Goal: Task Accomplishment & Management: Complete application form

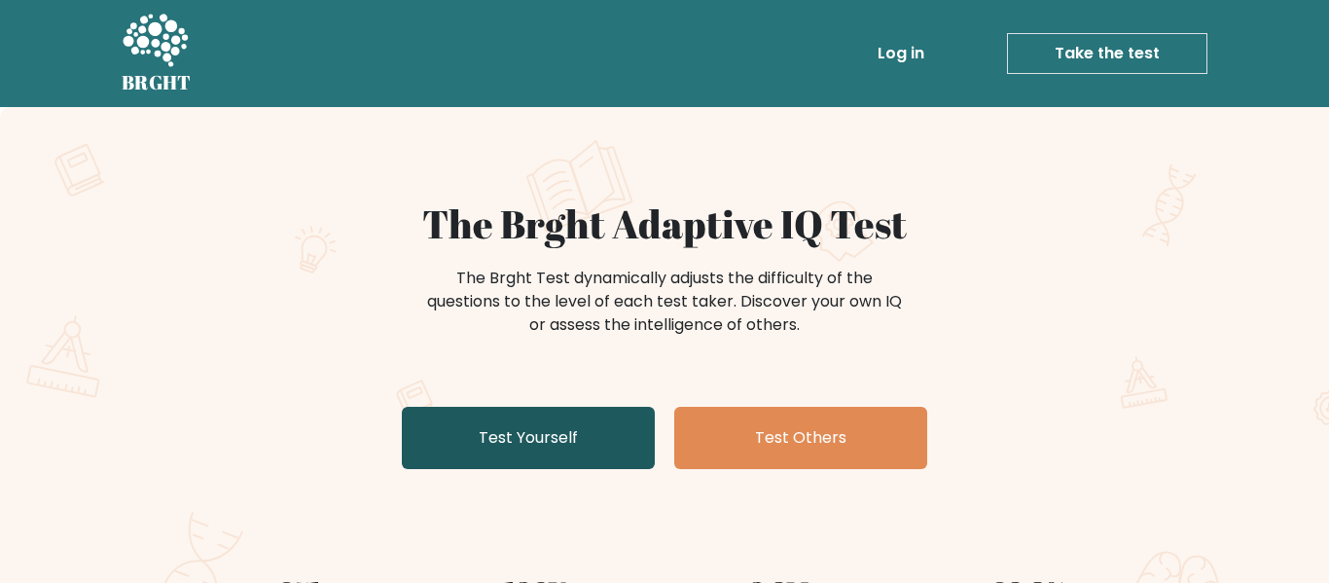
click at [575, 434] on link "Test Yourself" at bounding box center [528, 438] width 253 height 62
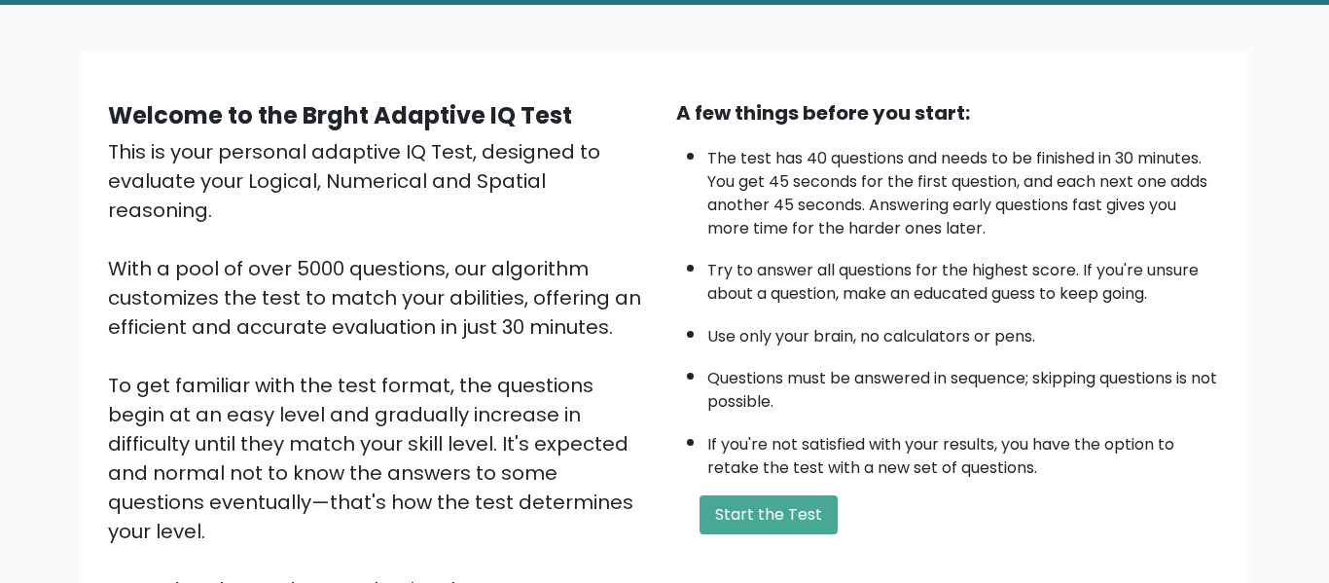
scroll to position [308, 0]
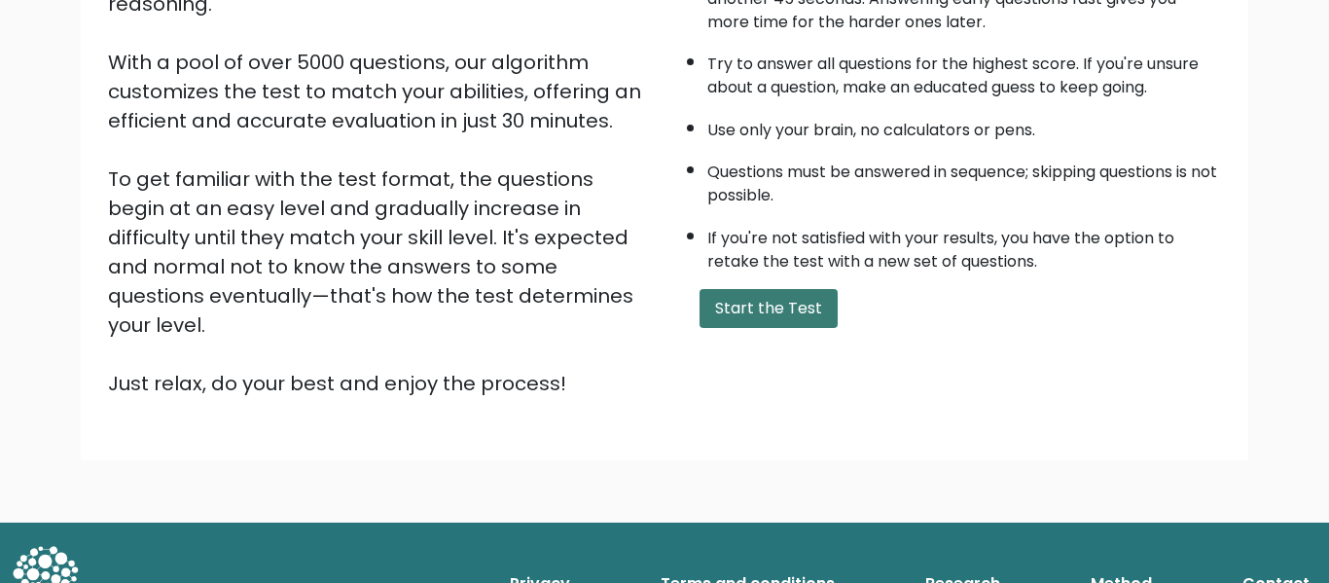
click at [797, 313] on button "Start the Test" at bounding box center [768, 308] width 138 height 39
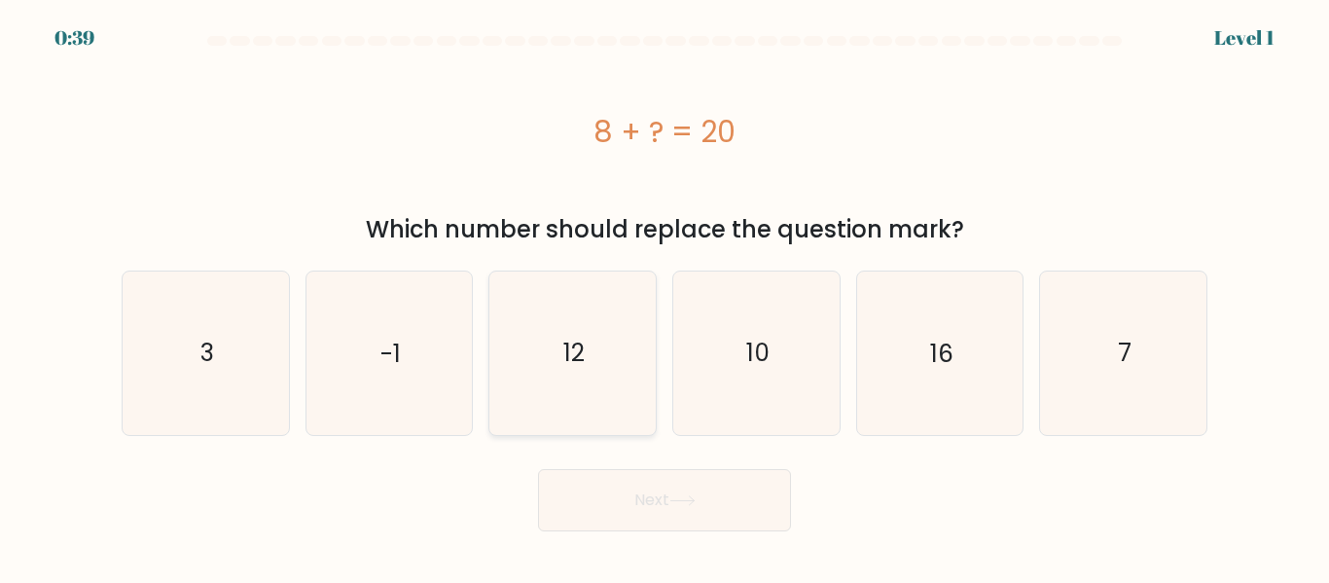
click at [588, 340] on icon "12" at bounding box center [572, 352] width 162 height 162
click at [664, 297] on input "c. 12" at bounding box center [664, 294] width 1 height 5
radio input "true"
click at [685, 496] on icon at bounding box center [682, 500] width 26 height 11
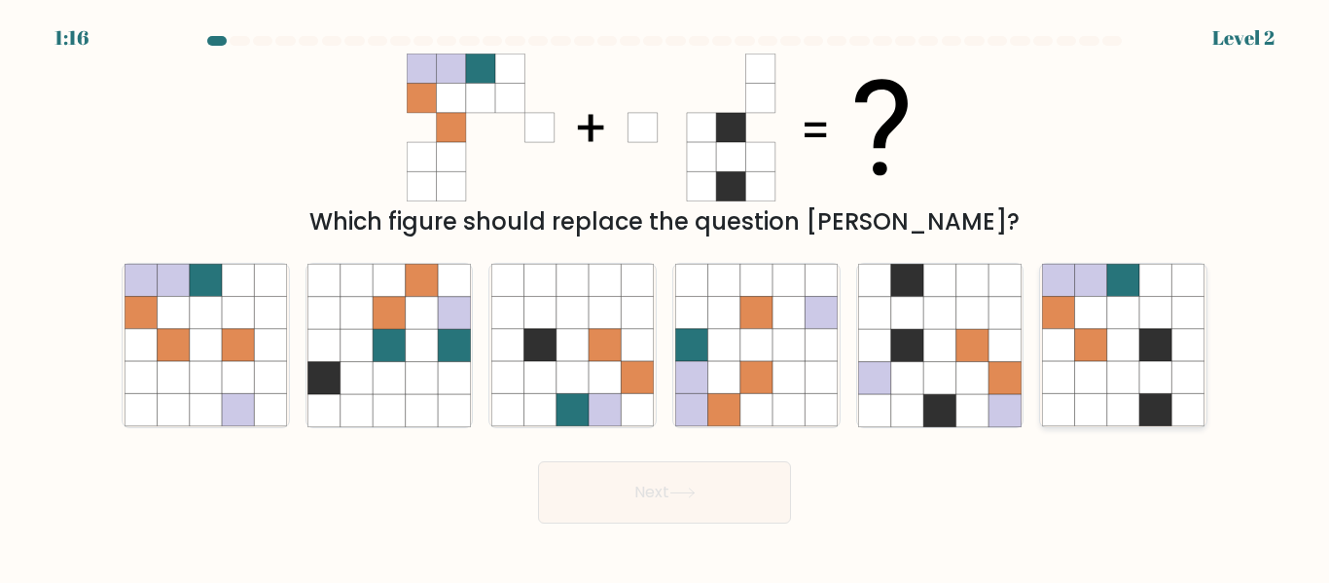
click at [1190, 426] on icon at bounding box center [1188, 410] width 32 height 32
click at [665, 297] on input "f." at bounding box center [664, 294] width 1 height 5
radio input "true"
click at [748, 486] on button "Next" at bounding box center [664, 492] width 253 height 62
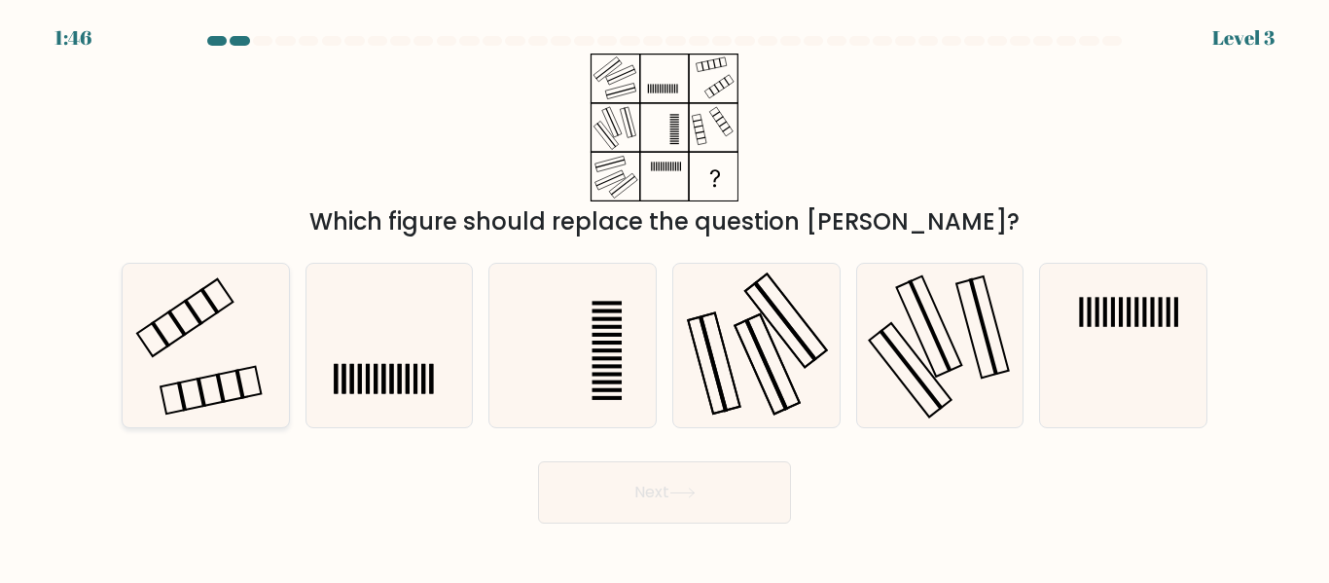
click at [201, 343] on icon at bounding box center [206, 345] width 162 height 162
click at [664, 297] on input "a." at bounding box center [664, 294] width 1 height 5
radio input "true"
click at [698, 512] on button "Next" at bounding box center [664, 492] width 253 height 62
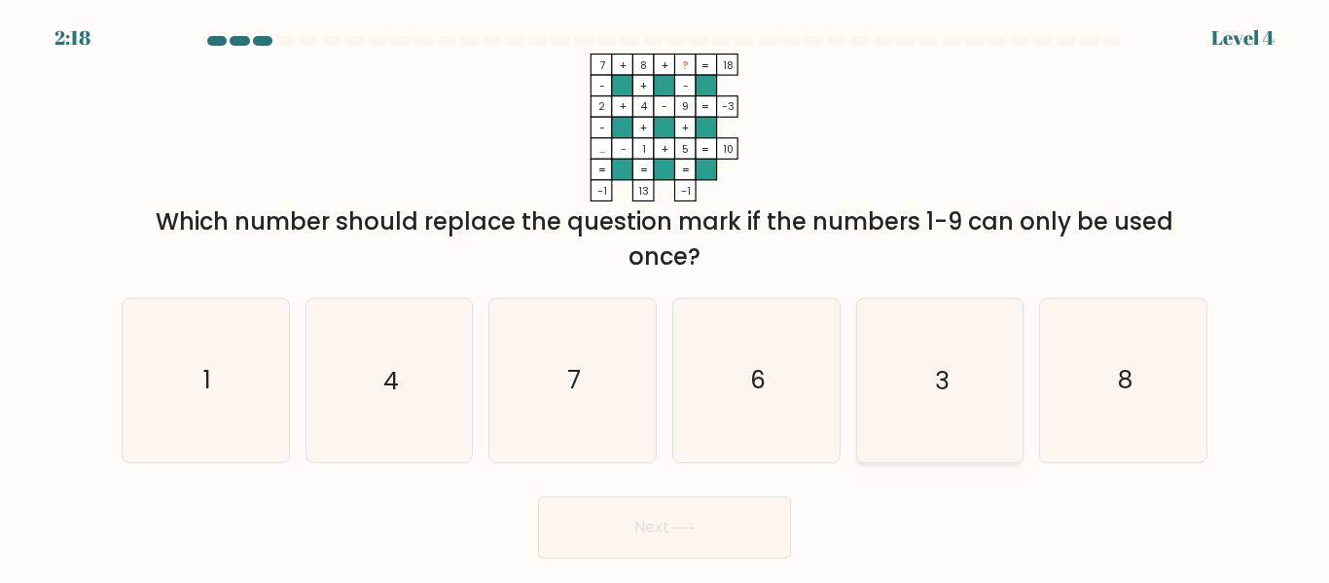
click at [983, 331] on icon "3" at bounding box center [939, 380] width 162 height 162
click at [665, 297] on input "e. 3" at bounding box center [664, 294] width 1 height 5
radio input "true"
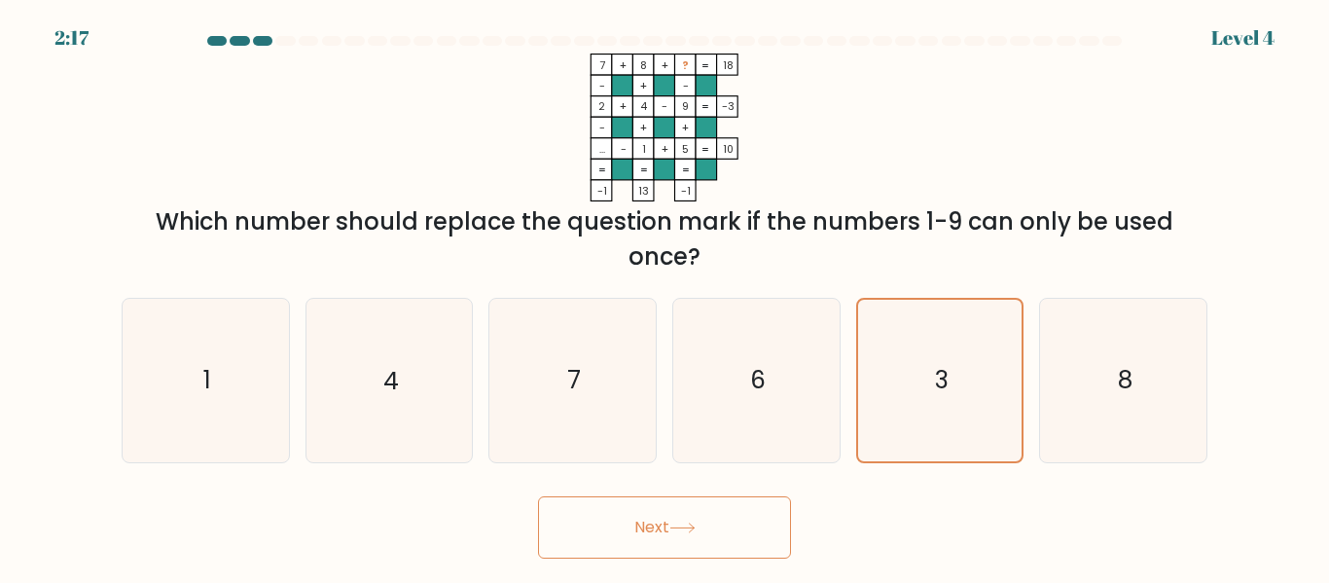
click at [689, 525] on icon at bounding box center [682, 527] width 26 height 11
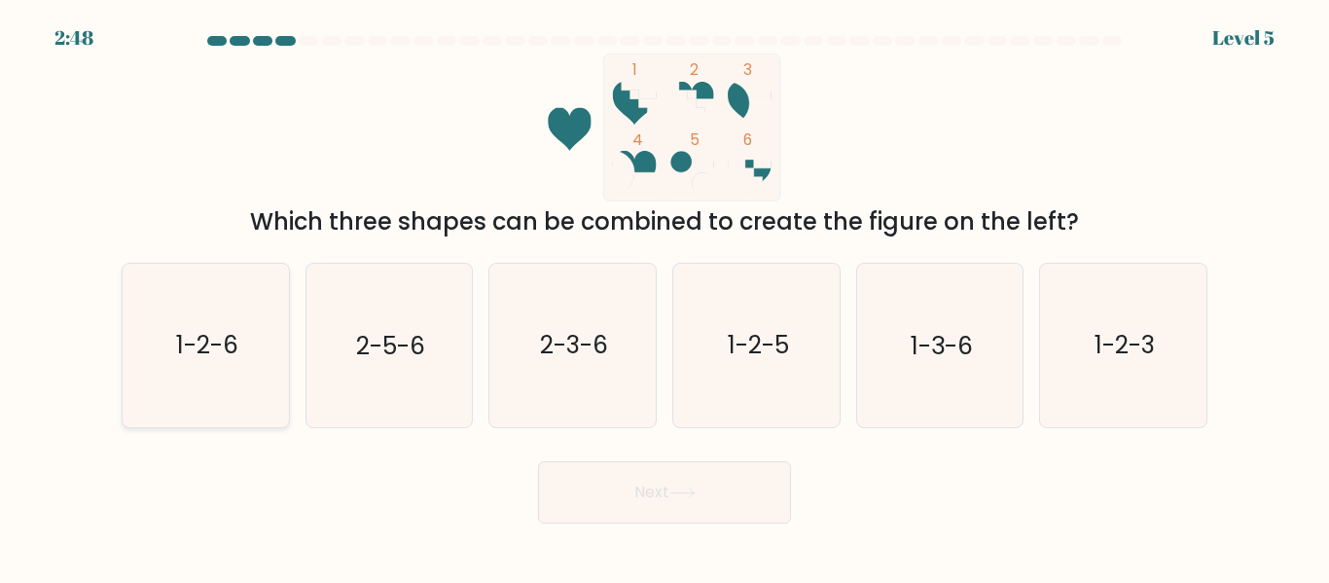
click at [196, 323] on icon "1-2-6" at bounding box center [206, 345] width 162 height 162
click at [664, 297] on input "a. 1-2-6" at bounding box center [664, 294] width 1 height 5
radio input "true"
click at [698, 499] on button "Next" at bounding box center [664, 492] width 253 height 62
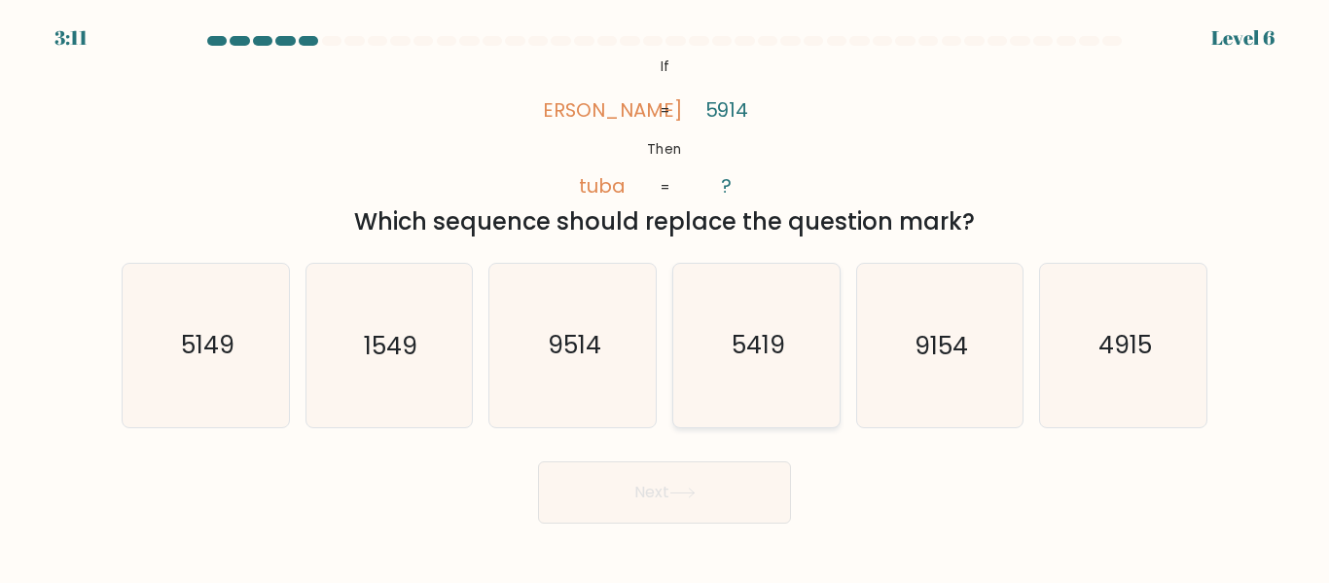
click at [770, 388] on icon "5419" at bounding box center [756, 345] width 162 height 162
click at [665, 297] on input "d. 5419" at bounding box center [664, 294] width 1 height 5
radio input "true"
click at [738, 482] on button "Next" at bounding box center [664, 492] width 253 height 62
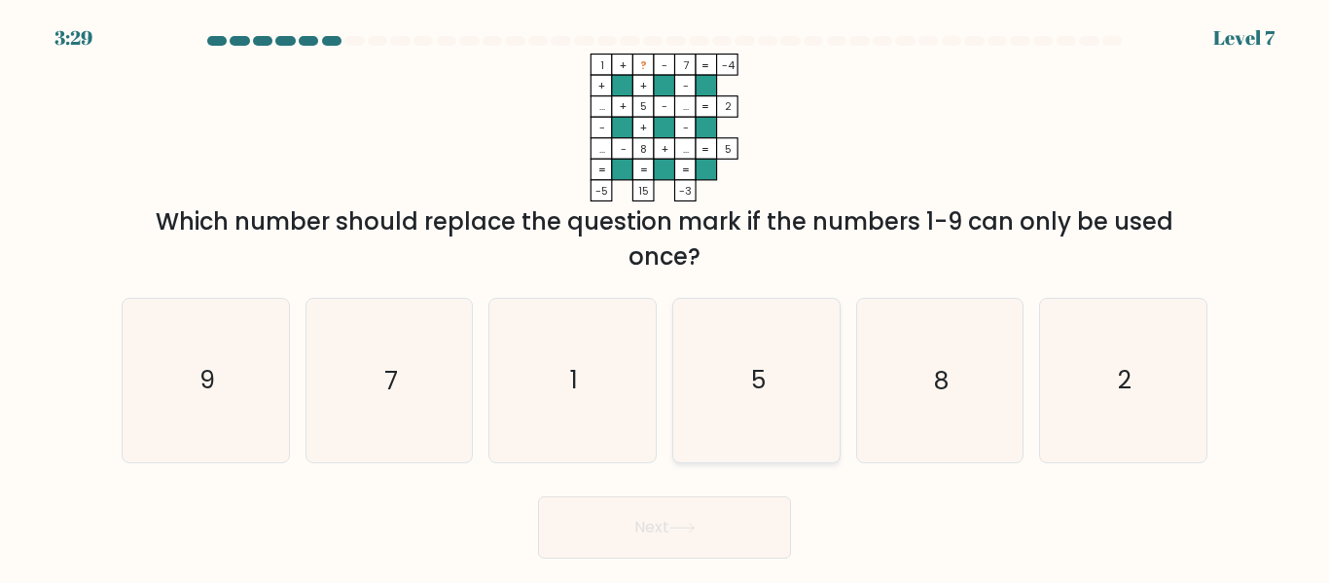
click at [767, 346] on icon "5" at bounding box center [756, 380] width 162 height 162
click at [665, 297] on input "d. 5" at bounding box center [664, 294] width 1 height 5
radio input "true"
click at [709, 517] on button "Next" at bounding box center [664, 527] width 253 height 62
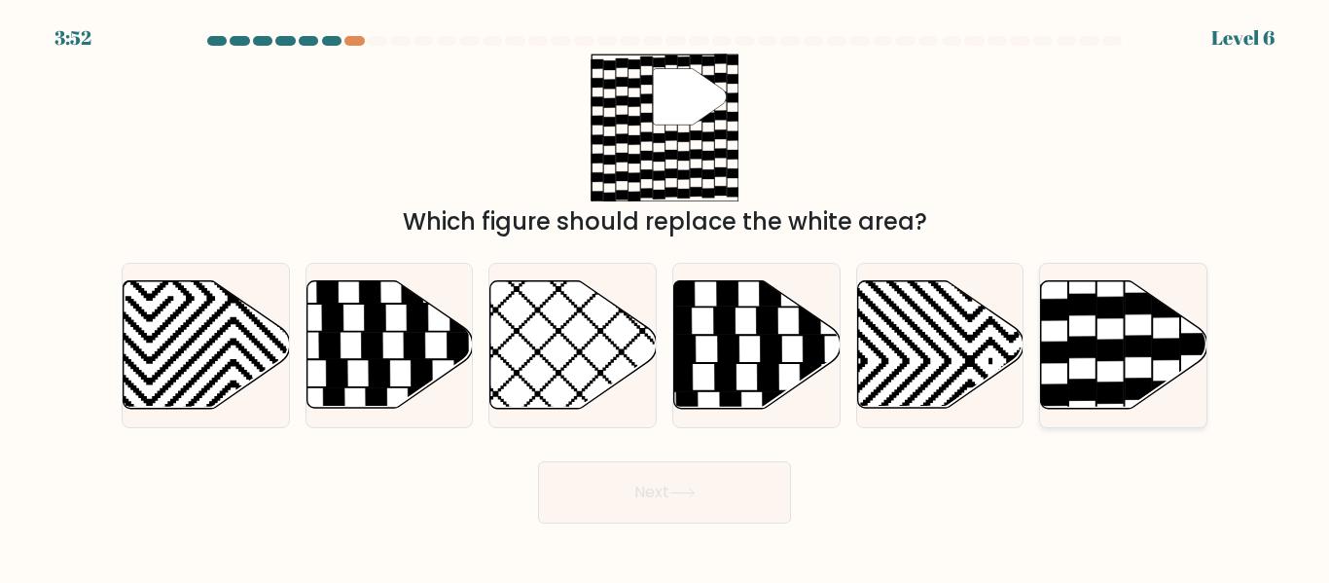
click at [1110, 388] on icon at bounding box center [1110, 392] width 26 height 21
click at [665, 297] on input "f." at bounding box center [664, 294] width 1 height 5
radio input "true"
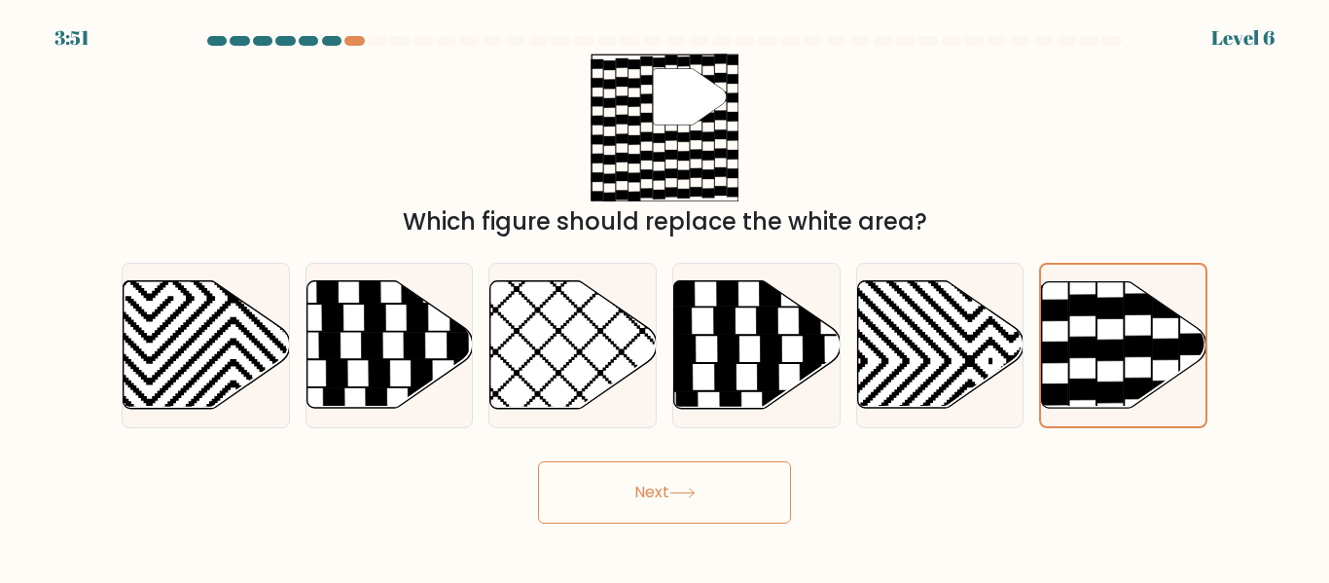
click at [696, 502] on button "Next" at bounding box center [664, 492] width 253 height 62
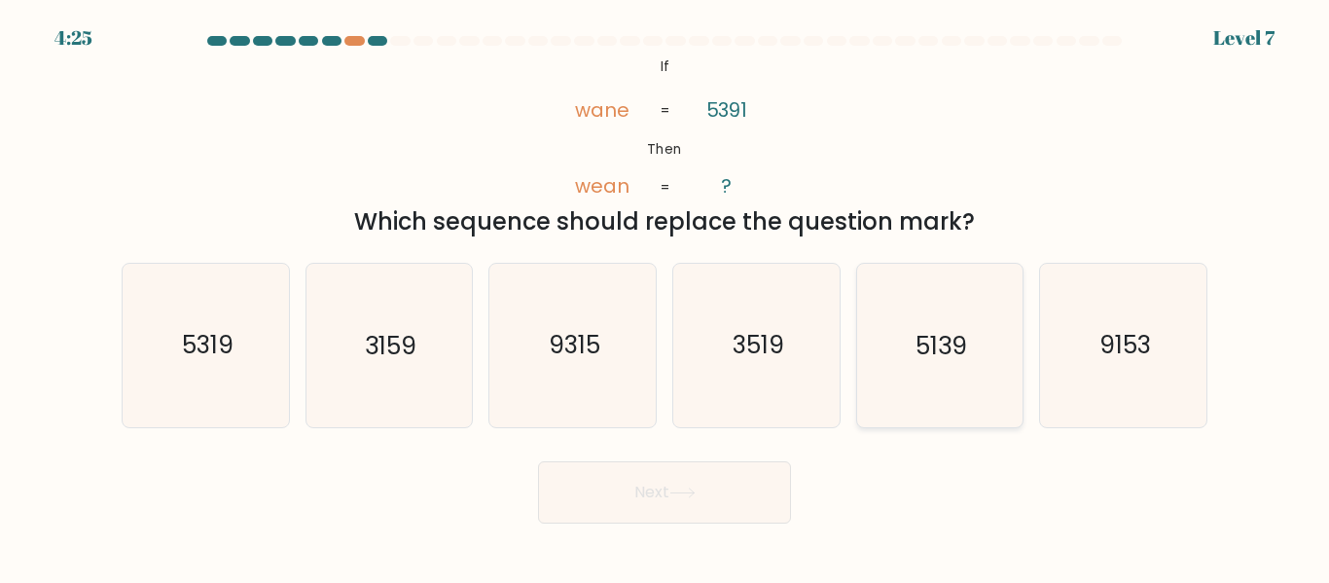
click at [942, 338] on text "5139" at bounding box center [941, 346] width 52 height 34
click at [665, 297] on input "e. 5139" at bounding box center [664, 294] width 1 height 5
radio input "true"
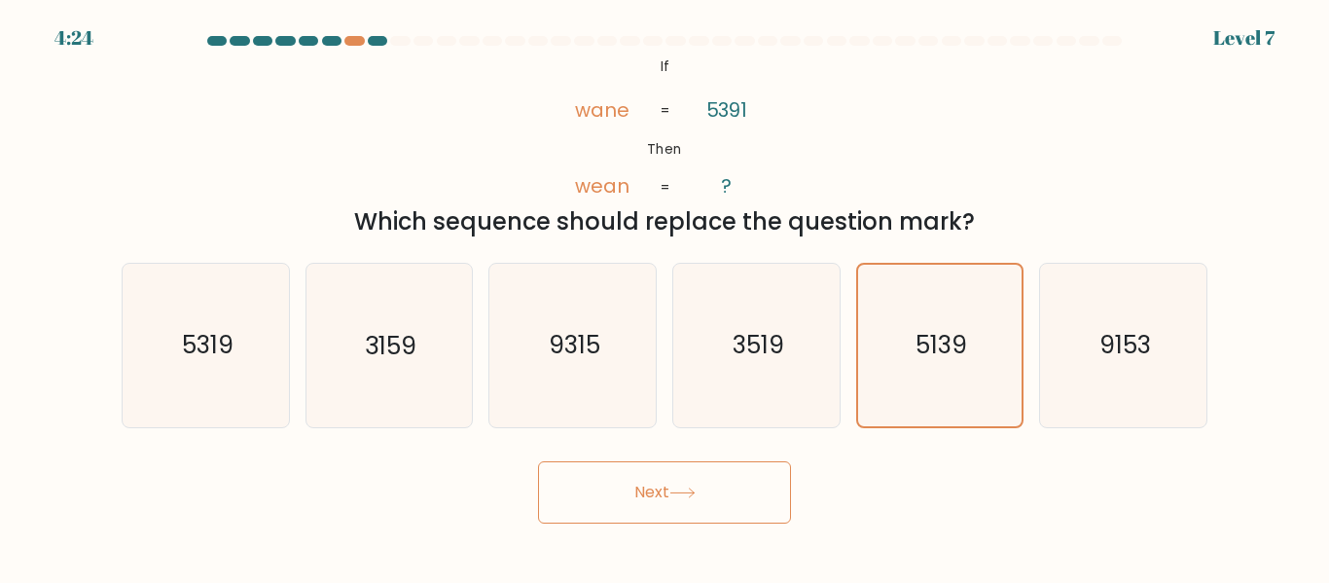
click at [697, 481] on button "Next" at bounding box center [664, 492] width 253 height 62
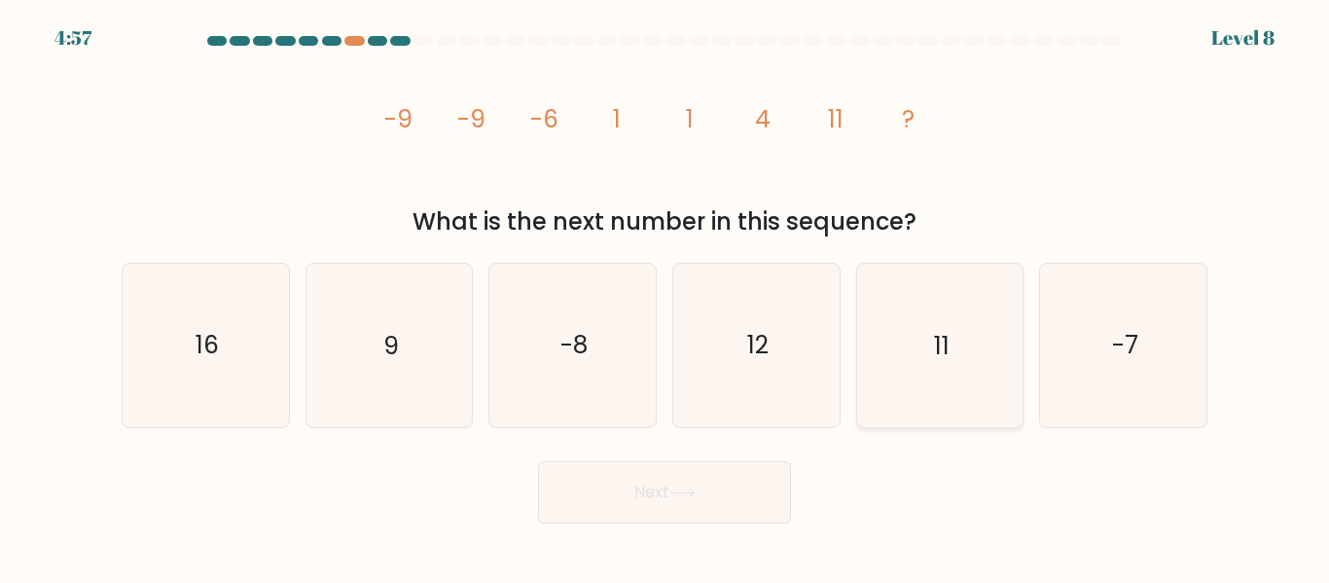
click at [948, 418] on icon "11" at bounding box center [939, 345] width 162 height 162
click at [665, 297] on input "e. 11" at bounding box center [664, 294] width 1 height 5
radio input "true"
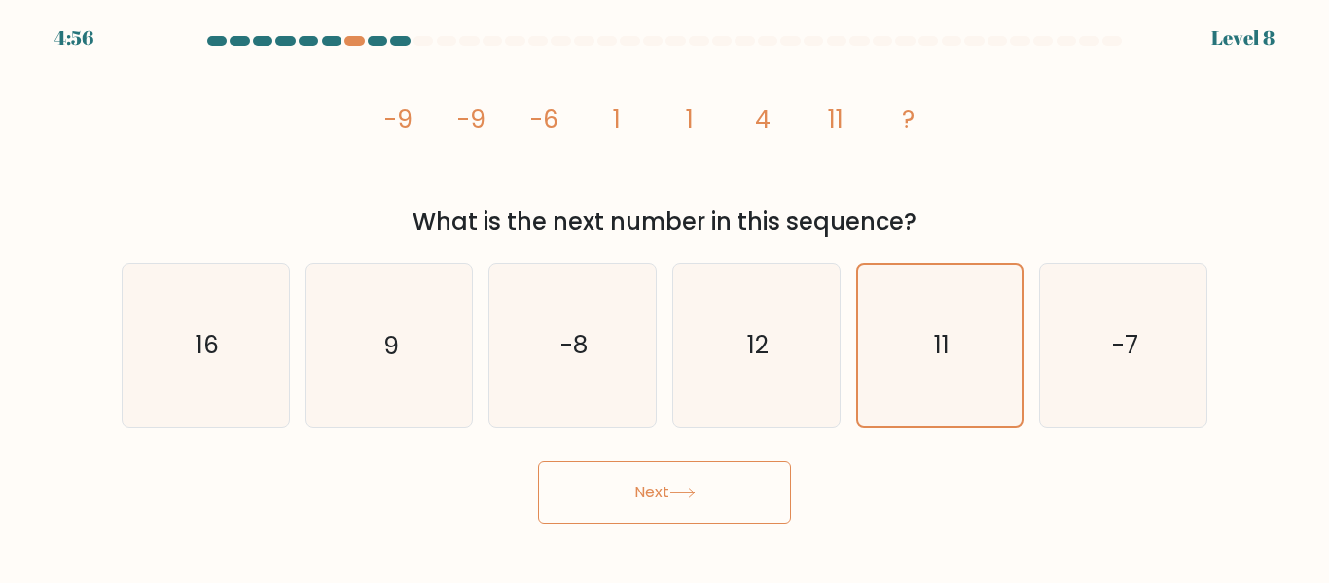
click at [759, 490] on button "Next" at bounding box center [664, 492] width 253 height 62
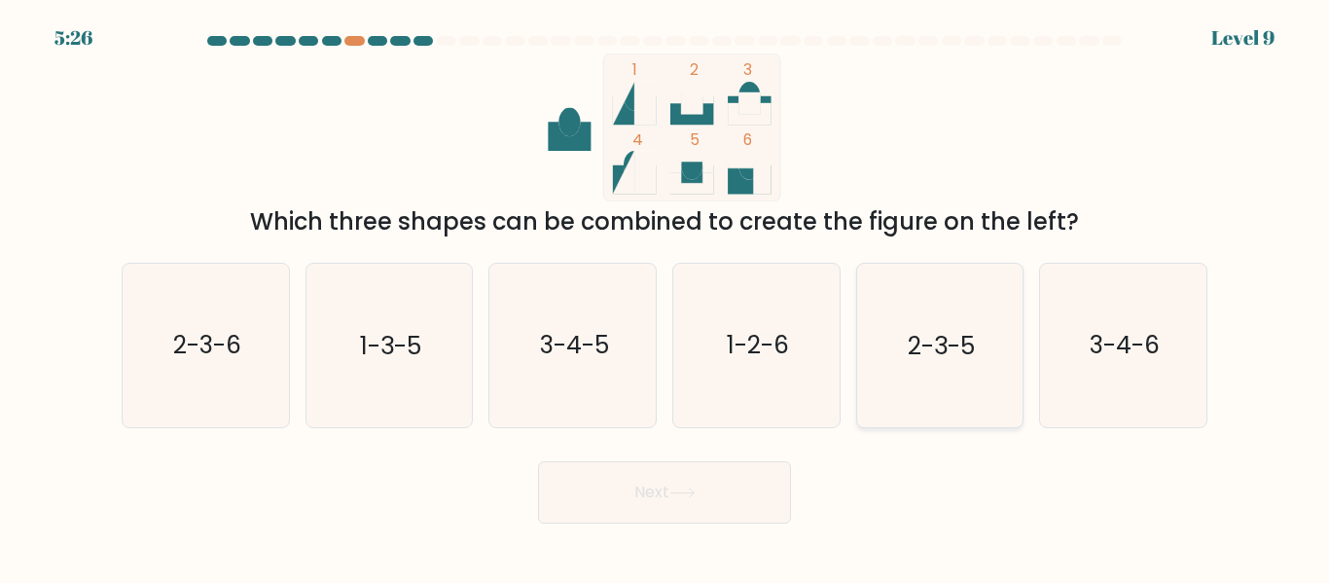
click at [983, 310] on icon "2-3-5" at bounding box center [939, 345] width 162 height 162
click at [665, 297] on input "e. 2-3-5" at bounding box center [664, 294] width 1 height 5
radio input "true"
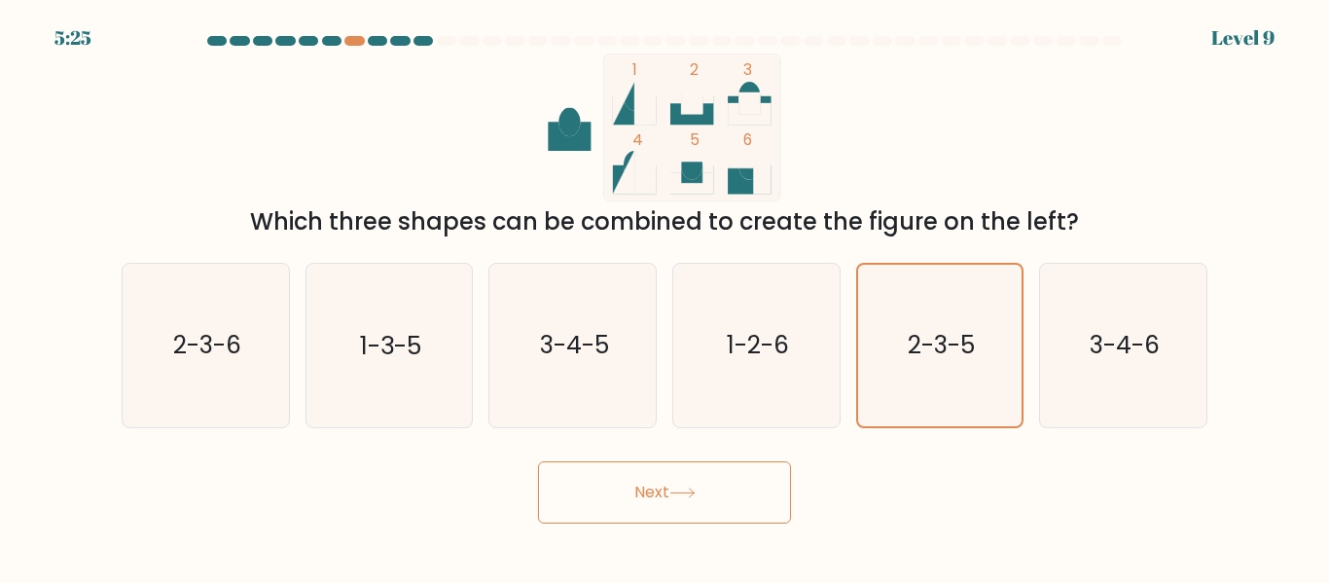
click at [684, 480] on button "Next" at bounding box center [664, 492] width 253 height 62
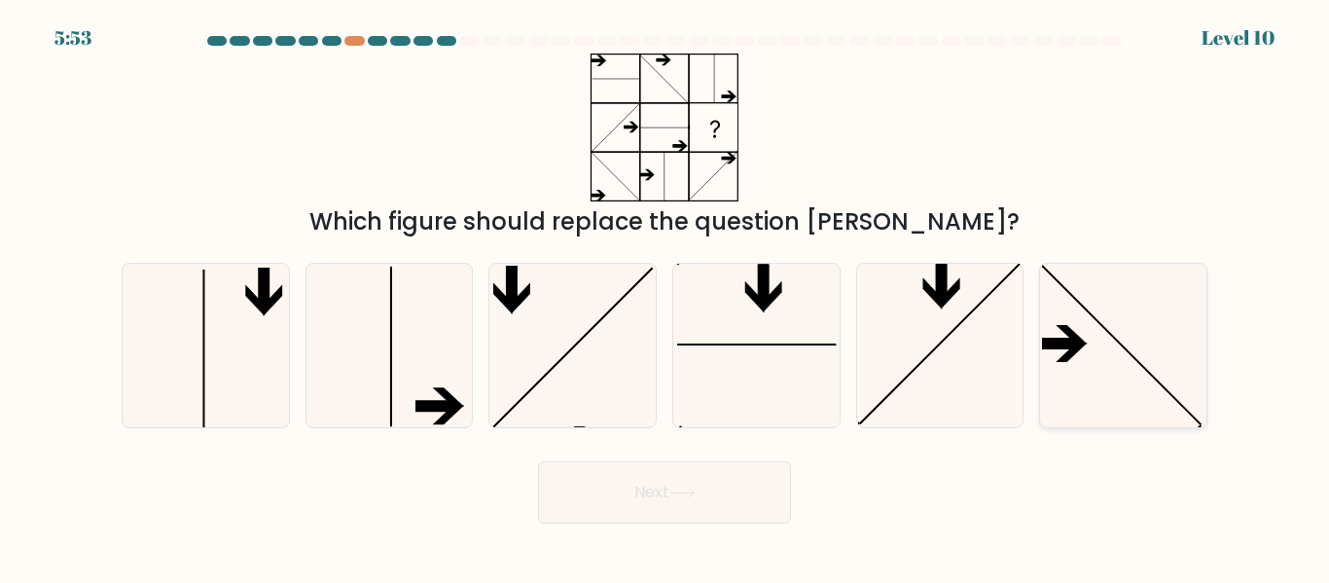
click at [1091, 372] on icon at bounding box center [1123, 345] width 162 height 162
click at [665, 297] on input "f." at bounding box center [664, 294] width 1 height 5
radio input "true"
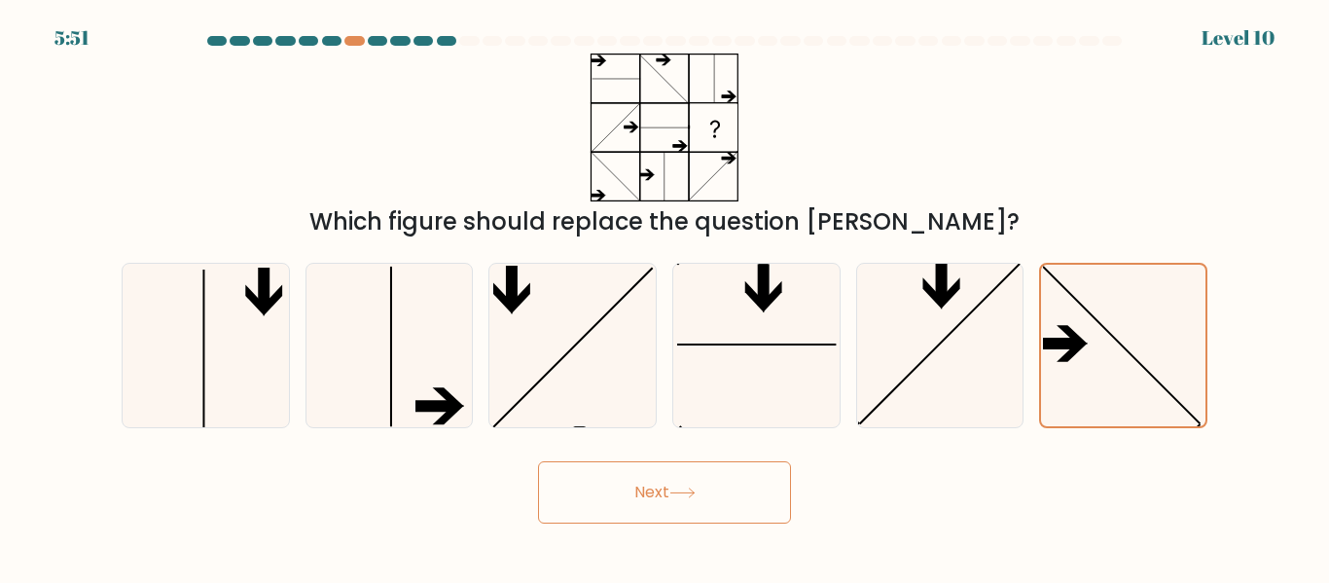
click at [757, 489] on button "Next" at bounding box center [664, 492] width 253 height 62
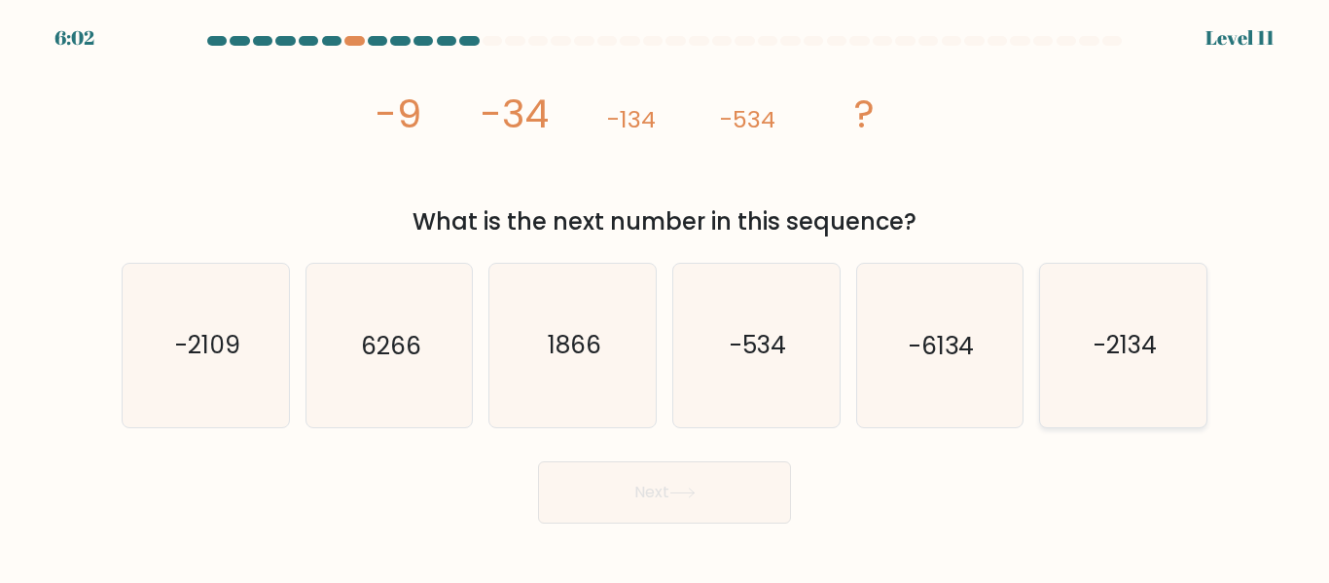
click at [1129, 353] on text "-2134" at bounding box center [1124, 346] width 63 height 34
click at [665, 297] on input "f. -2134" at bounding box center [664, 294] width 1 height 5
radio input "true"
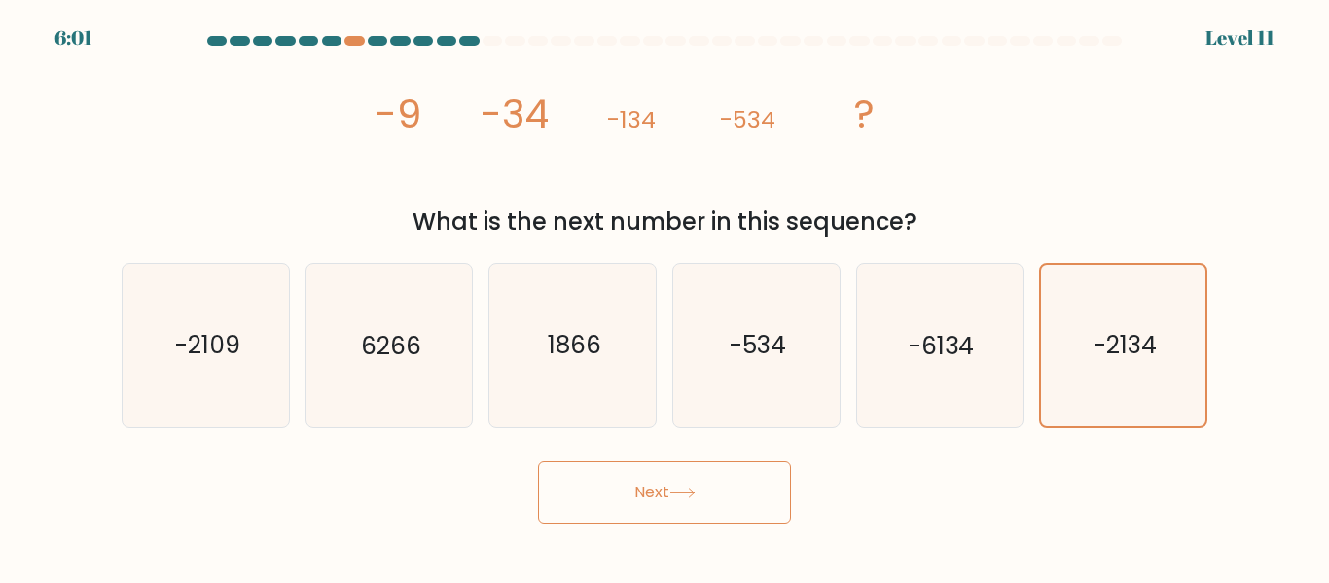
click at [711, 491] on button "Next" at bounding box center [664, 492] width 253 height 62
click at [733, 506] on button "Next" at bounding box center [664, 492] width 253 height 62
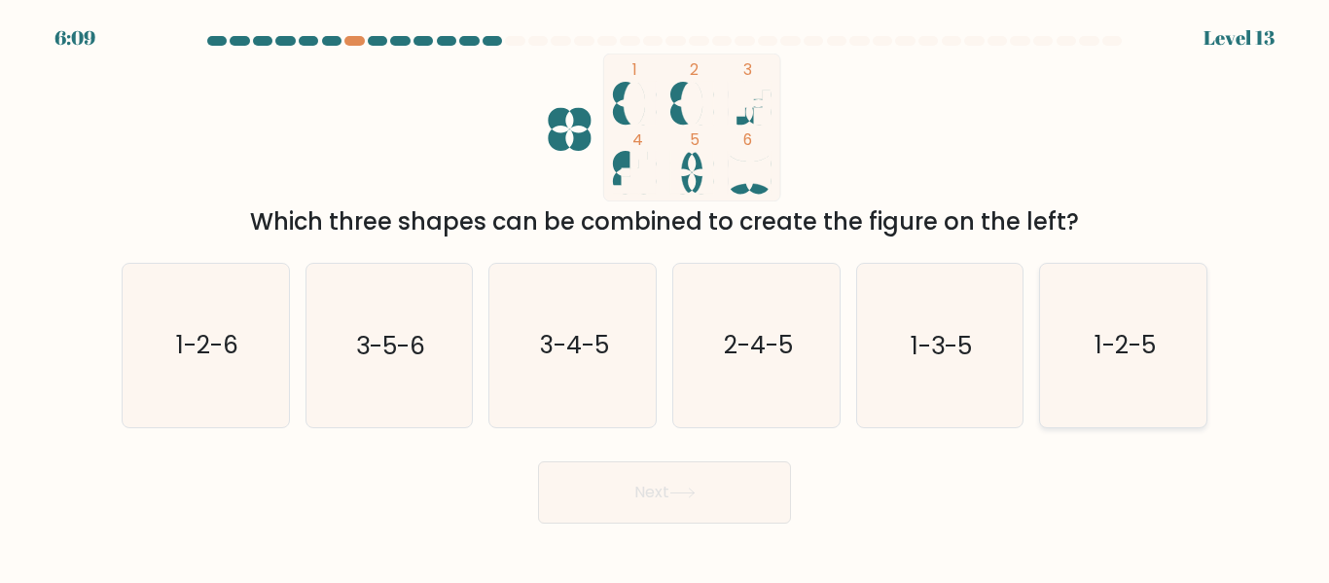
click at [1108, 335] on text "1-2-5" at bounding box center [1124, 346] width 61 height 34
click at [665, 297] on input "f. 1-2-5" at bounding box center [664, 294] width 1 height 5
radio input "true"
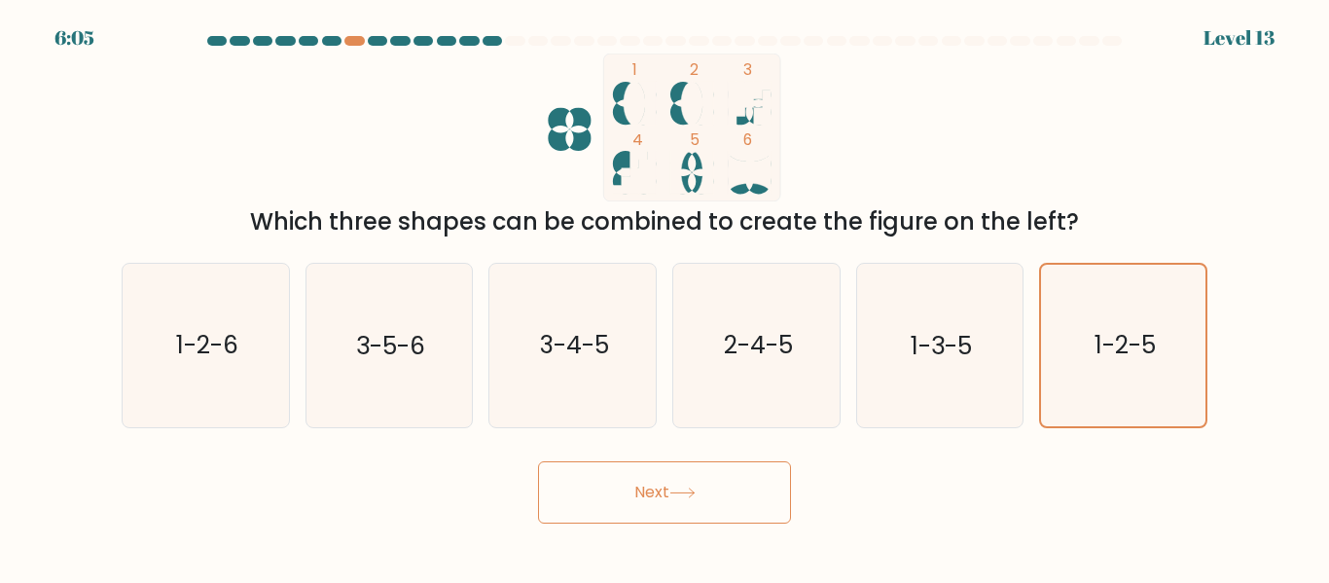
click at [706, 498] on button "Next" at bounding box center [664, 492] width 253 height 62
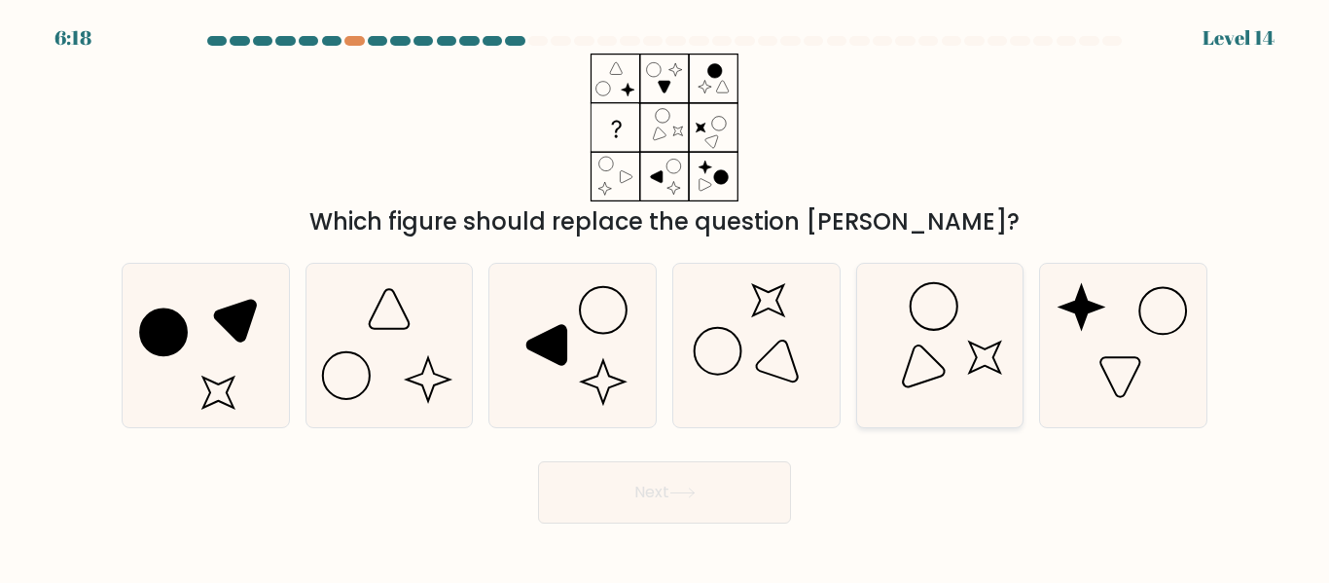
click at [951, 335] on icon at bounding box center [939, 345] width 162 height 162
click at [665, 297] on input "e." at bounding box center [664, 294] width 1 height 5
radio input "true"
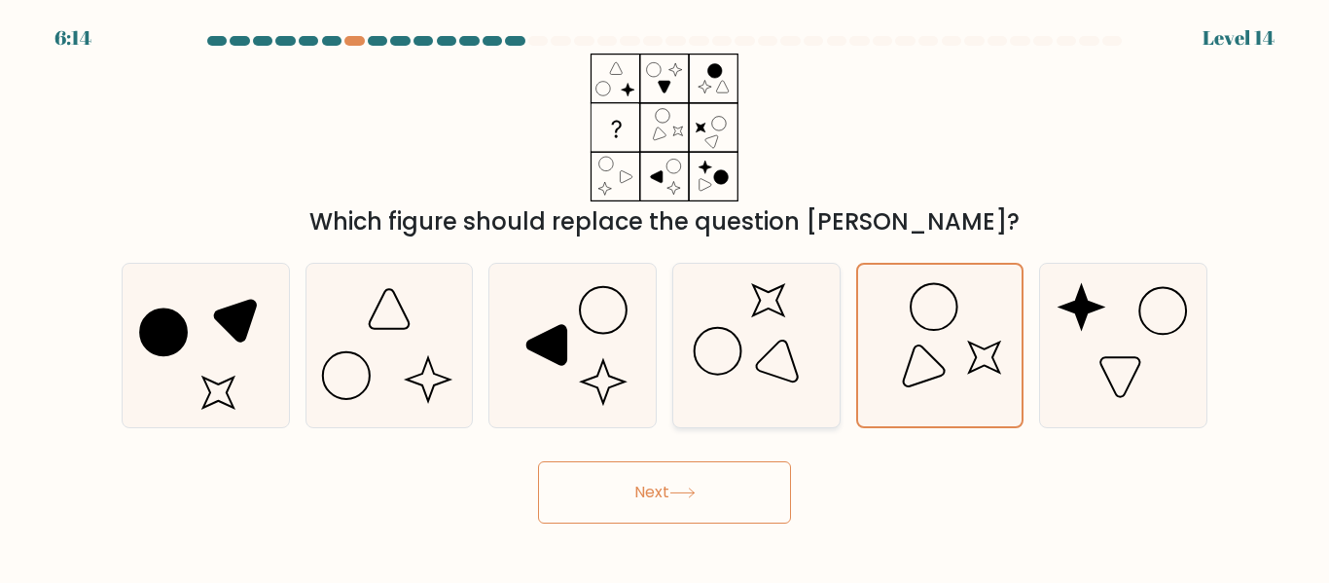
click at [767, 338] on icon at bounding box center [756, 345] width 162 height 162
click at [665, 297] on input "d." at bounding box center [664, 294] width 1 height 5
radio input "true"
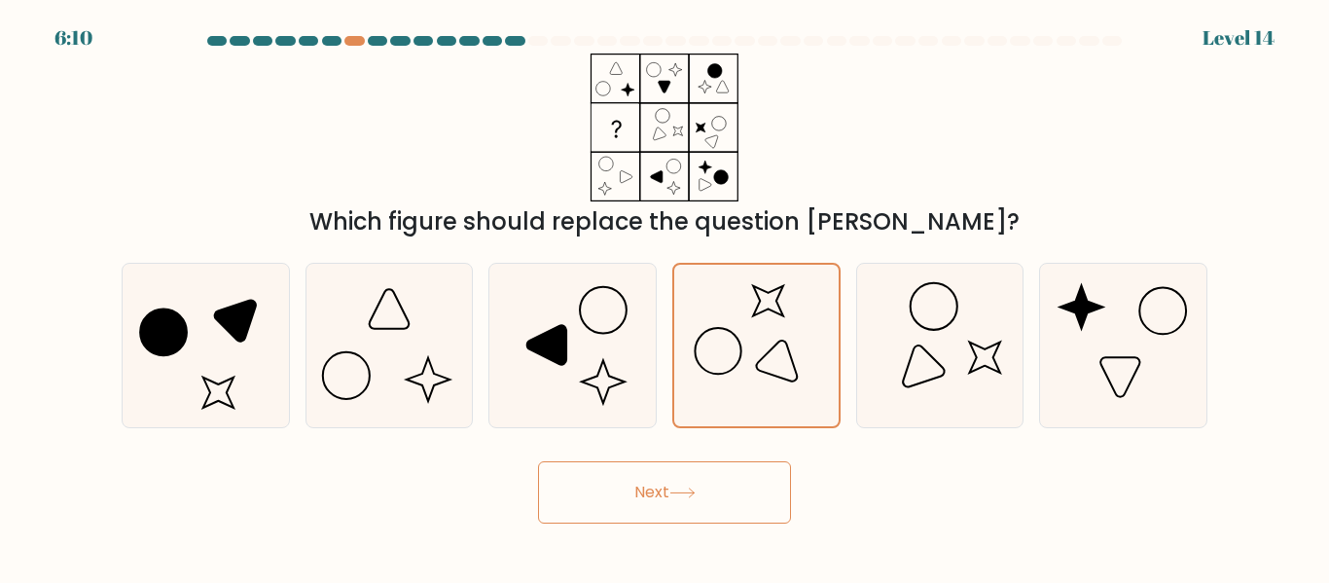
click at [702, 494] on button "Next" at bounding box center [664, 492] width 253 height 62
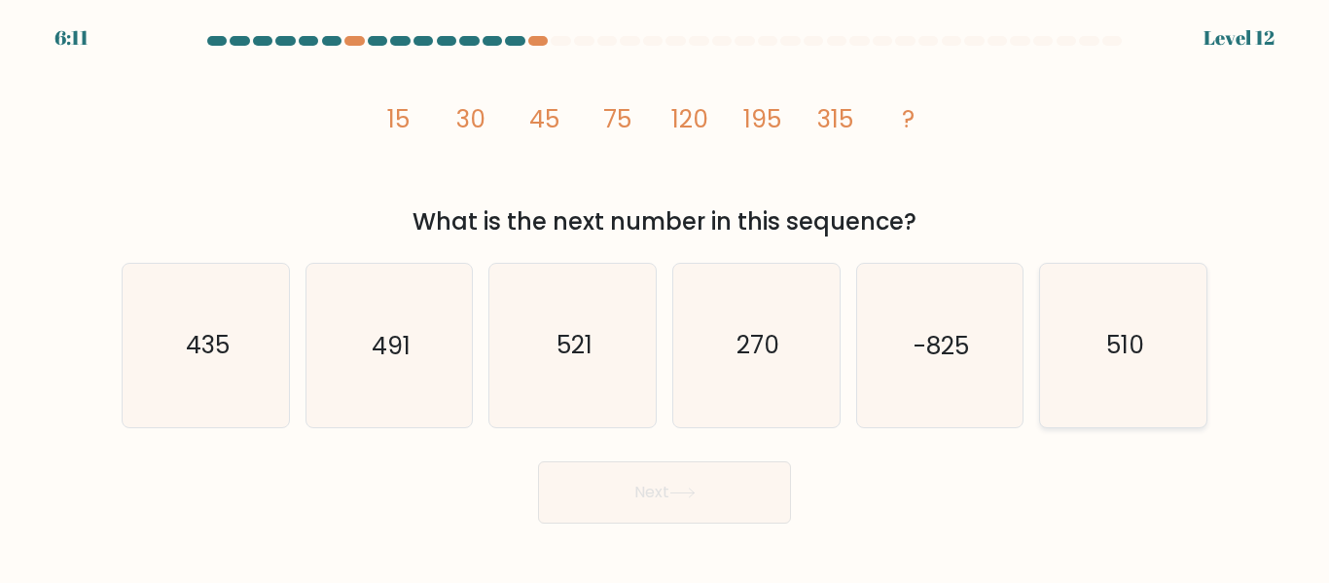
click at [1125, 320] on icon "510" at bounding box center [1123, 345] width 162 height 162
click at [665, 297] on input "f. 510" at bounding box center [664, 294] width 1 height 5
radio input "true"
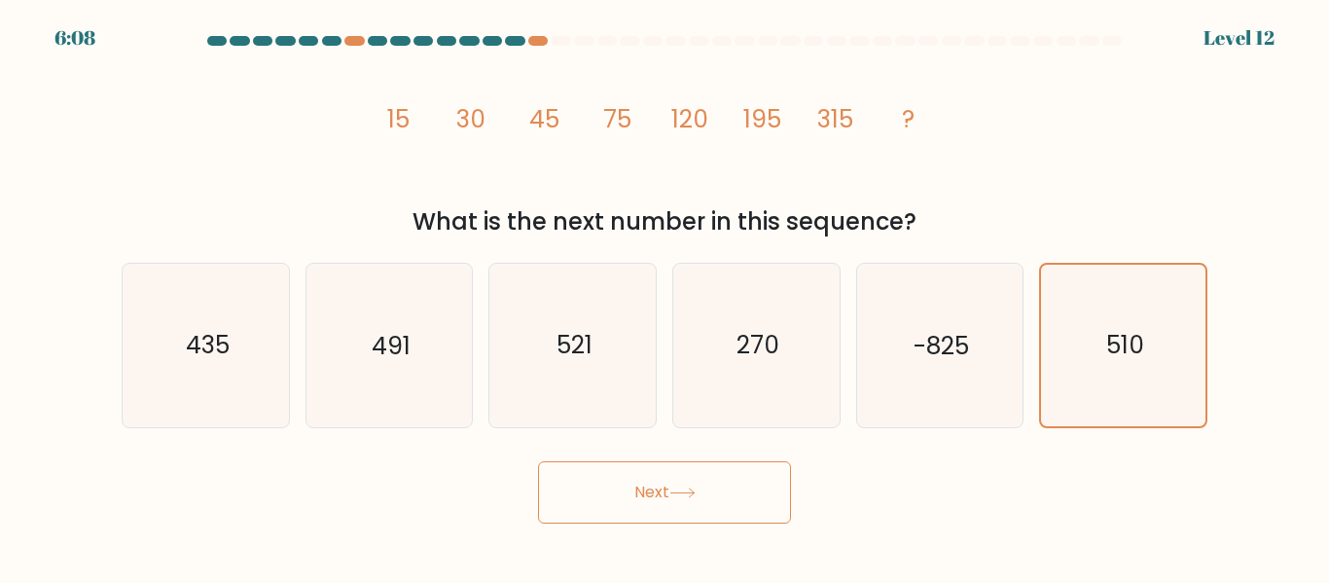
click at [746, 486] on button "Next" at bounding box center [664, 492] width 253 height 62
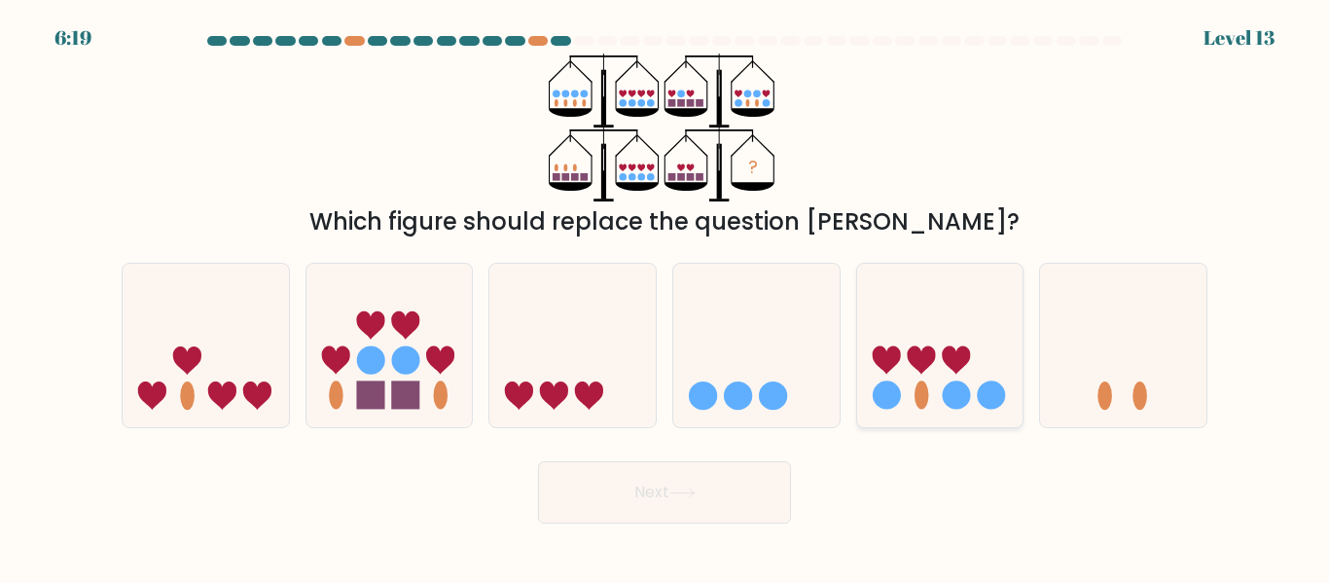
click at [897, 310] on icon at bounding box center [940, 344] width 166 height 137
click at [665, 297] on input "e." at bounding box center [664, 294] width 1 height 5
radio input "true"
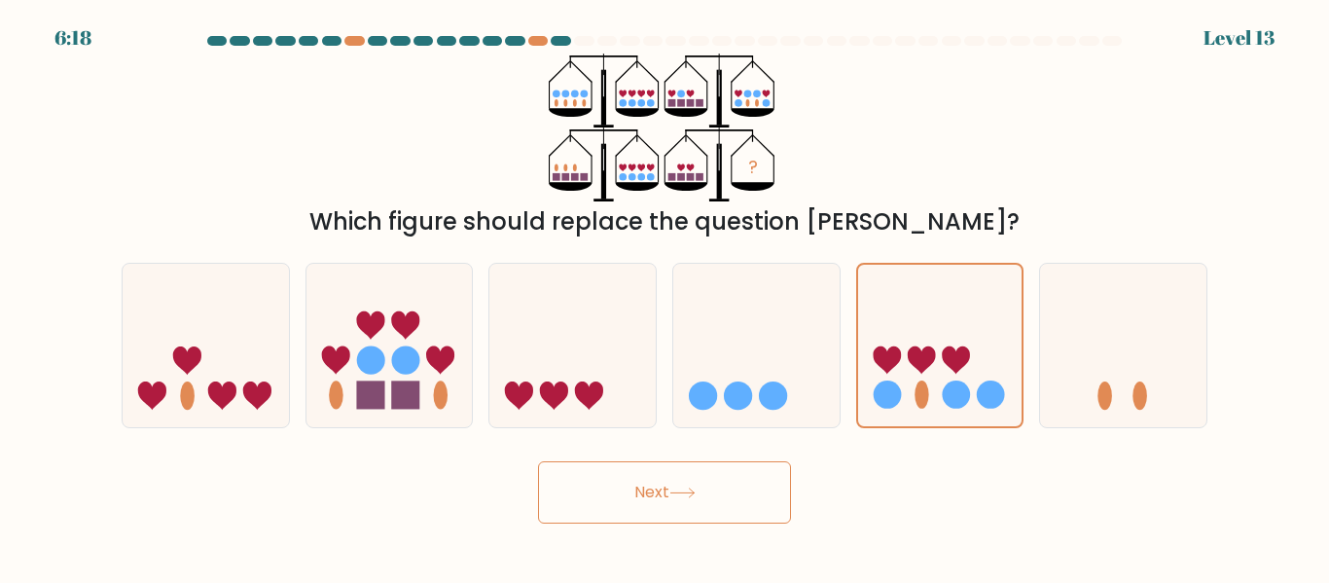
click at [752, 485] on button "Next" at bounding box center [664, 492] width 253 height 62
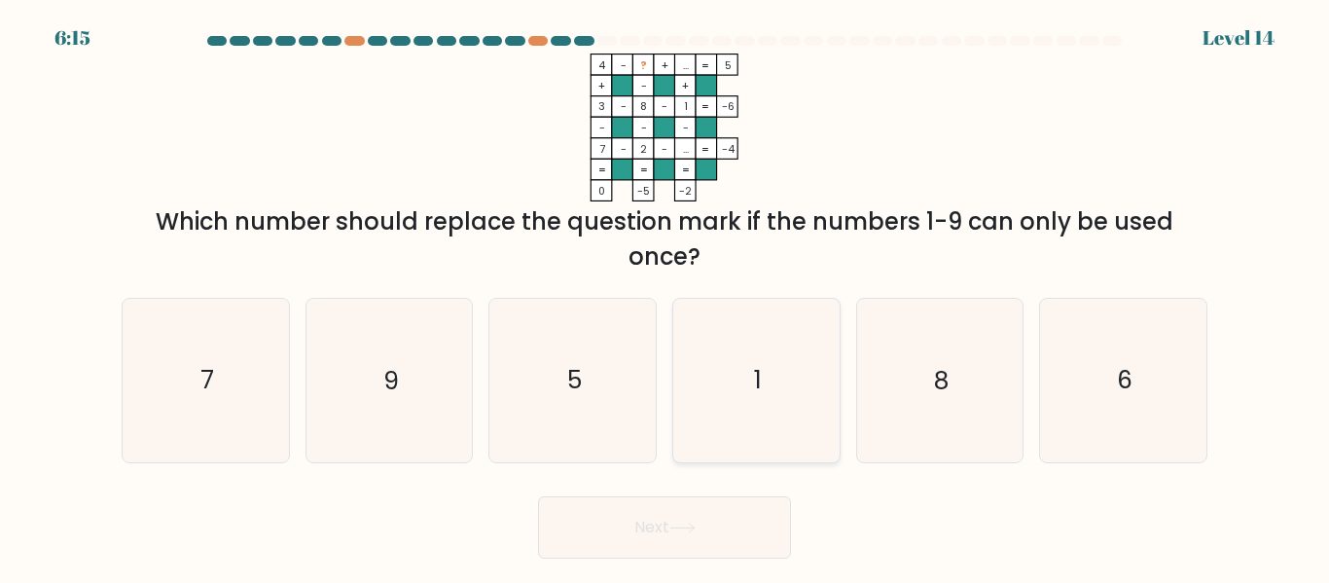
click at [767, 353] on icon "1" at bounding box center [756, 380] width 162 height 162
click at [665, 297] on input "d. 1" at bounding box center [664, 294] width 1 height 5
radio input "true"
click at [233, 342] on icon "7" at bounding box center [206, 380] width 162 height 162
click at [664, 297] on input "a. 7" at bounding box center [664, 294] width 1 height 5
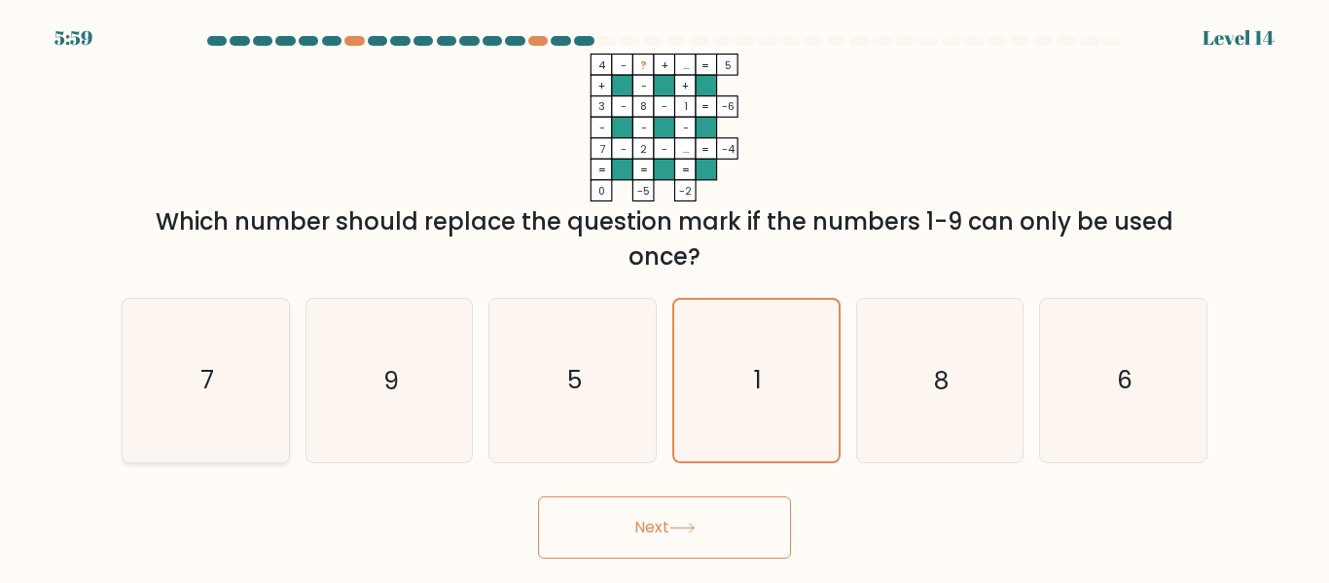
radio input "true"
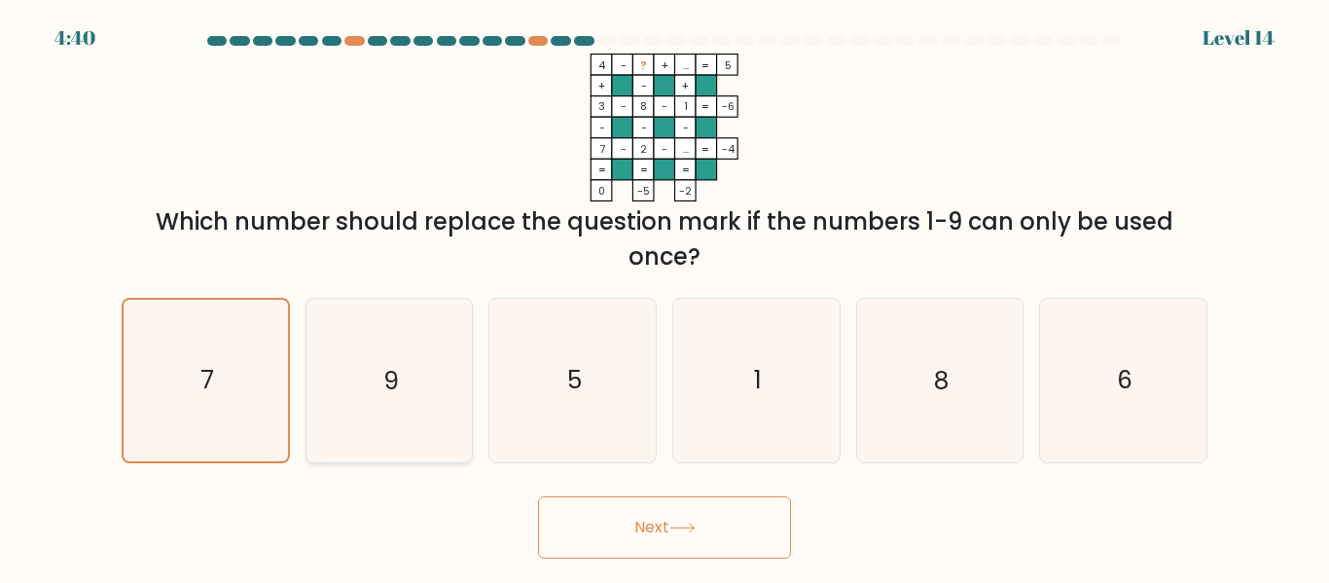
click at [425, 360] on icon "9" at bounding box center [388, 380] width 162 height 162
click at [664, 297] on input "b. 9" at bounding box center [664, 294] width 1 height 5
radio input "true"
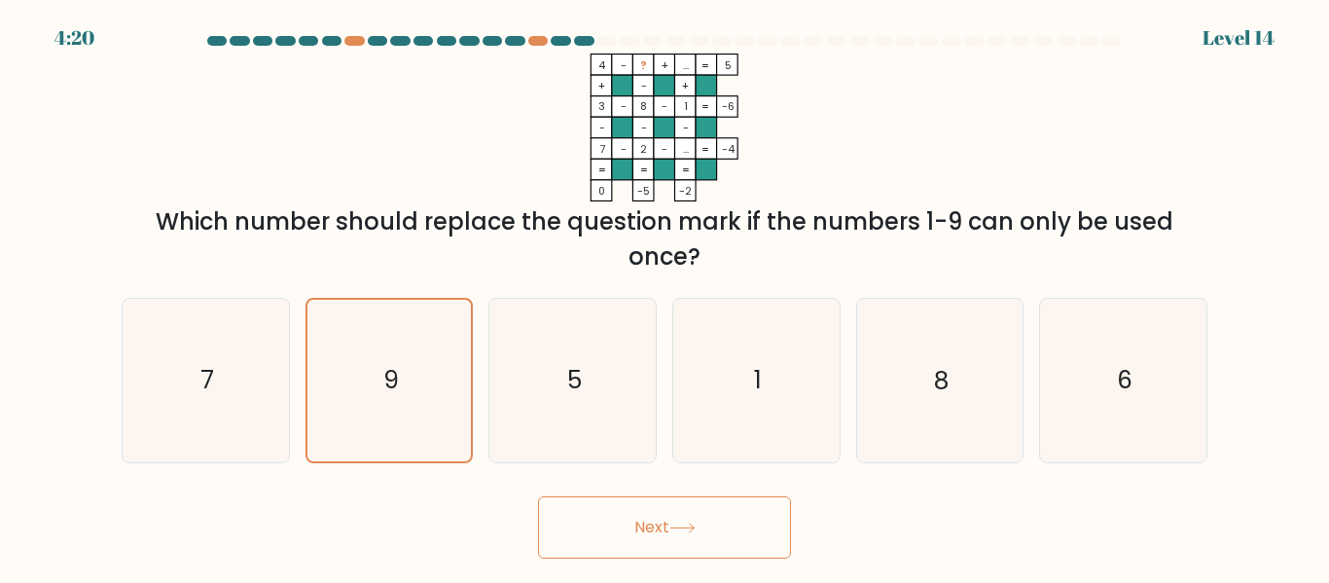
click at [684, 149] on tspan "..." at bounding box center [686, 149] width 6 height 15
click at [571, 174] on icon "4 - ? + ... 5 + - + 3 - 8 - 1 -6 - - - 7 - 2 - ... = -4 = = = = 0 -5 -2 =" at bounding box center [665, 127] width 584 height 148
click at [1092, 417] on icon "6" at bounding box center [1123, 380] width 162 height 162
click at [665, 297] on input "f. 6" at bounding box center [664, 294] width 1 height 5
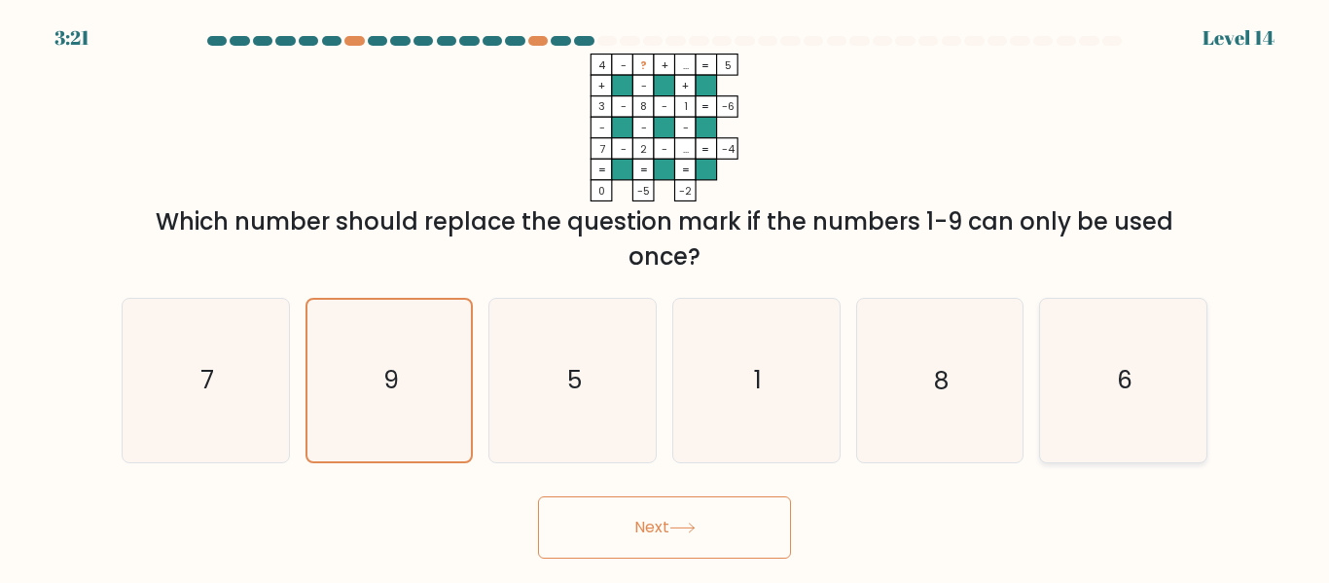
radio input "true"
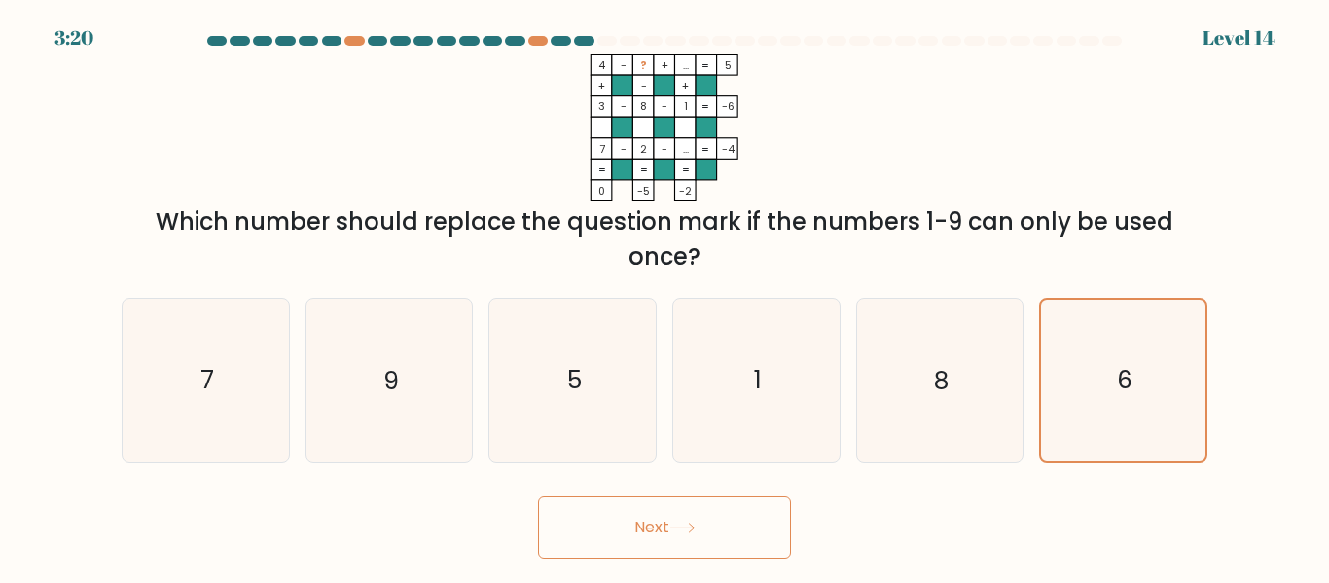
click at [639, 525] on button "Next" at bounding box center [664, 527] width 253 height 62
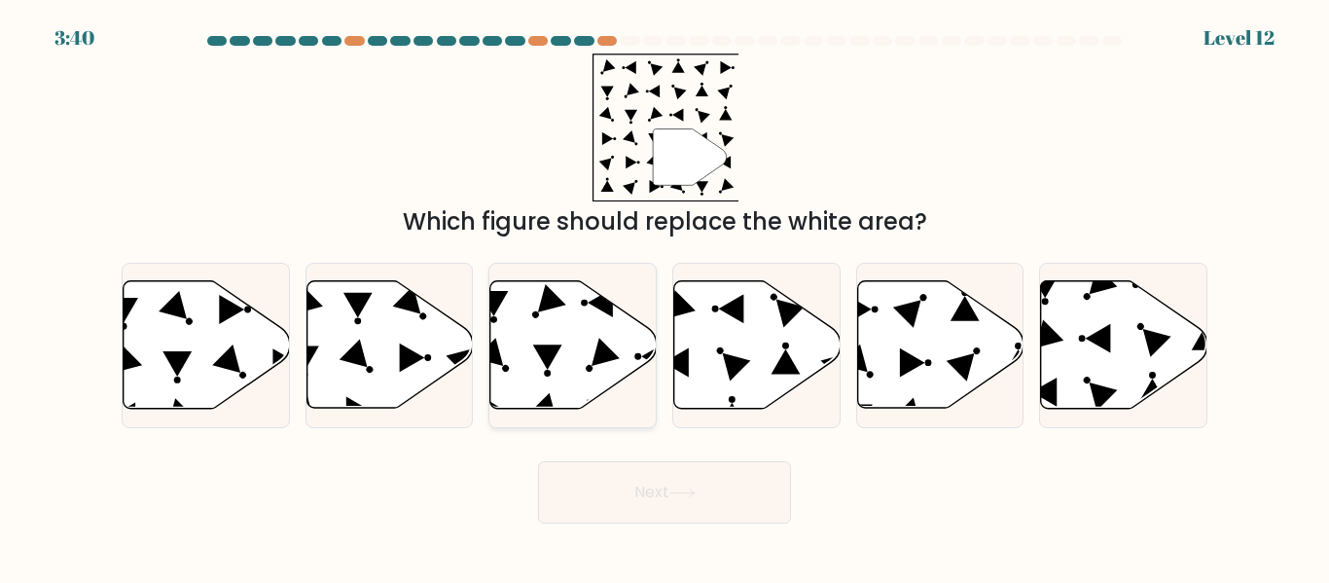
click at [599, 323] on icon at bounding box center [573, 344] width 166 height 127
click at [664, 297] on input "c." at bounding box center [664, 294] width 1 height 5
radio input "true"
click at [672, 478] on button "Next" at bounding box center [664, 492] width 253 height 62
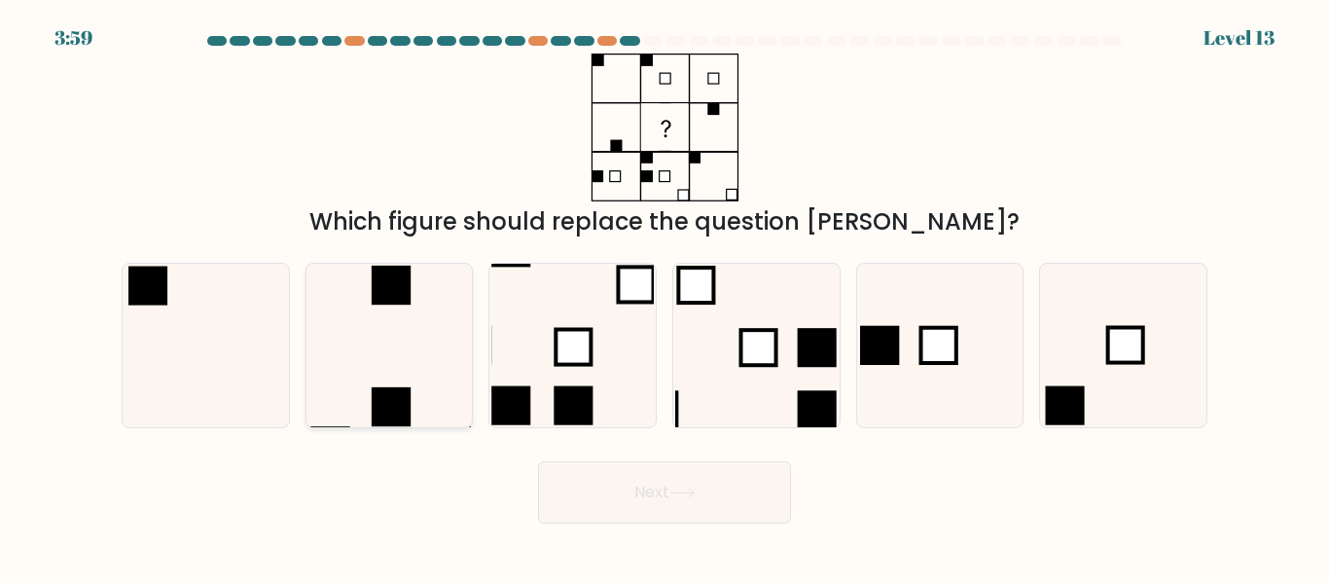
click at [362, 342] on icon at bounding box center [388, 345] width 162 height 162
click at [664, 297] on input "b." at bounding box center [664, 294] width 1 height 5
radio input "true"
click at [655, 487] on button "Next" at bounding box center [664, 492] width 253 height 62
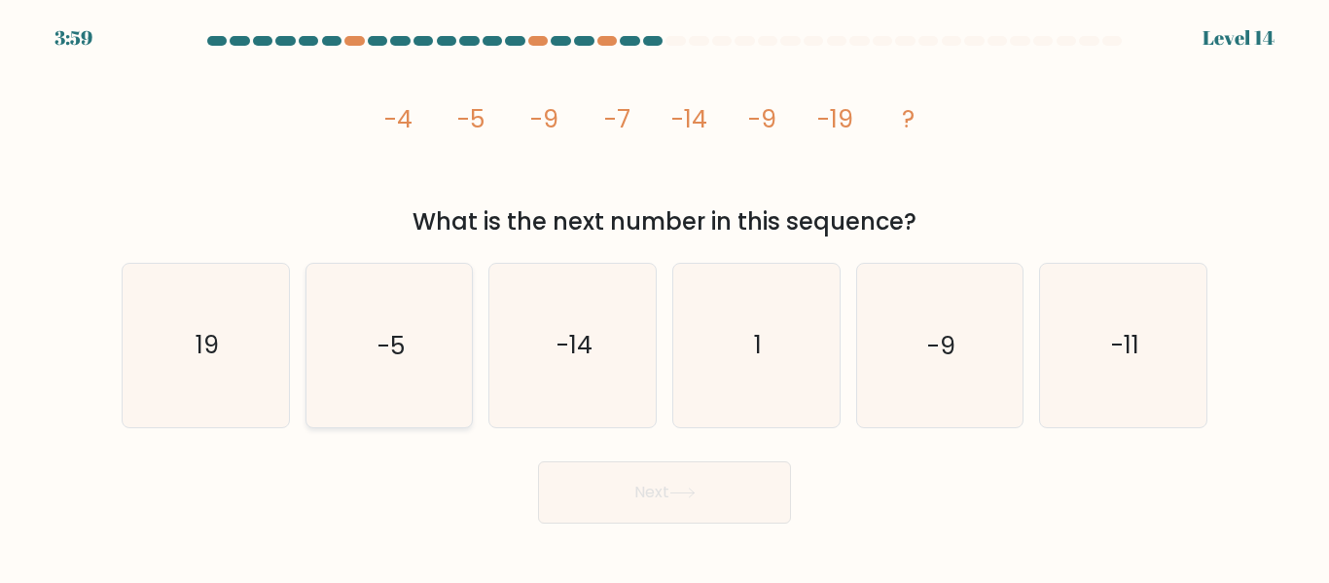
click at [413, 358] on icon "-5" at bounding box center [388, 345] width 162 height 162
click at [664, 297] on input "b. -5" at bounding box center [664, 294] width 1 height 5
radio input "true"
click at [710, 500] on button "Next" at bounding box center [664, 492] width 253 height 62
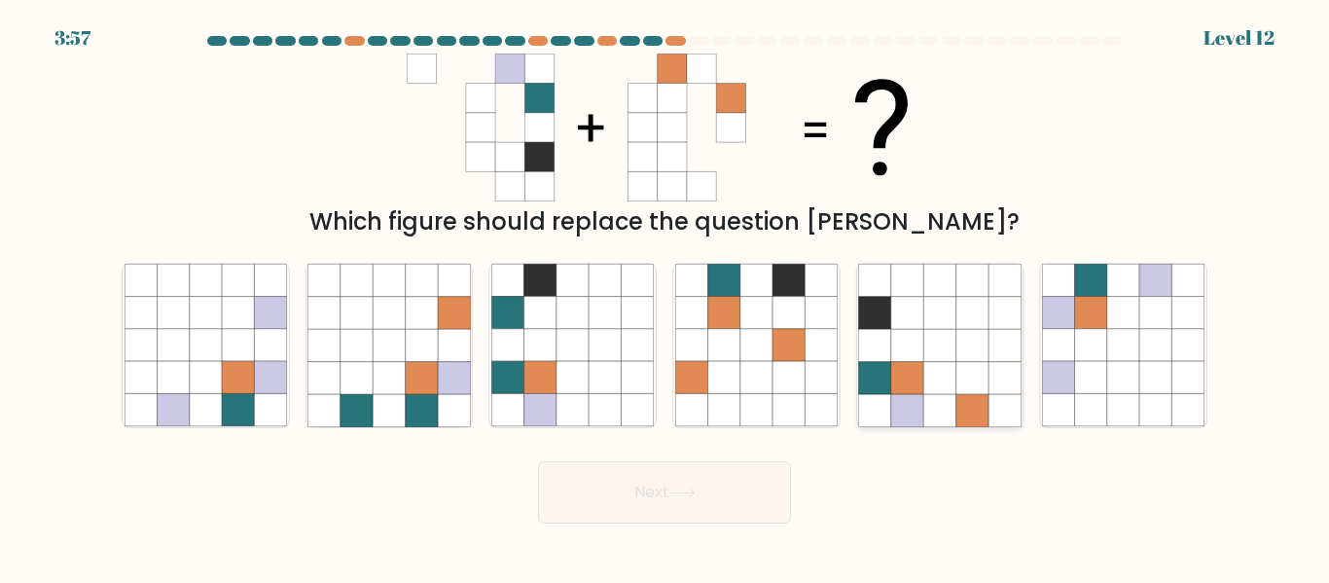
click at [949, 364] on icon at bounding box center [939, 378] width 32 height 32
click at [665, 297] on input "e." at bounding box center [664, 294] width 1 height 5
radio input "true"
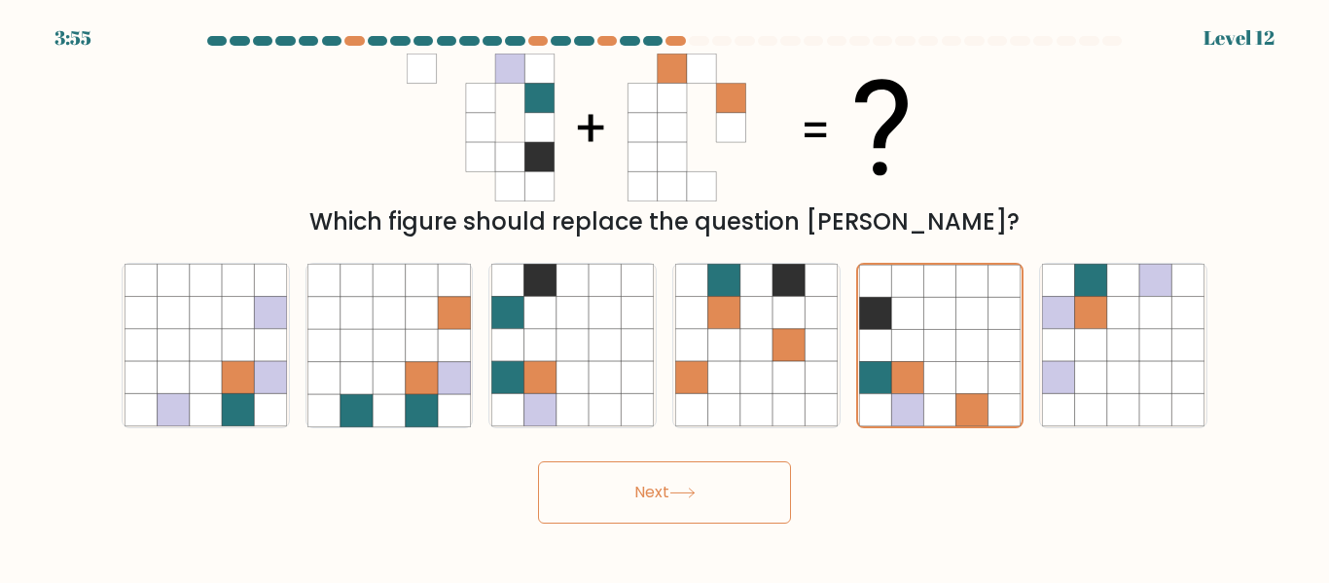
click at [702, 517] on button "Next" at bounding box center [664, 492] width 253 height 62
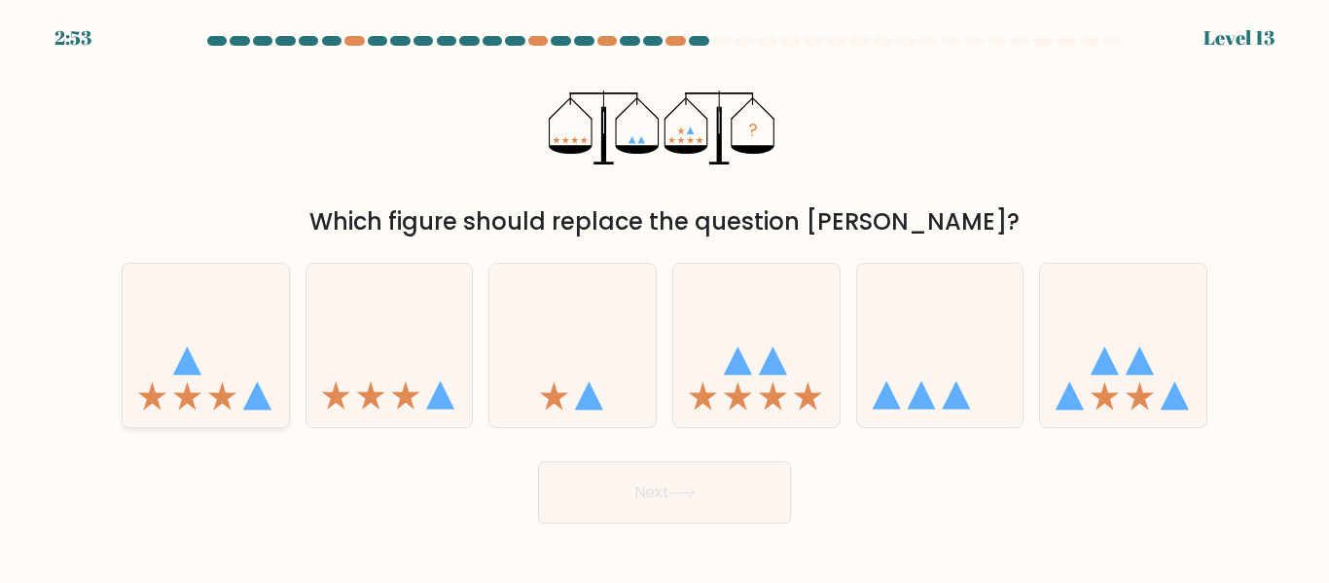
click at [226, 338] on icon at bounding box center [206, 344] width 166 height 137
click at [664, 297] on input "a." at bounding box center [664, 294] width 1 height 5
radio input "true"
click at [693, 505] on button "Next" at bounding box center [664, 492] width 253 height 62
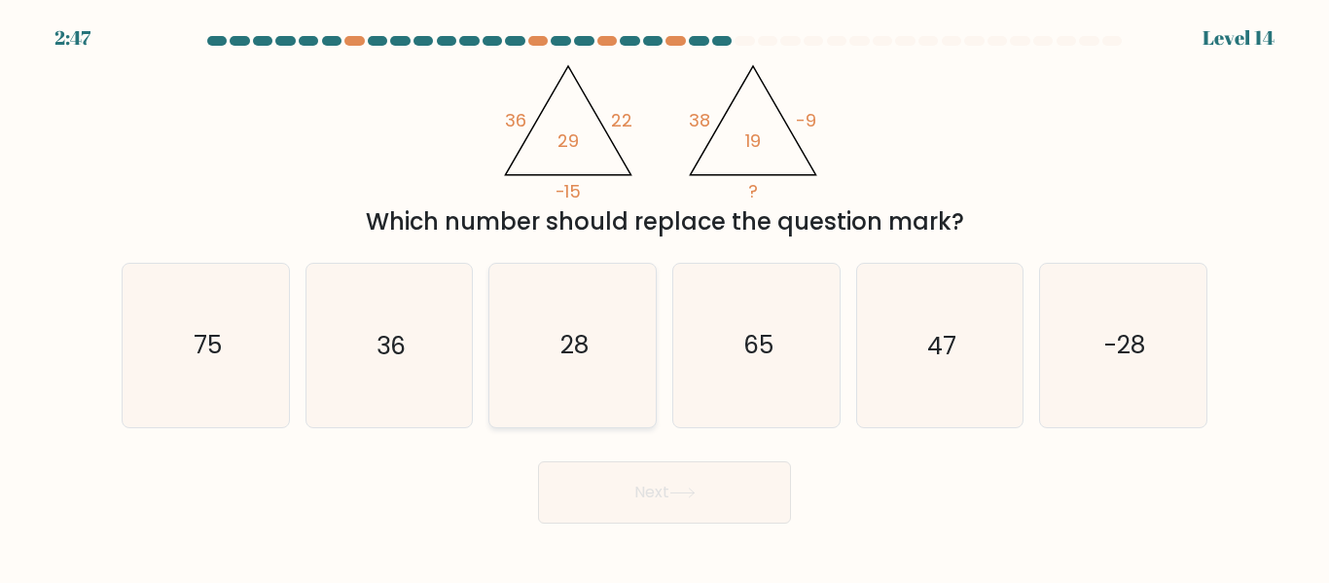
click at [595, 378] on icon "28" at bounding box center [572, 345] width 162 height 162
click at [664, 297] on input "c. 28" at bounding box center [664, 294] width 1 height 5
radio input "true"
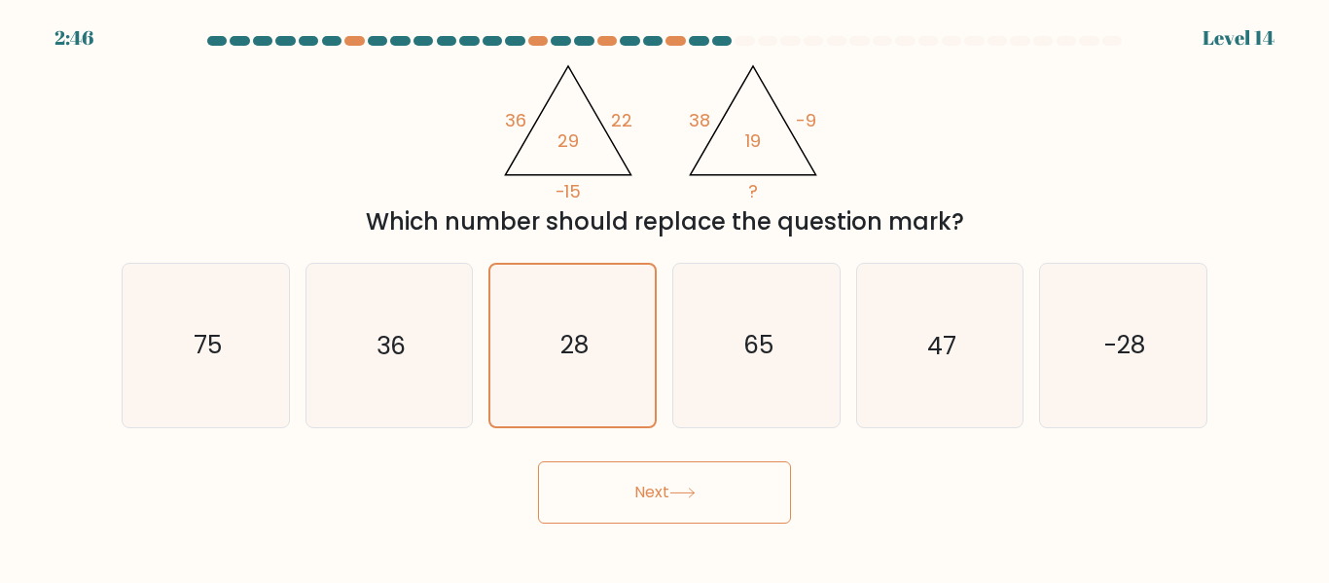
click at [695, 487] on icon at bounding box center [682, 492] width 26 height 11
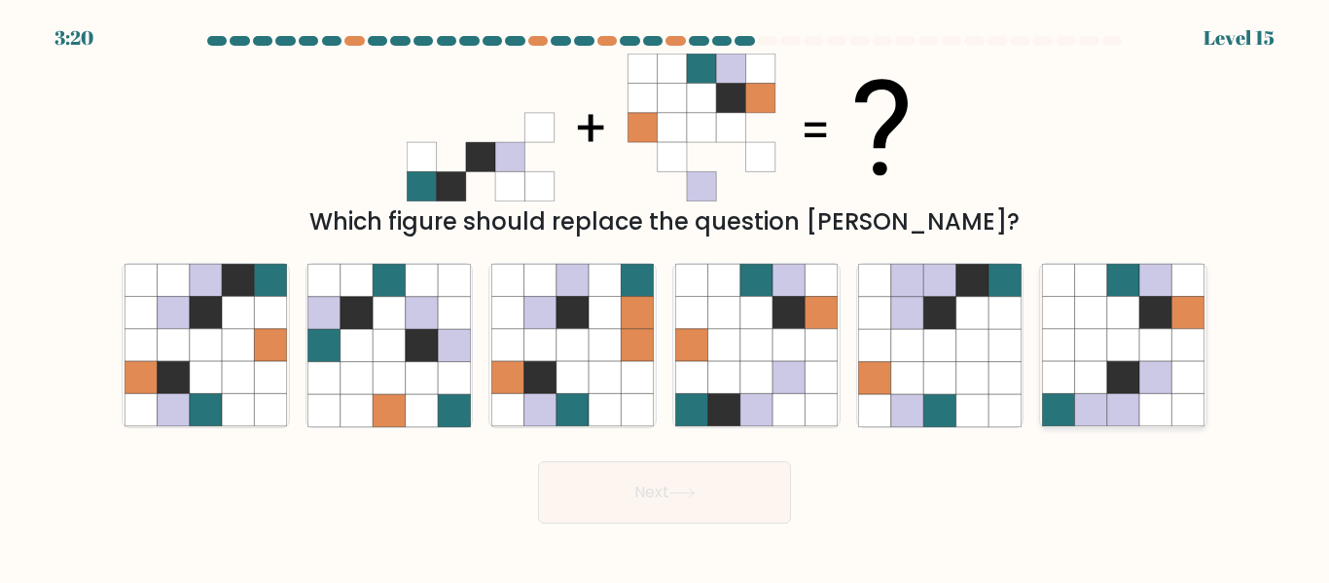
click at [1191, 290] on icon at bounding box center [1188, 281] width 32 height 32
click at [665, 292] on input "f." at bounding box center [664, 294] width 1 height 5
radio input "true"
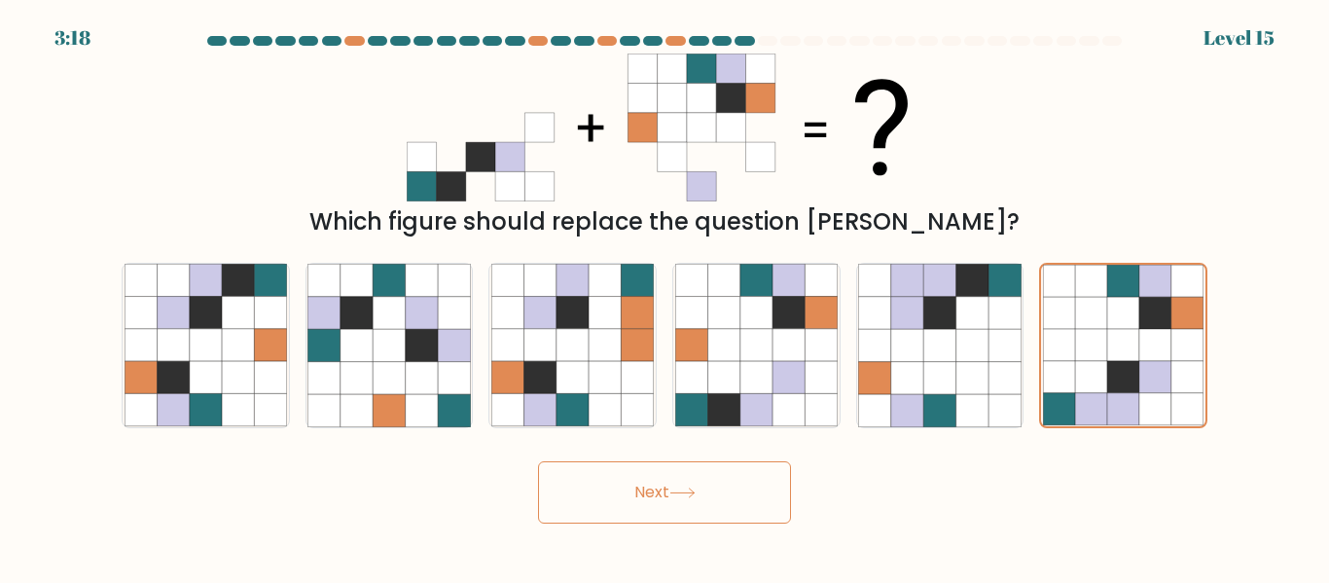
click at [687, 508] on button "Next" at bounding box center [664, 492] width 253 height 62
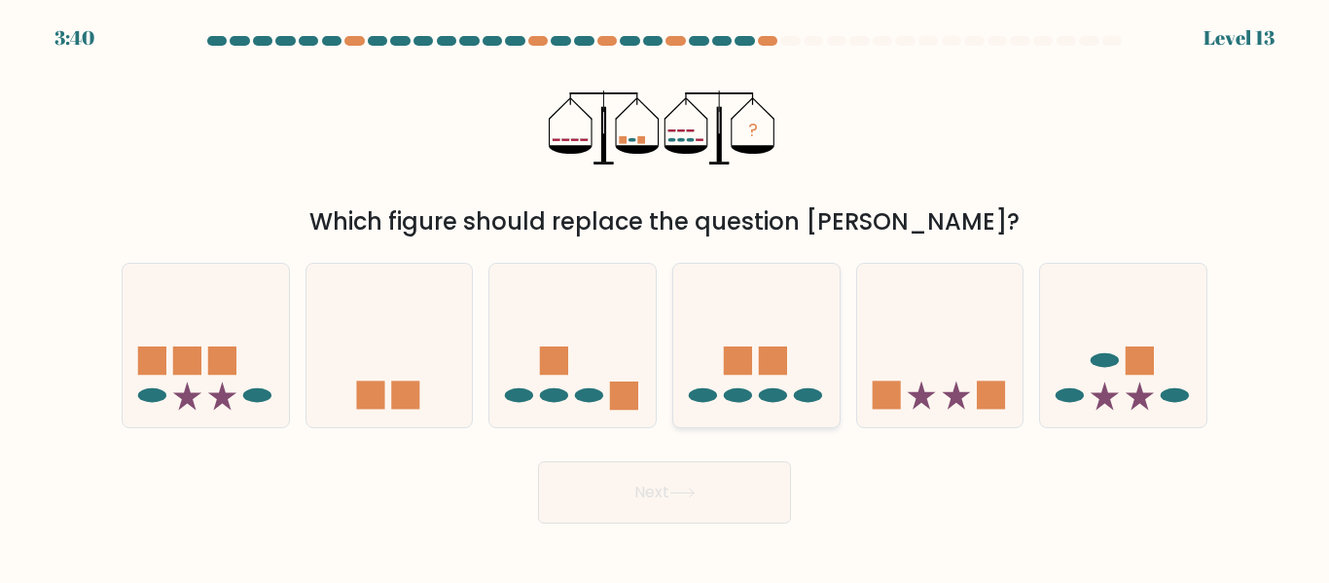
click at [746, 338] on icon at bounding box center [756, 344] width 166 height 137
click at [665, 297] on input "d." at bounding box center [664, 294] width 1 height 5
radio input "true"
click at [719, 485] on button "Next" at bounding box center [664, 492] width 253 height 62
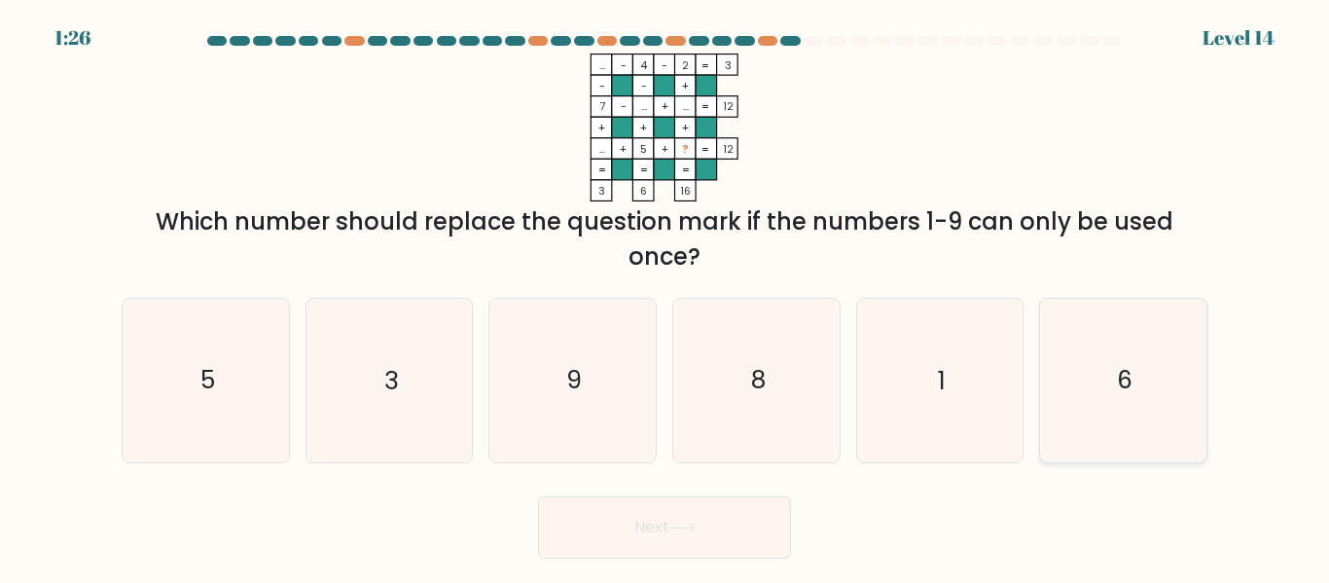
click at [1190, 401] on icon "6" at bounding box center [1123, 380] width 162 height 162
click at [665, 297] on input "f. 6" at bounding box center [664, 294] width 1 height 5
radio input "true"
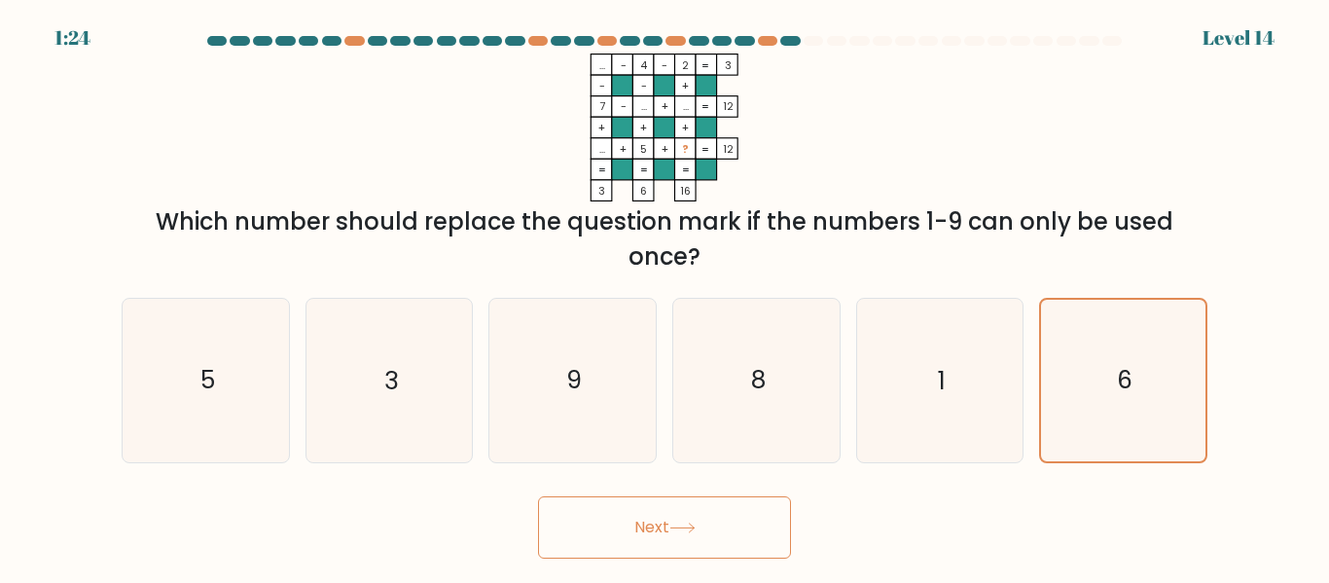
click at [665, 553] on button "Next" at bounding box center [664, 527] width 253 height 62
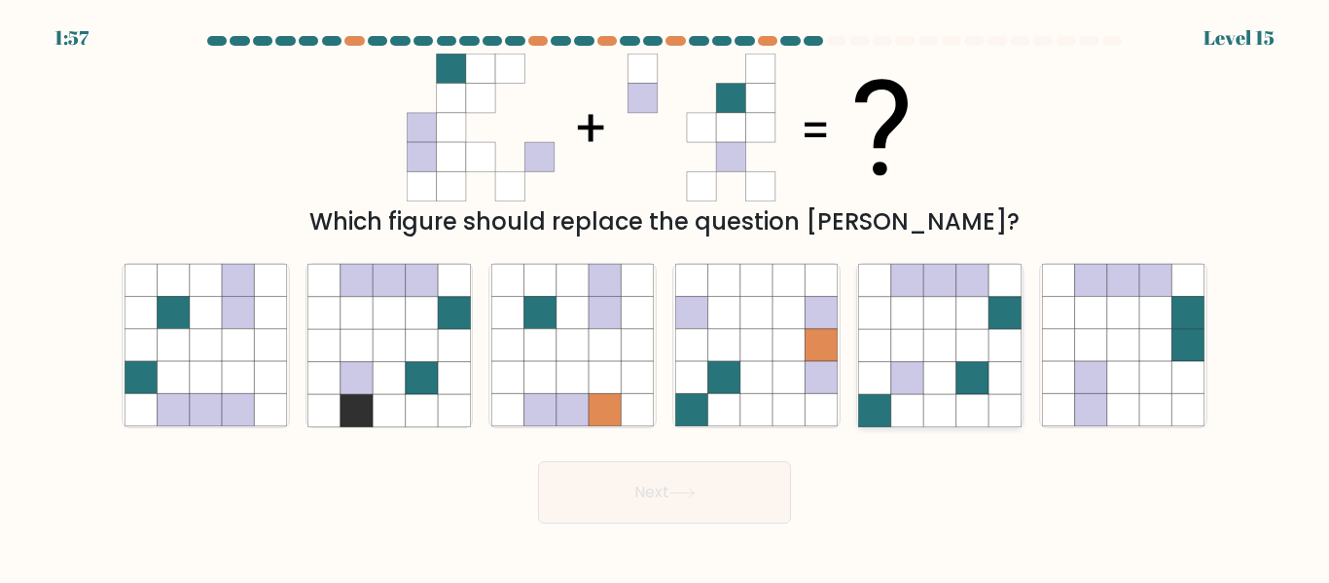
click at [938, 339] on icon at bounding box center [939, 345] width 32 height 32
click at [665, 297] on input "e." at bounding box center [664, 294] width 1 height 5
radio input "true"
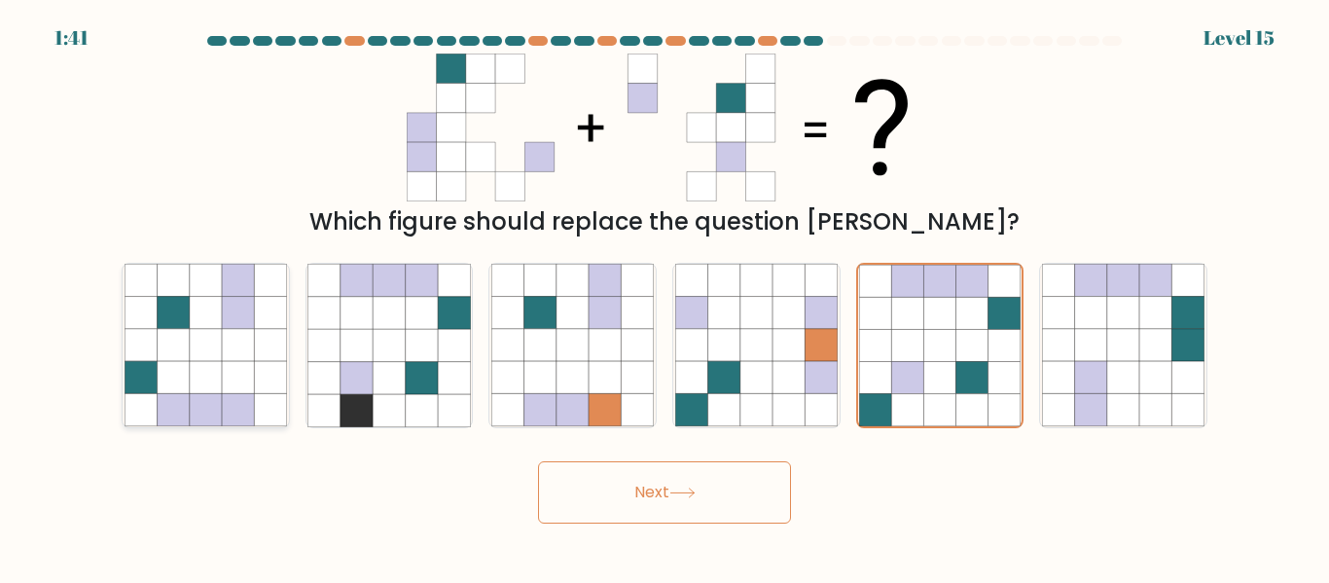
click at [233, 353] on icon at bounding box center [238, 345] width 32 height 32
click at [664, 297] on input "a." at bounding box center [664, 294] width 1 height 5
radio input "true"
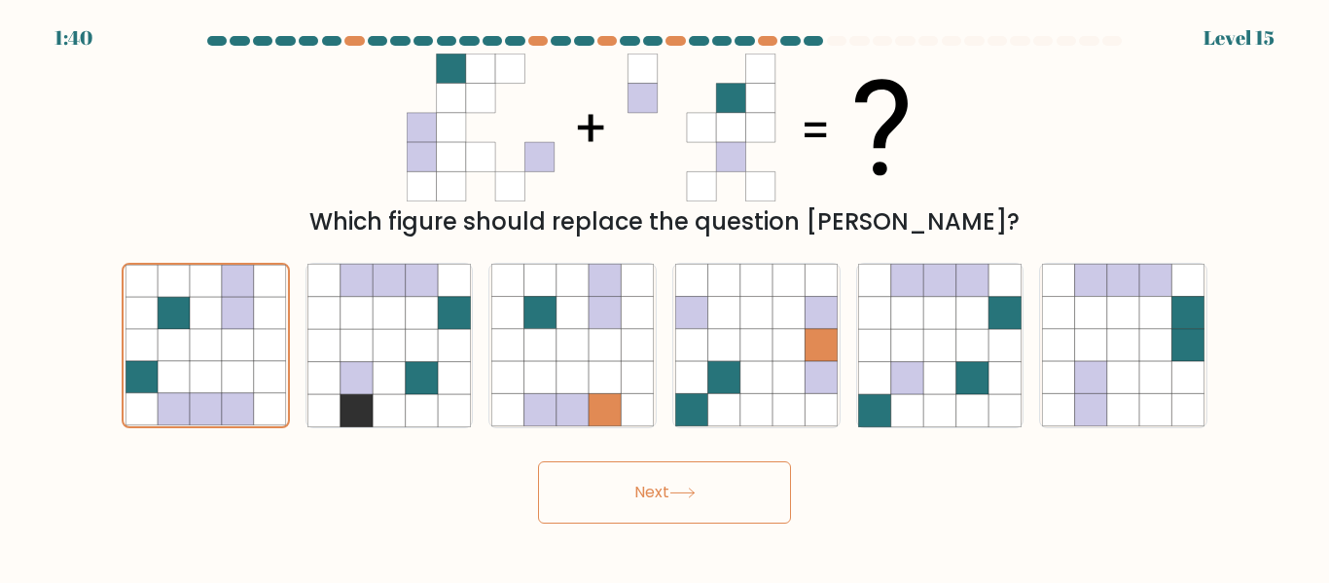
click at [680, 496] on icon at bounding box center [682, 492] width 26 height 11
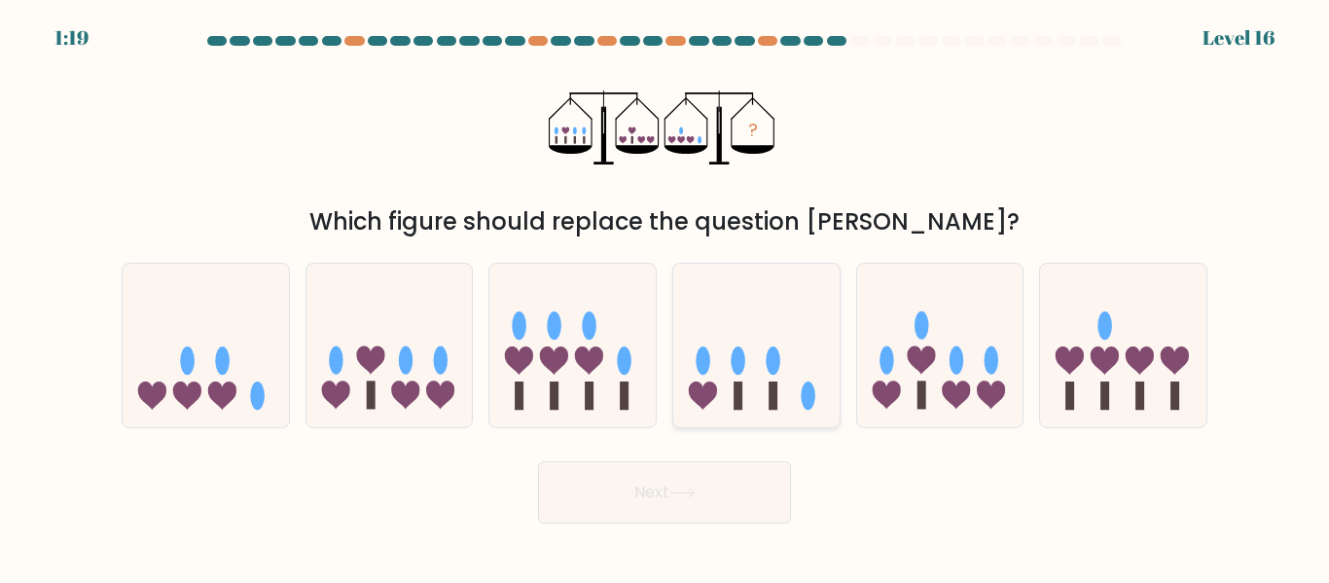
click at [784, 355] on icon at bounding box center [756, 344] width 166 height 137
click at [665, 297] on input "d." at bounding box center [664, 294] width 1 height 5
radio input "true"
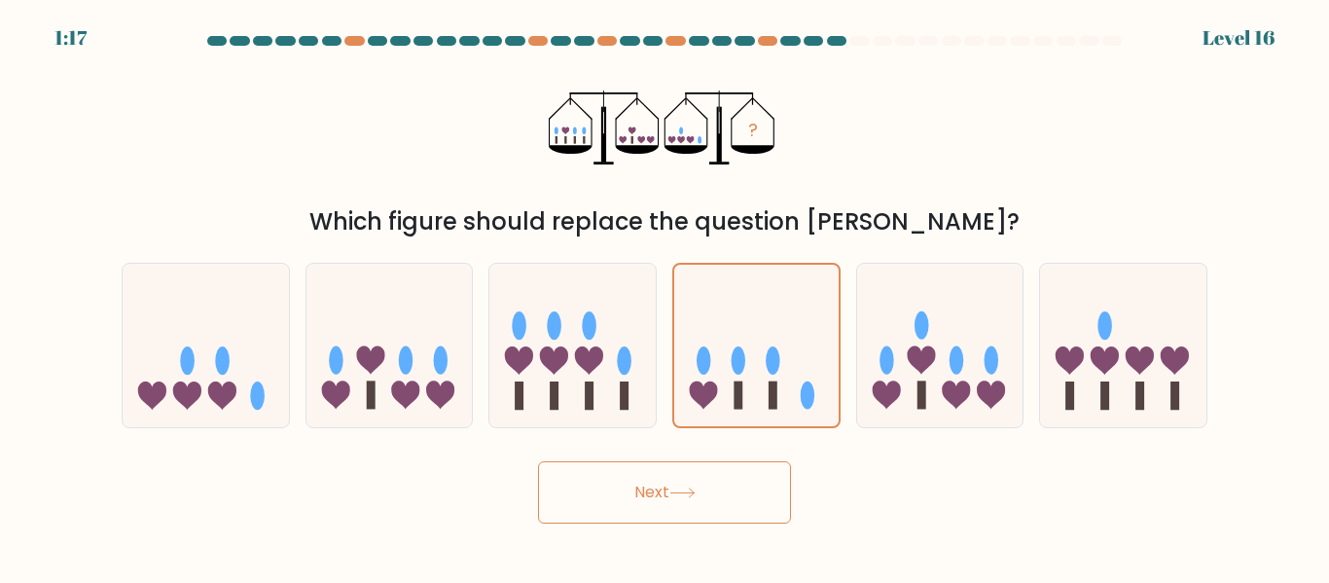
click at [733, 475] on button "Next" at bounding box center [664, 492] width 253 height 62
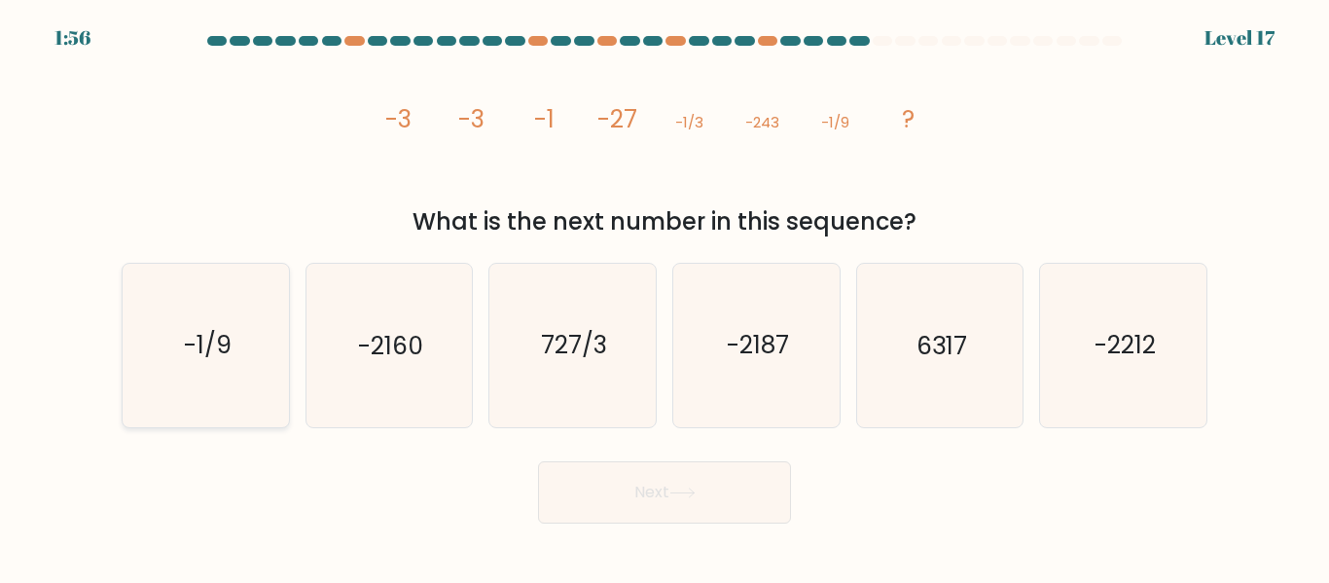
click at [219, 343] on text "-1/9" at bounding box center [207, 346] width 48 height 34
click at [664, 297] on input "a. -1/9" at bounding box center [664, 294] width 1 height 5
radio input "true"
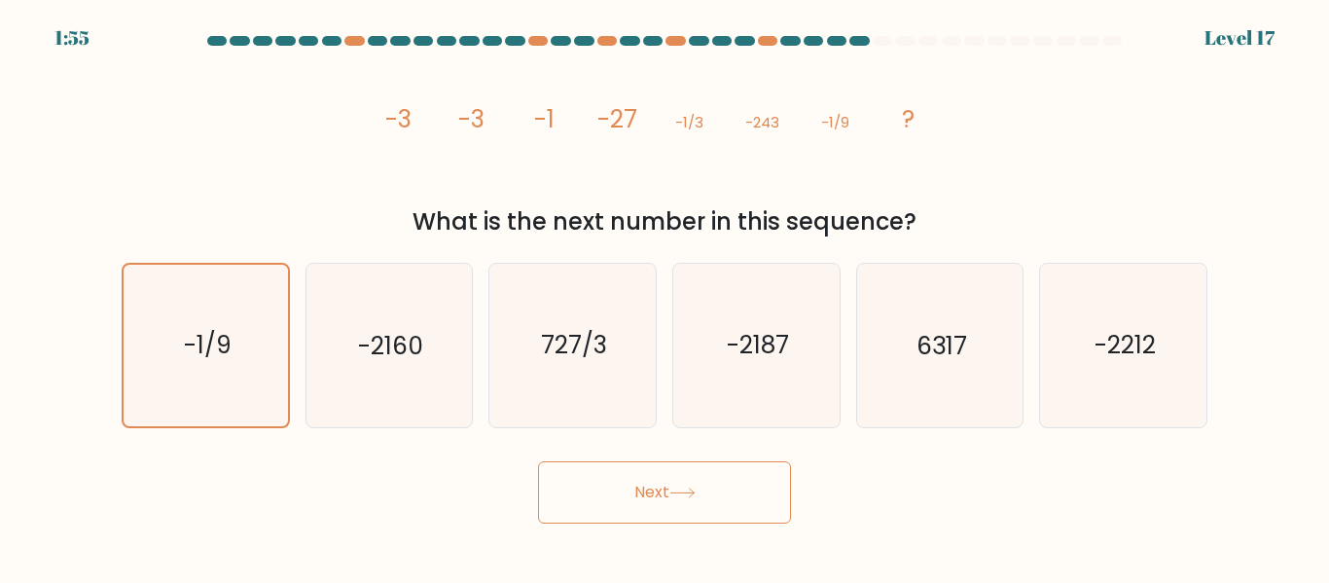
click at [647, 483] on button "Next" at bounding box center [664, 492] width 253 height 62
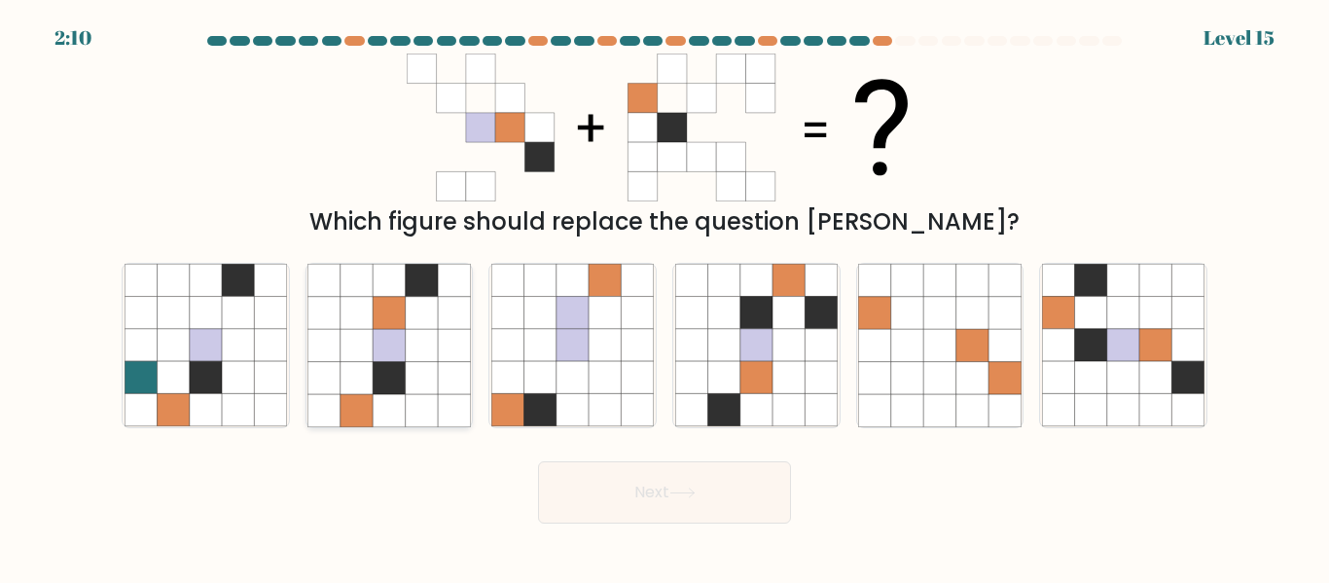
click at [375, 362] on icon at bounding box center [389, 378] width 32 height 32
click at [664, 297] on input "b." at bounding box center [664, 294] width 1 height 5
radio input "true"
click at [640, 498] on button "Next" at bounding box center [664, 492] width 253 height 62
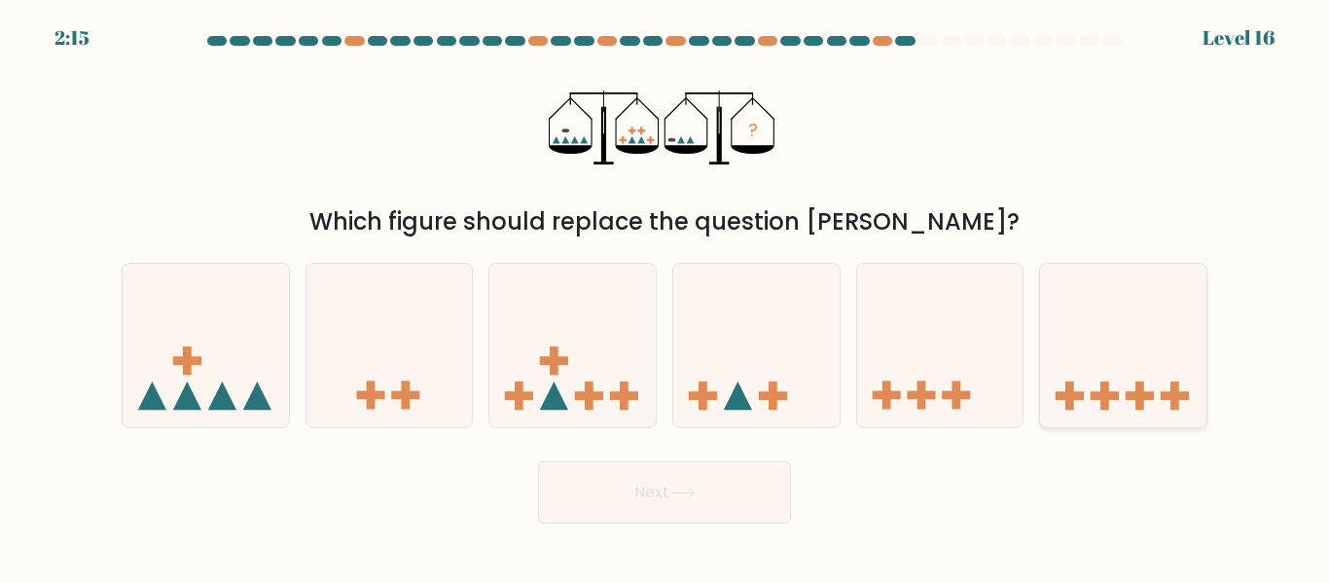
click at [1123, 392] on icon at bounding box center [1123, 344] width 166 height 137
click at [665, 297] on input "f." at bounding box center [664, 294] width 1 height 5
radio input "true"
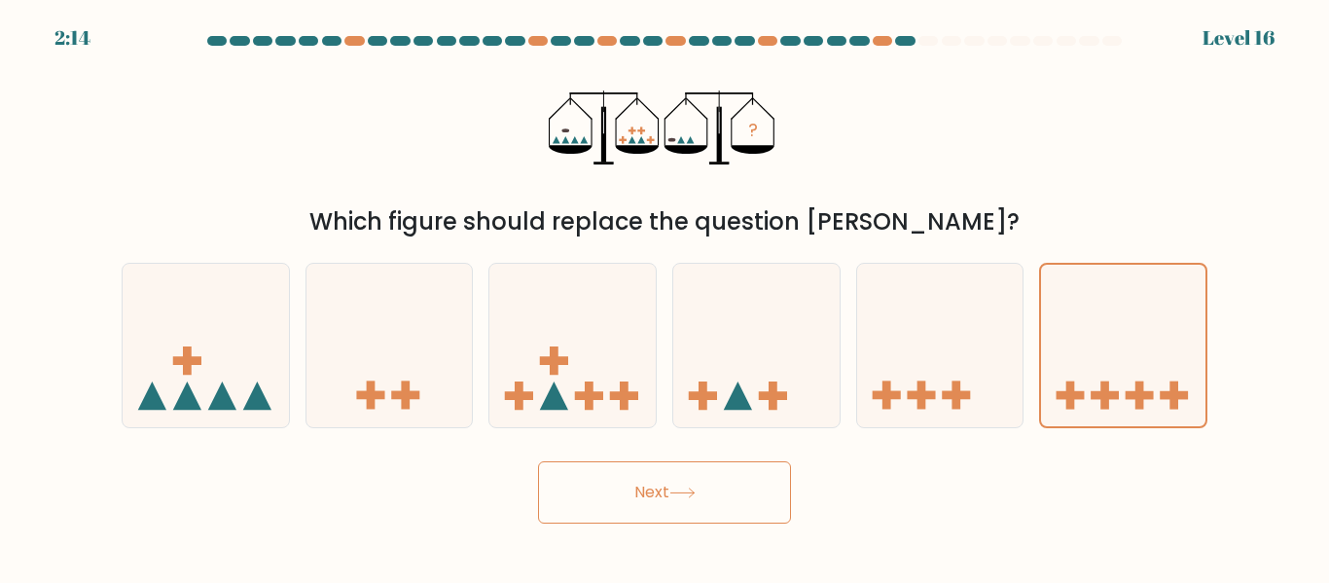
click at [758, 484] on button "Next" at bounding box center [664, 492] width 253 height 62
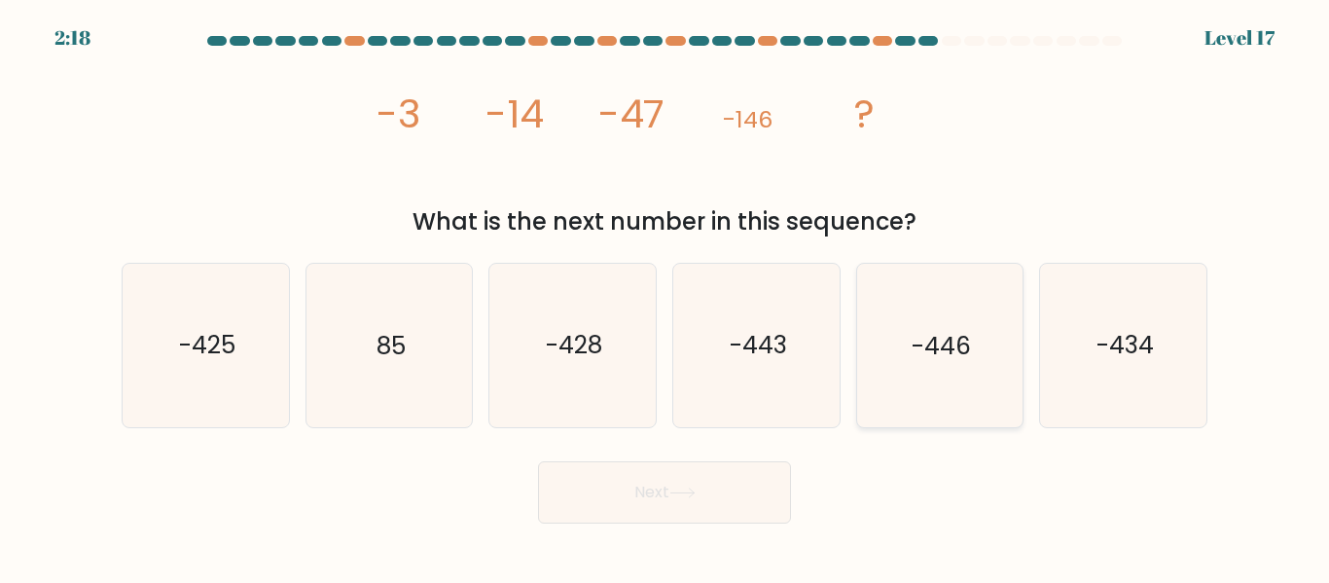
click at [979, 371] on icon "-446" at bounding box center [939, 345] width 162 height 162
click at [665, 297] on input "e. -446" at bounding box center [664, 294] width 1 height 5
radio input "true"
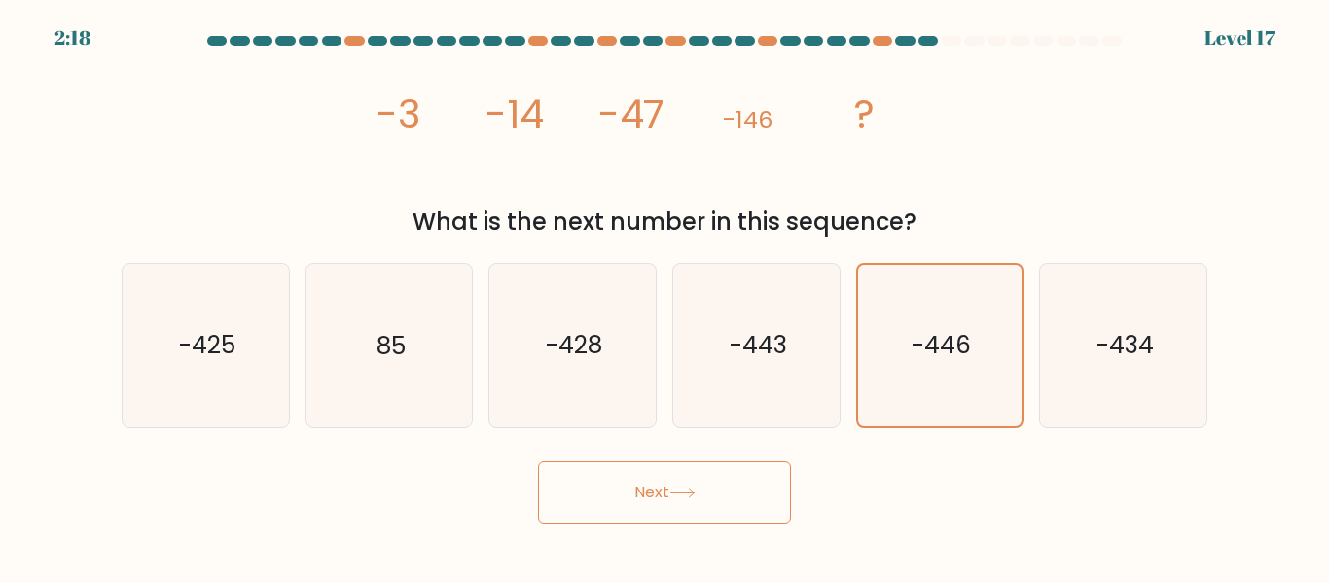
click at [737, 495] on button "Next" at bounding box center [664, 492] width 253 height 62
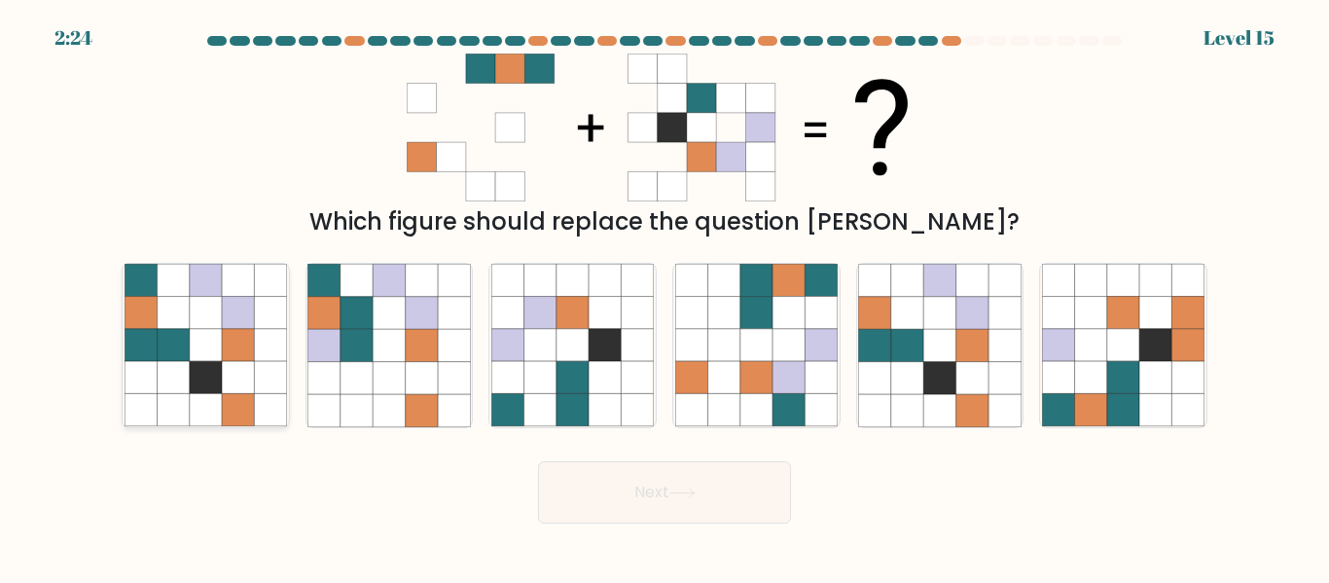
click at [185, 306] on icon at bounding box center [173, 313] width 32 height 32
click at [664, 297] on input "a." at bounding box center [664, 294] width 1 height 5
radio input "true"
click at [722, 496] on button "Next" at bounding box center [664, 492] width 253 height 62
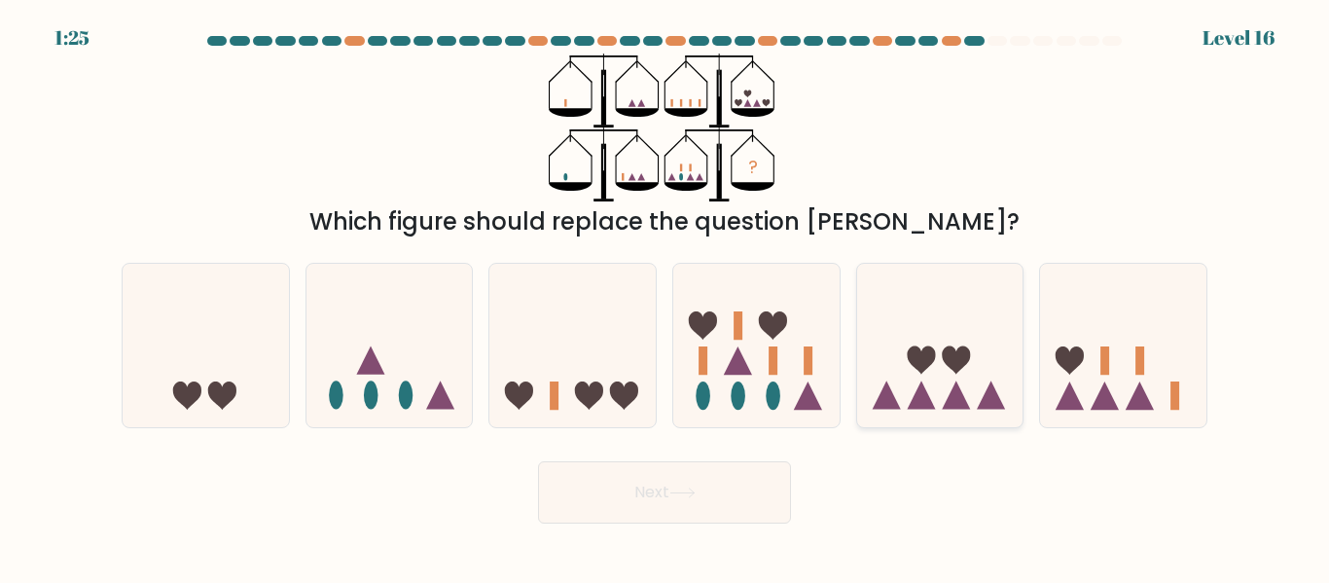
click at [935, 369] on icon at bounding box center [940, 344] width 166 height 137
click at [665, 297] on input "e." at bounding box center [664, 294] width 1 height 5
radio input "true"
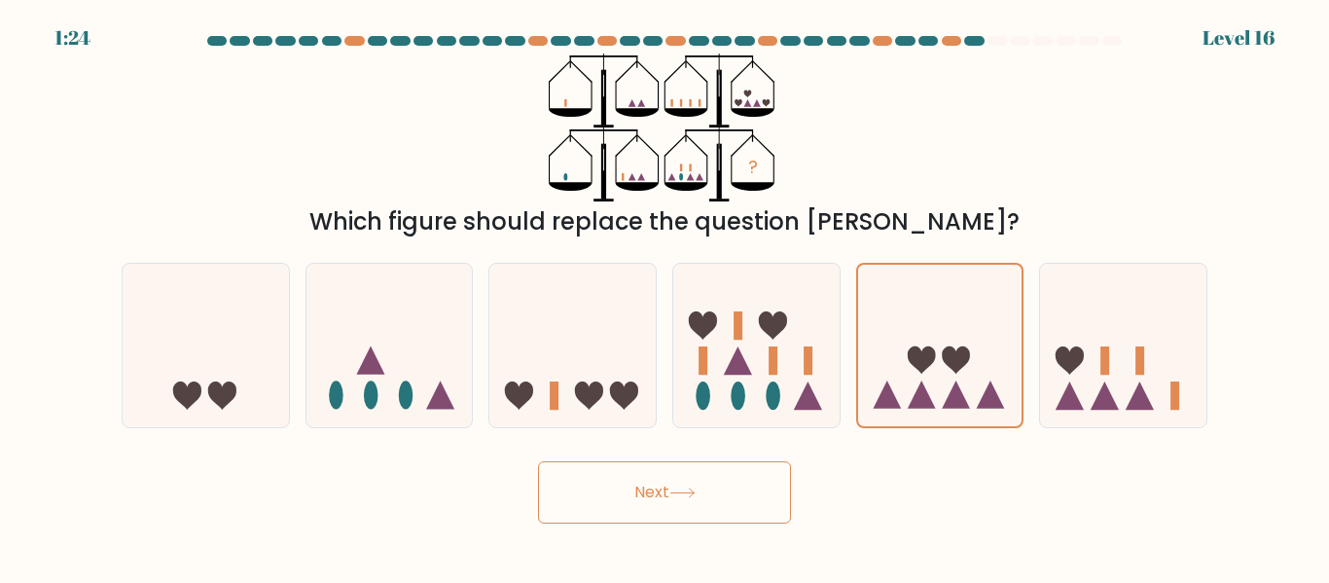
click at [739, 506] on button "Next" at bounding box center [664, 492] width 253 height 62
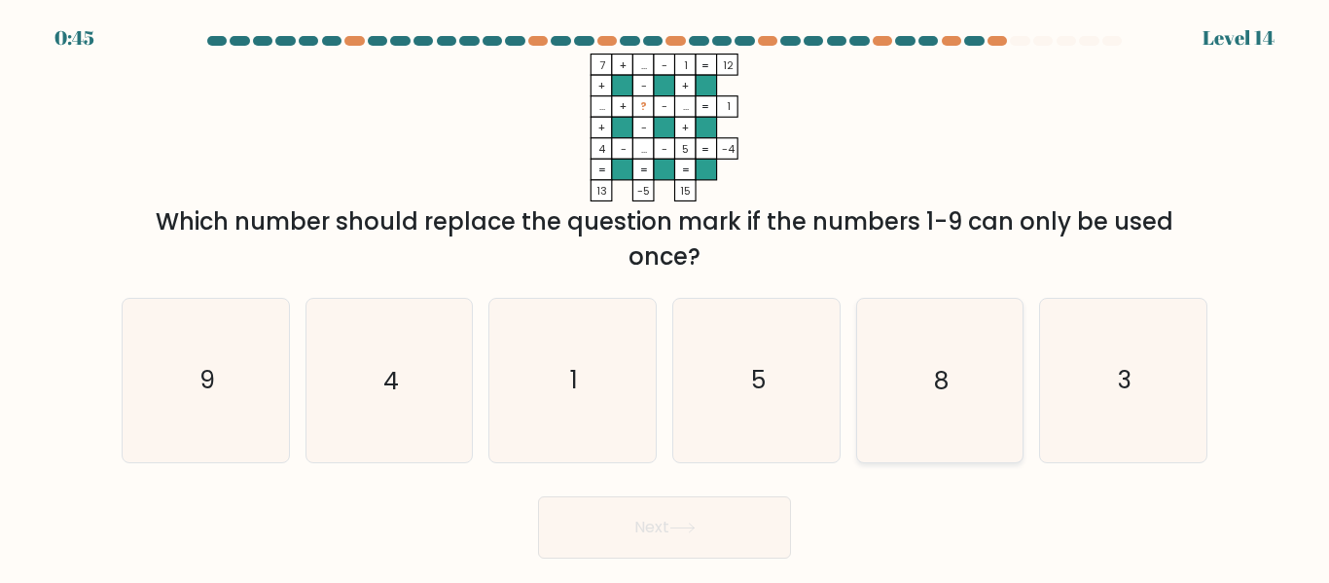
click at [922, 363] on icon "8" at bounding box center [939, 380] width 162 height 162
click at [665, 297] on input "e. 8" at bounding box center [664, 294] width 1 height 5
radio input "true"
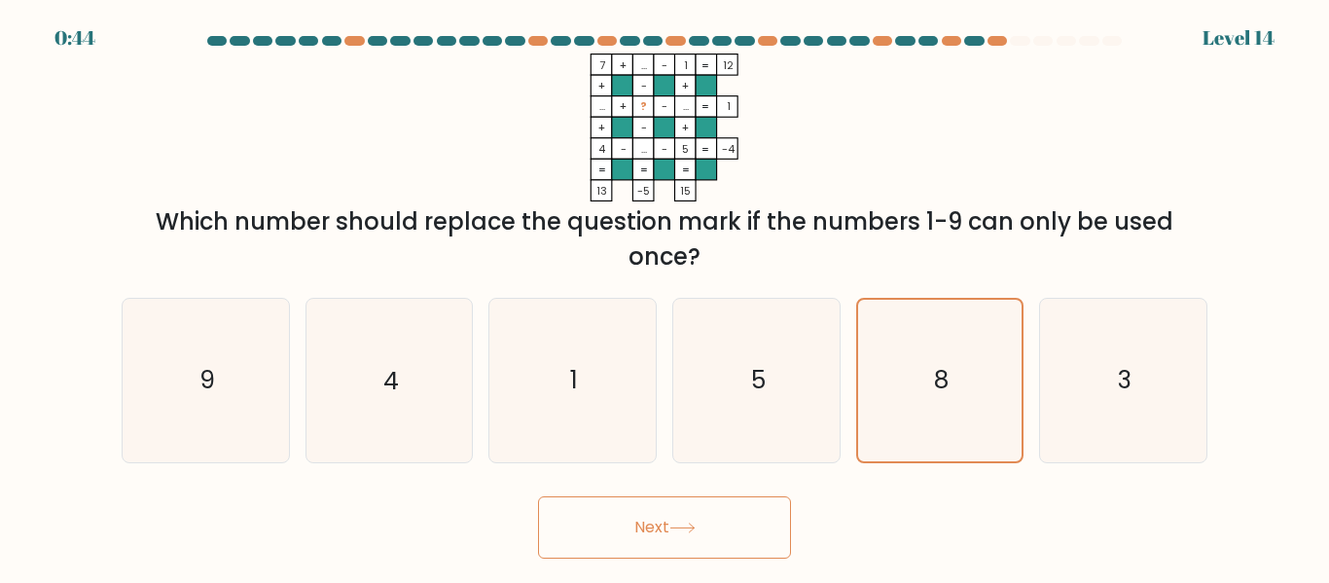
click at [756, 516] on button "Next" at bounding box center [664, 527] width 253 height 62
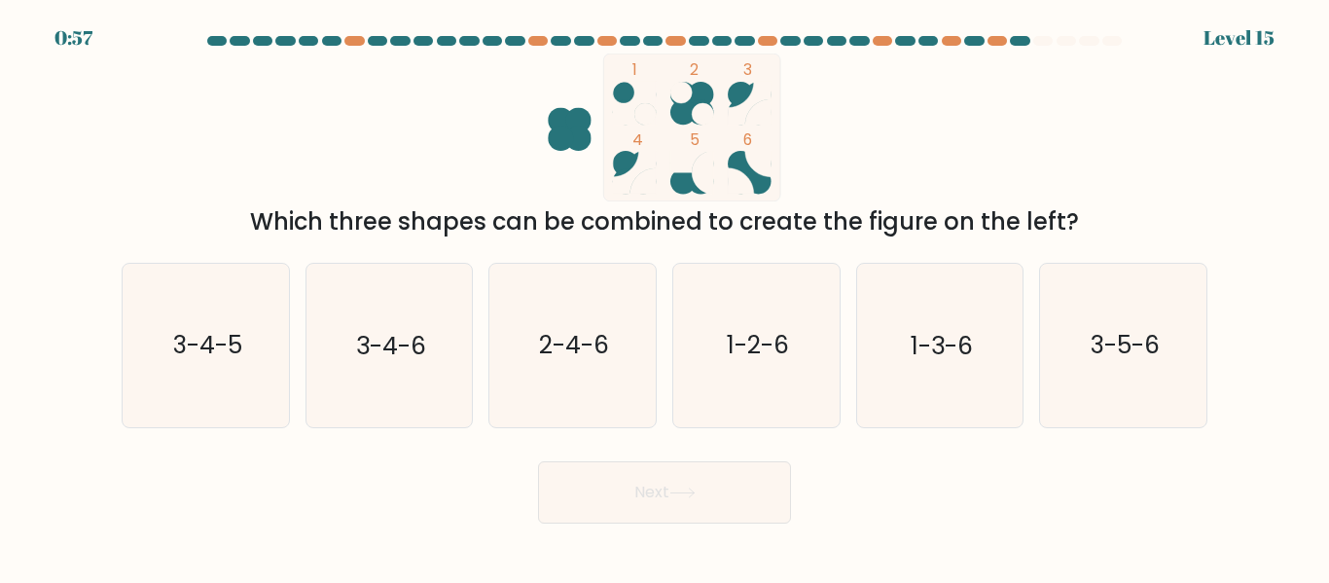
click at [1022, 178] on div "1 2 3 4 5 6 Which three shapes can be combined to create the figure on the left?" at bounding box center [664, 146] width 1109 height 186
click at [764, 336] on text "1-2-6" at bounding box center [758, 346] width 62 height 34
click at [665, 297] on input "d. 1-2-6" at bounding box center [664, 294] width 1 height 5
radio input "true"
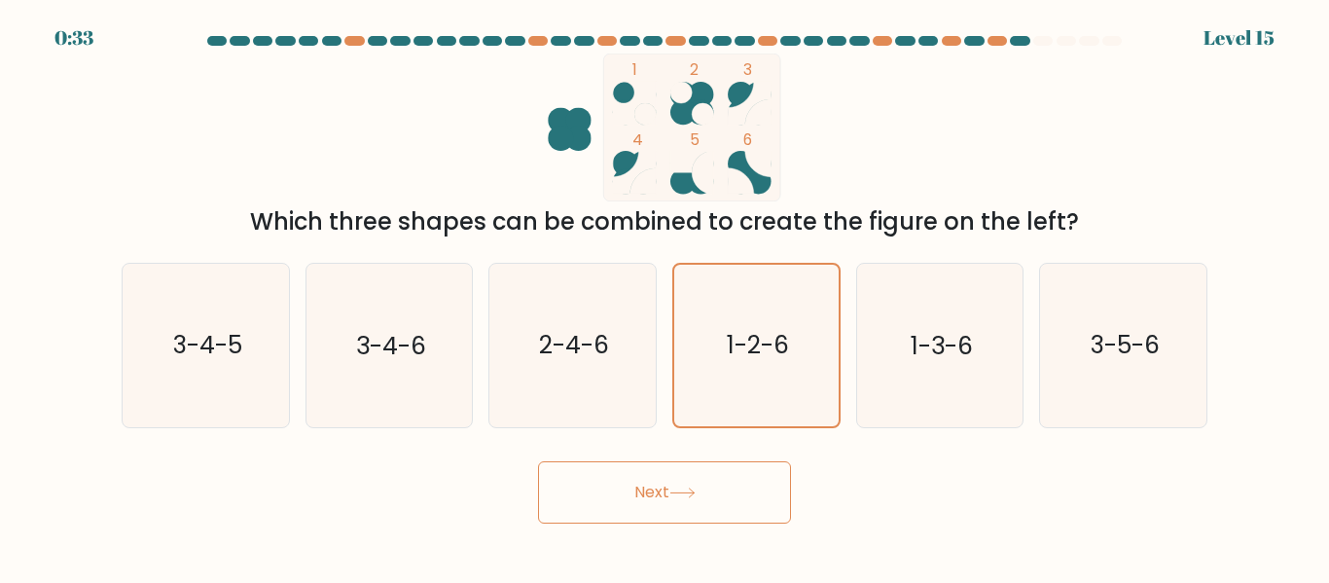
click at [735, 471] on button "Next" at bounding box center [664, 492] width 253 height 62
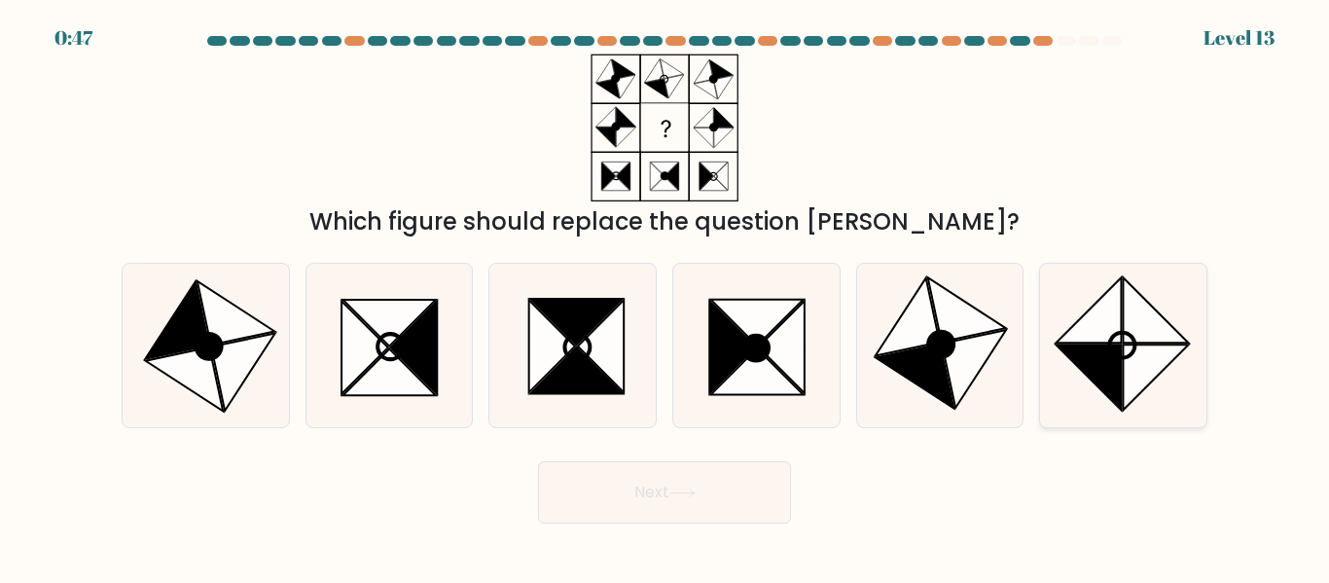
click at [1166, 370] on icon at bounding box center [1123, 345] width 162 height 162
click at [665, 297] on input "f." at bounding box center [664, 294] width 1 height 5
radio input "true"
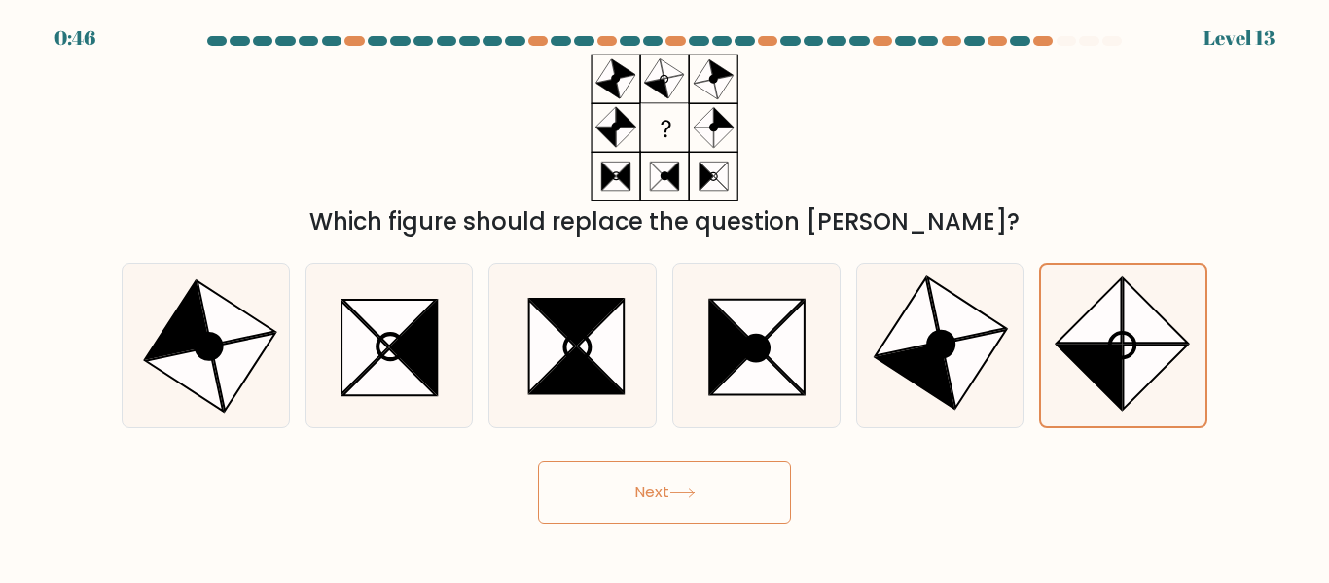
click at [781, 495] on button "Next" at bounding box center [664, 492] width 253 height 62
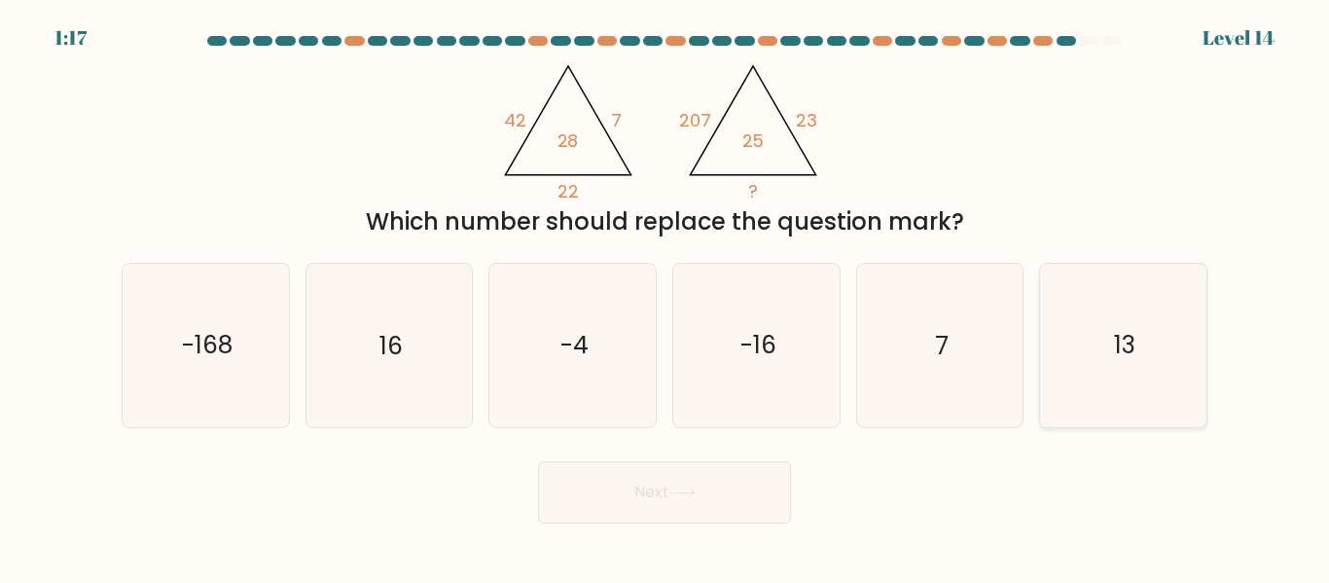
click at [1096, 375] on icon "13" at bounding box center [1123, 345] width 162 height 162
click at [665, 297] on input "f. 13" at bounding box center [664, 294] width 1 height 5
radio input "true"
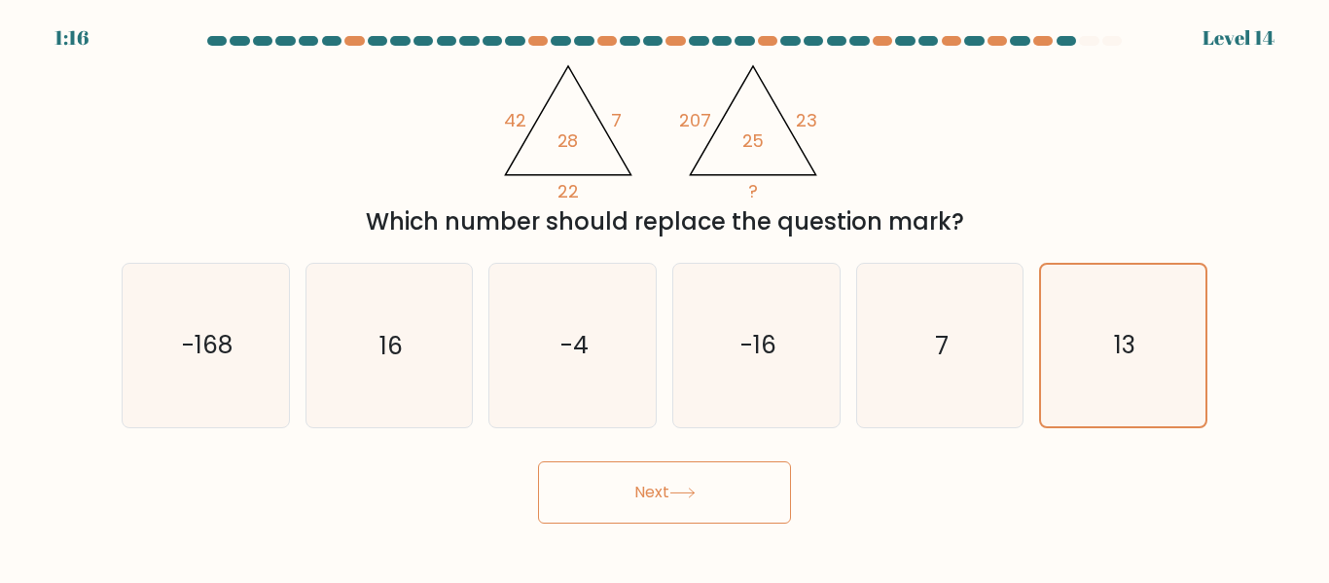
click at [771, 506] on button "Next" at bounding box center [664, 492] width 253 height 62
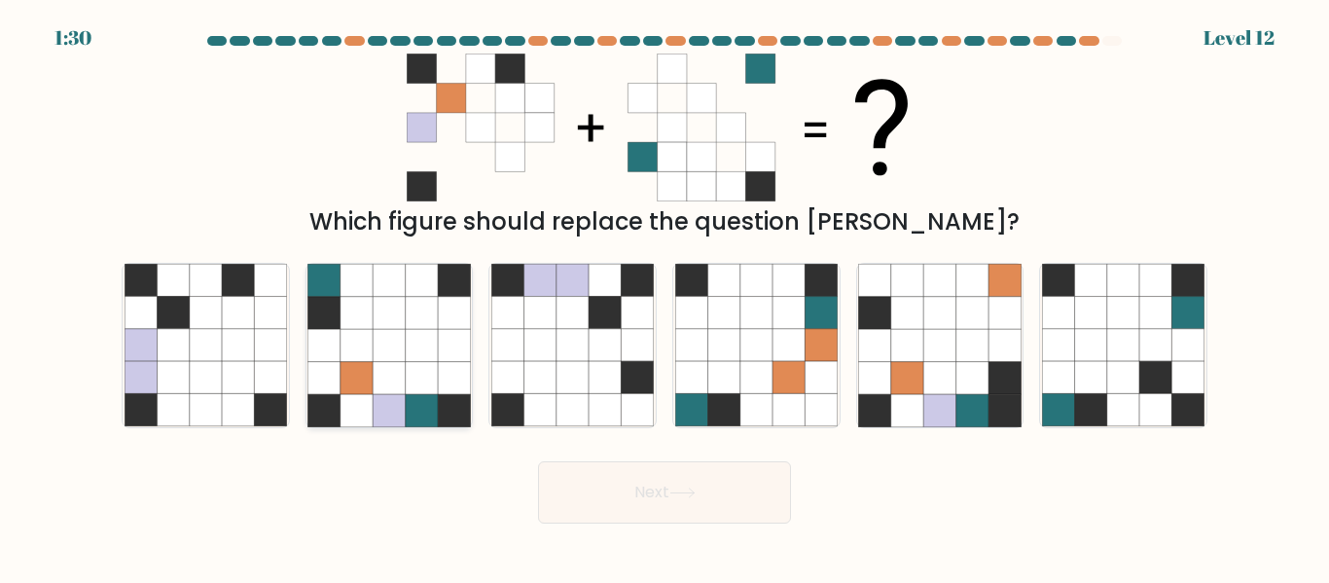
click at [388, 347] on icon at bounding box center [389, 345] width 32 height 32
click at [664, 297] on input "b." at bounding box center [664, 294] width 1 height 5
radio input "true"
click at [690, 499] on button "Next" at bounding box center [664, 492] width 253 height 62
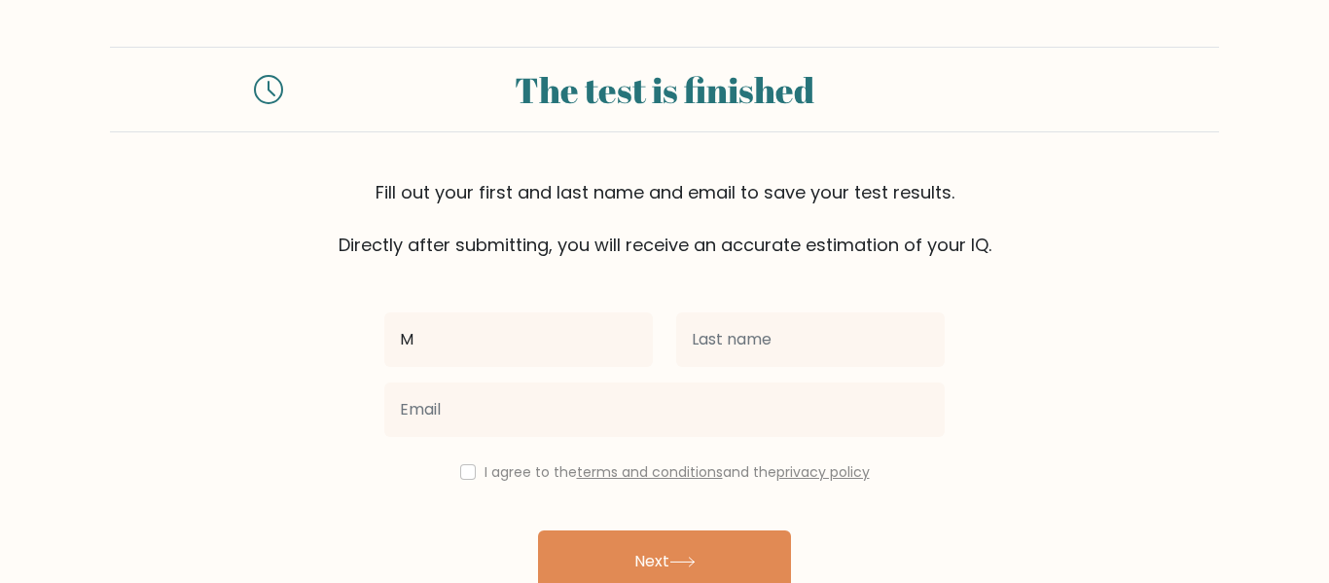
type input "[PERSON_NAME]"
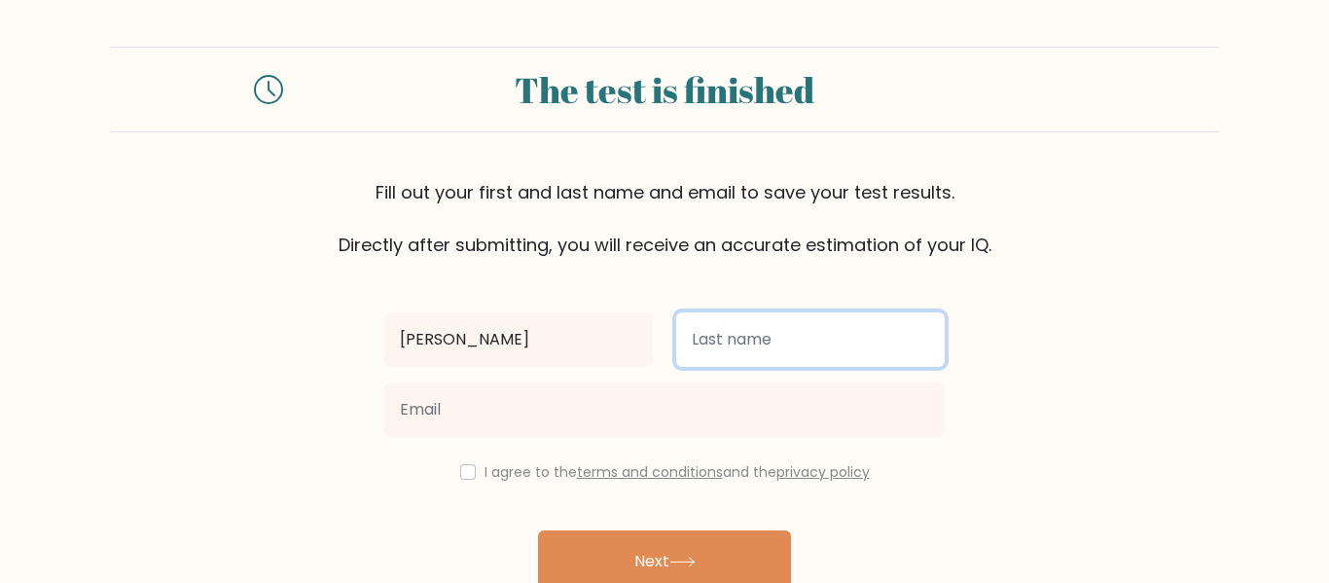
click at [772, 329] on input "text" at bounding box center [810, 339] width 268 height 54
type input "White"
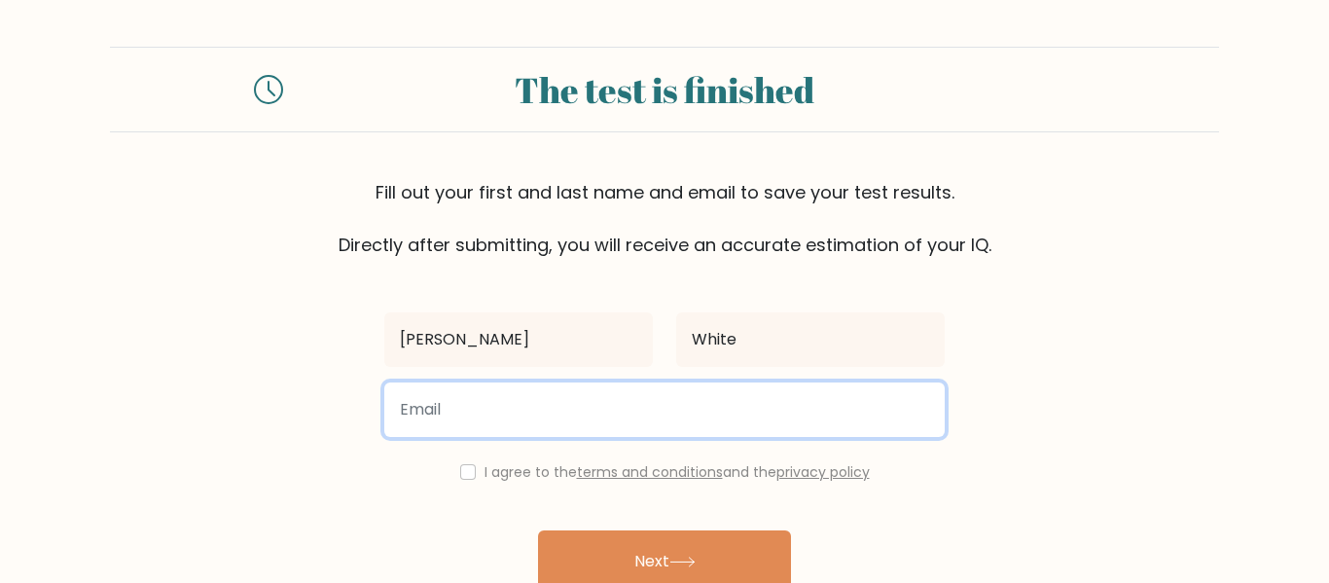
click at [727, 397] on input "email" at bounding box center [664, 409] width 560 height 54
type input "[EMAIL_ADDRESS][DOMAIN_NAME]"
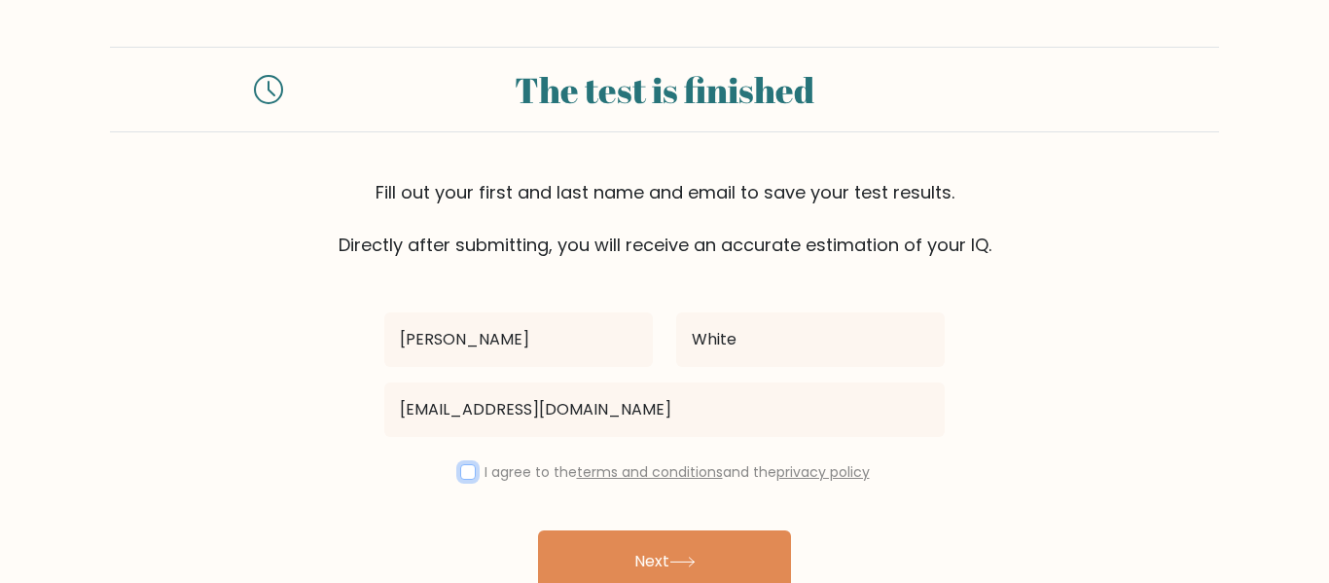
click at [461, 476] on input "checkbox" at bounding box center [468, 472] width 16 height 16
checkbox input "true"
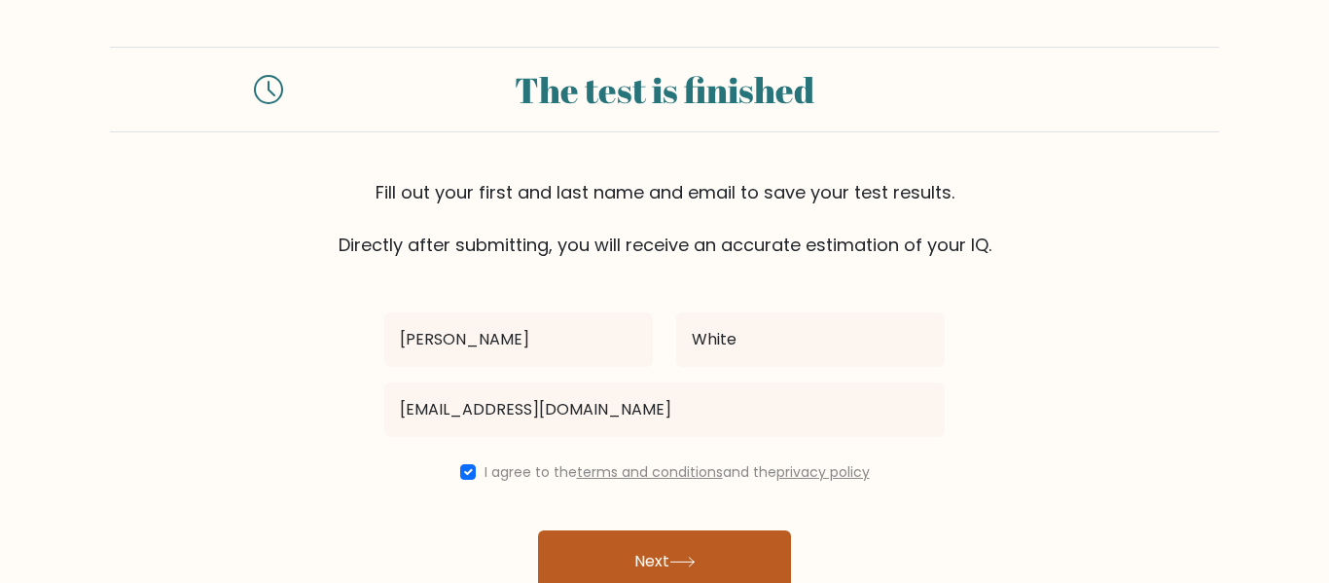
click at [646, 556] on button "Next" at bounding box center [664, 561] width 253 height 62
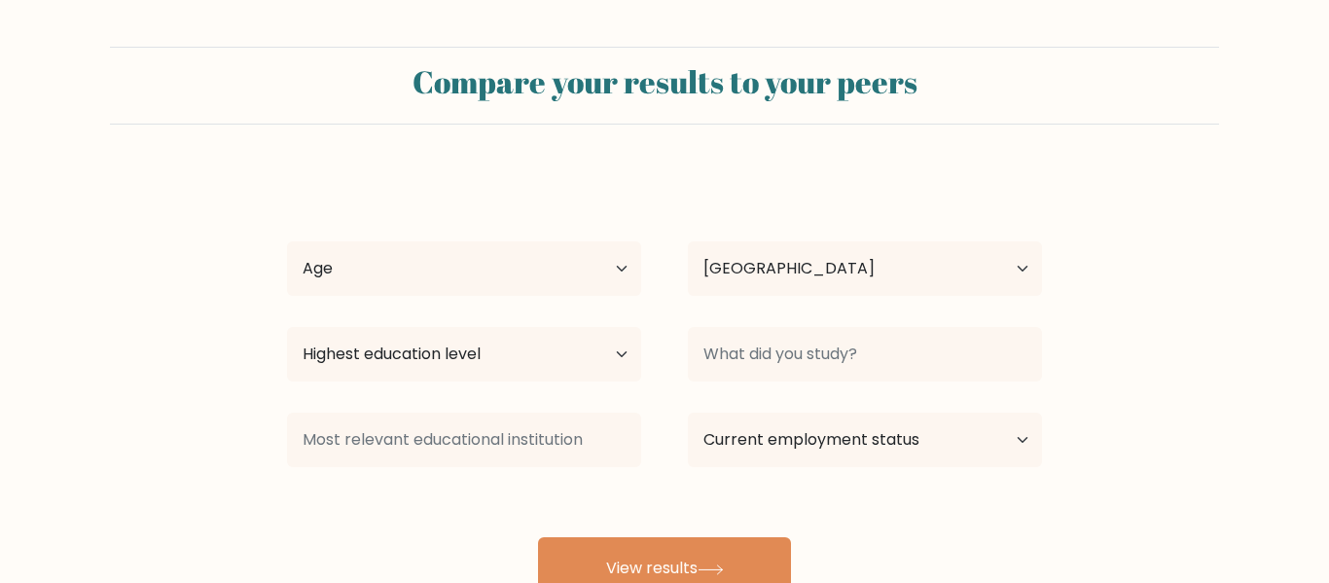
select select "US"
click at [576, 285] on select "Age Under 18 years old 18-24 years old 25-34 years old 35-44 years old 45-54 ye…" at bounding box center [464, 268] width 354 height 54
select select "25_34"
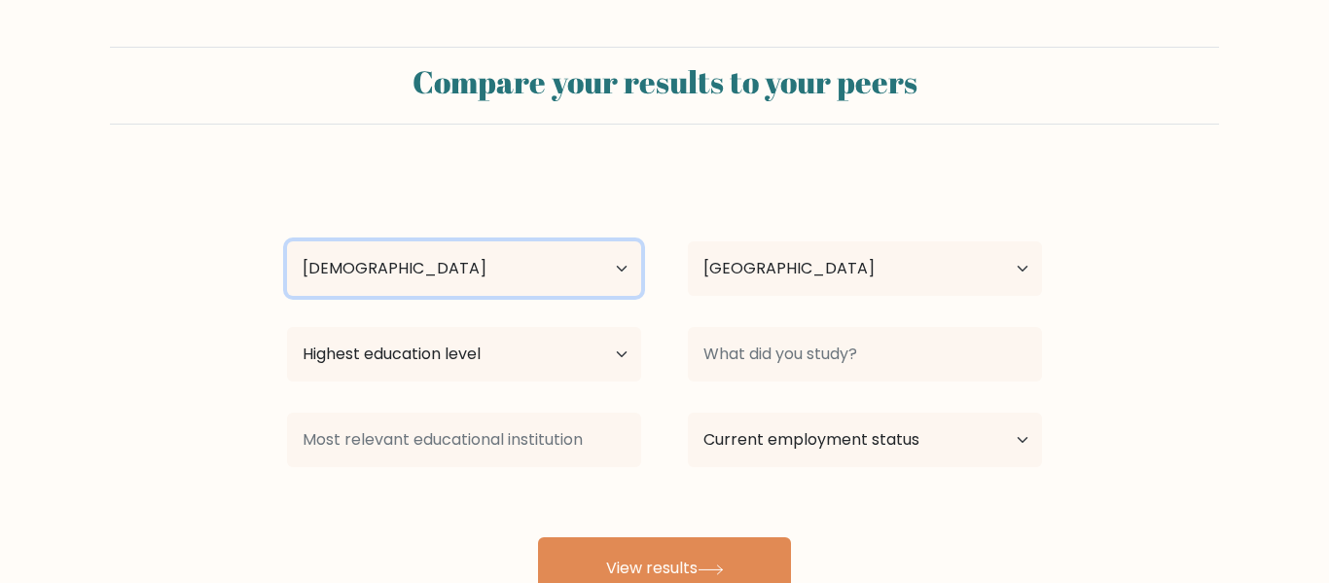
click at [287, 241] on select "Age Under 18 years old 18-24 years old 25-34 years old 35-44 years old 45-54 ye…" at bounding box center [464, 268] width 354 height 54
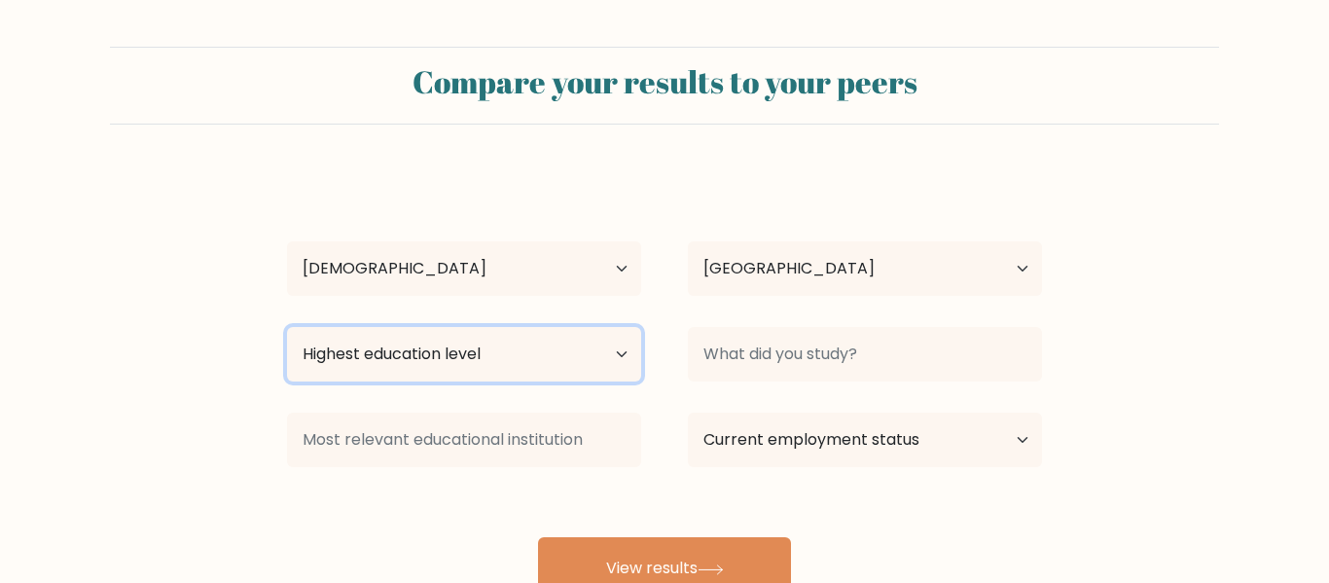
click at [585, 343] on select "Highest education level No schooling Primary Lower Secondary Upper Secondary Oc…" at bounding box center [464, 354] width 354 height 54
select select "occupation_specific"
click at [287, 327] on select "Highest education level No schooling Primary Lower Secondary Upper Secondary Oc…" at bounding box center [464, 354] width 354 height 54
click at [593, 353] on select "Highest education level No schooling Primary Lower Secondary Upper Secondary Oc…" at bounding box center [464, 354] width 354 height 54
click at [287, 327] on select "Highest education level No schooling Primary Lower Secondary Upper Secondary Oc…" at bounding box center [464, 354] width 354 height 54
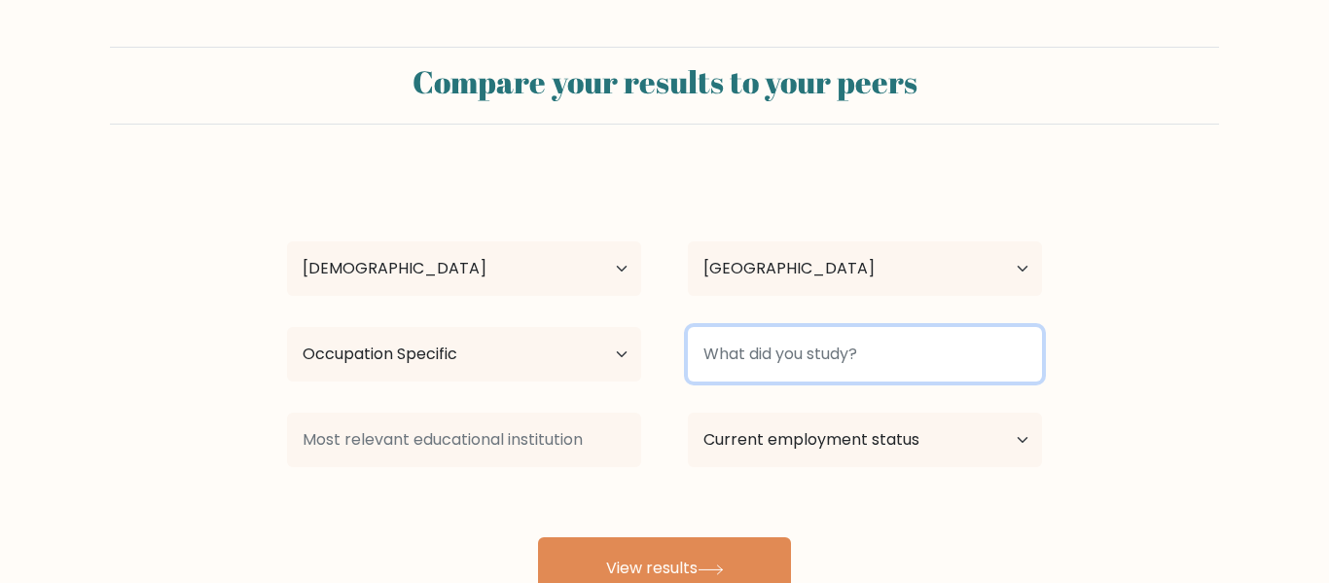
click at [857, 374] on input at bounding box center [865, 354] width 354 height 54
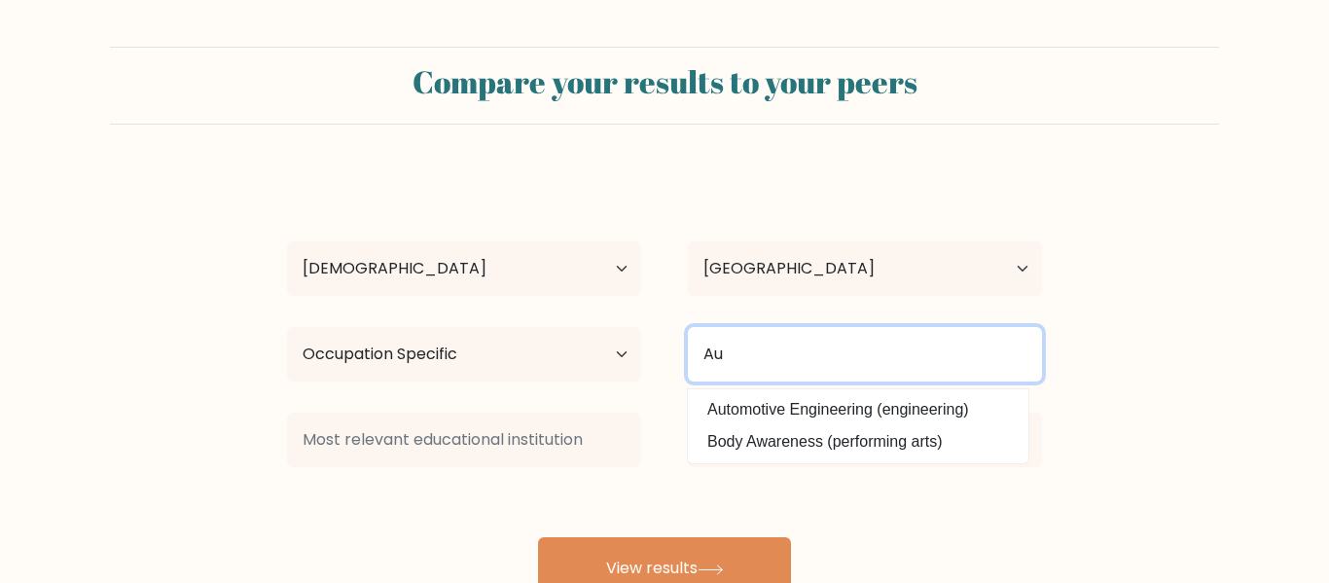
type input "A"
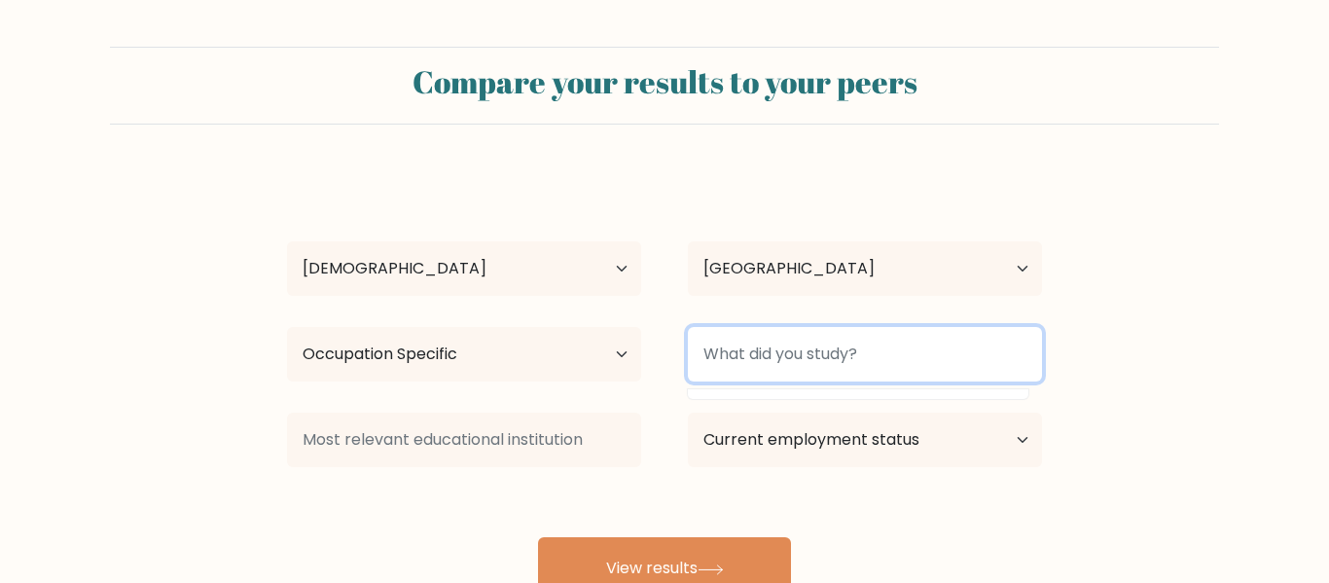
type input "A"
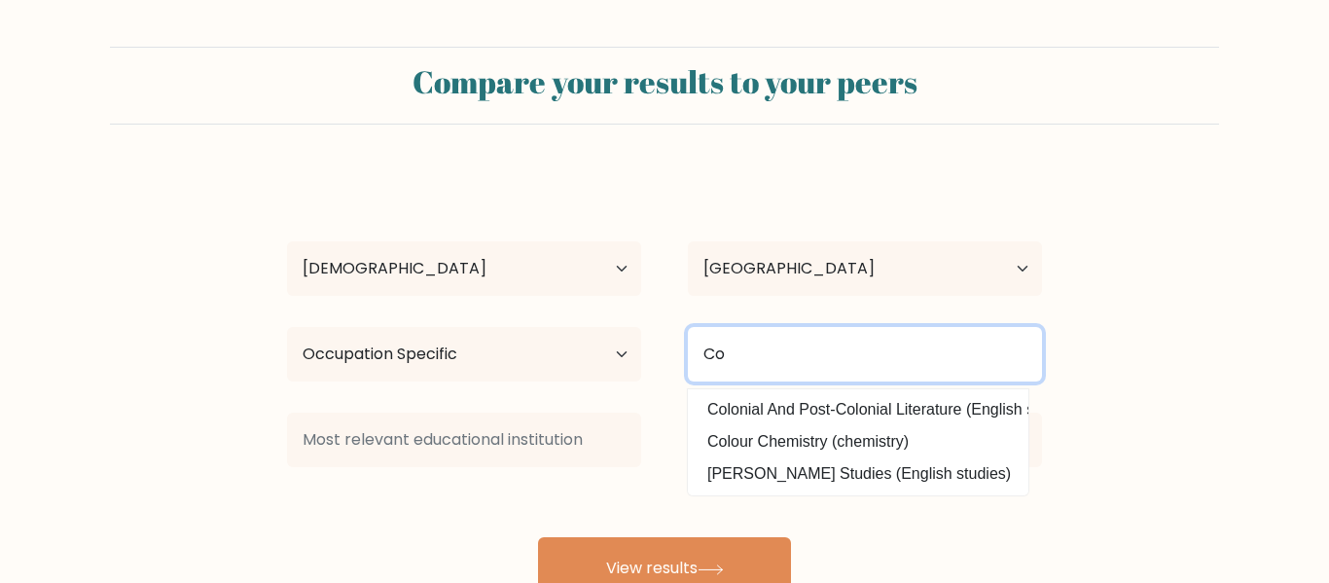
type input "C"
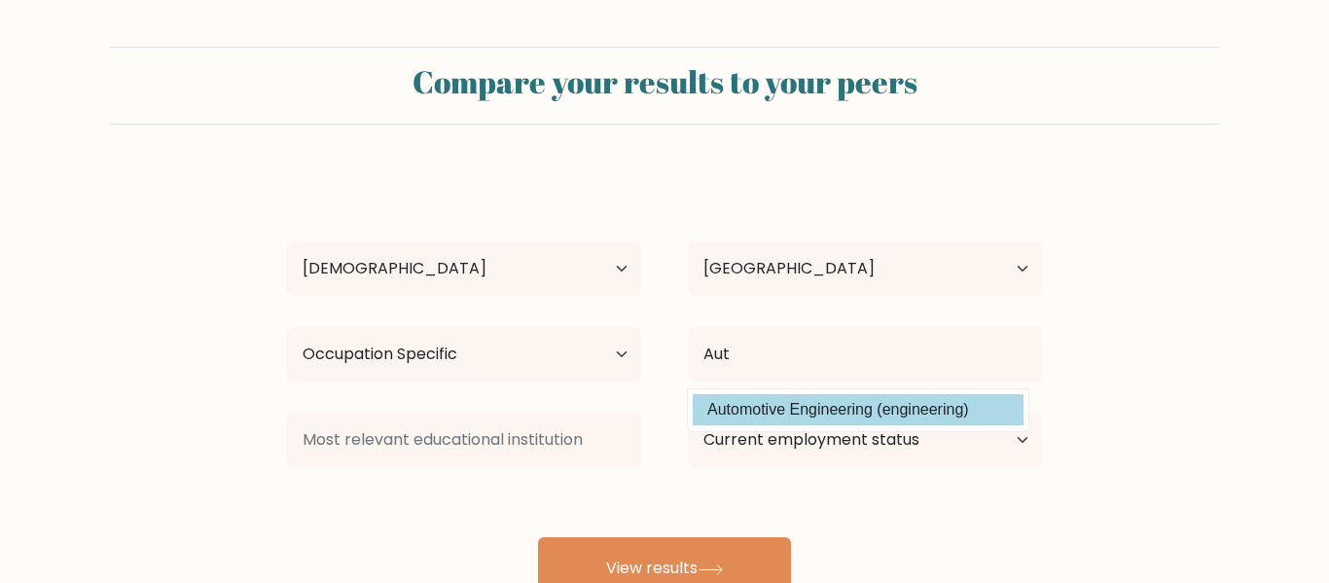
click at [848, 402] on option "Automotive Engineering (engineering)" at bounding box center [858, 409] width 331 height 31
type input "Automotive Engineering"
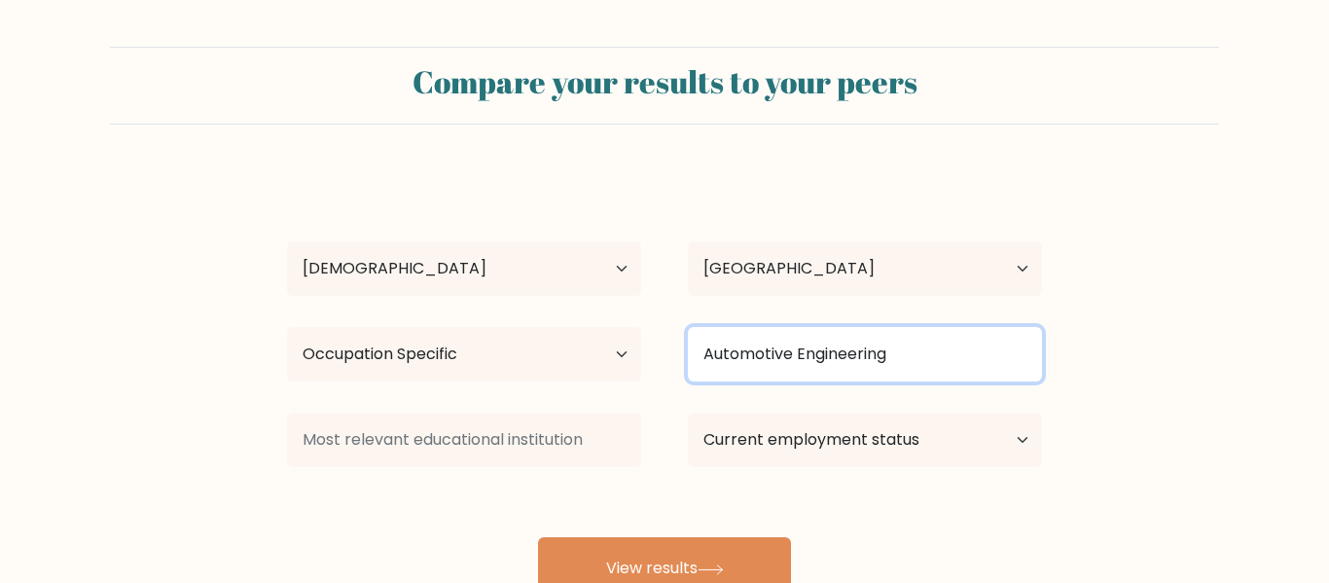
click at [895, 352] on input "Automotive Engineering" at bounding box center [865, 354] width 354 height 54
drag, startPoint x: 895, startPoint y: 352, endPoint x: 676, endPoint y: 340, distance: 219.2
click at [676, 340] on div "Automotive Engineering" at bounding box center [864, 354] width 401 height 70
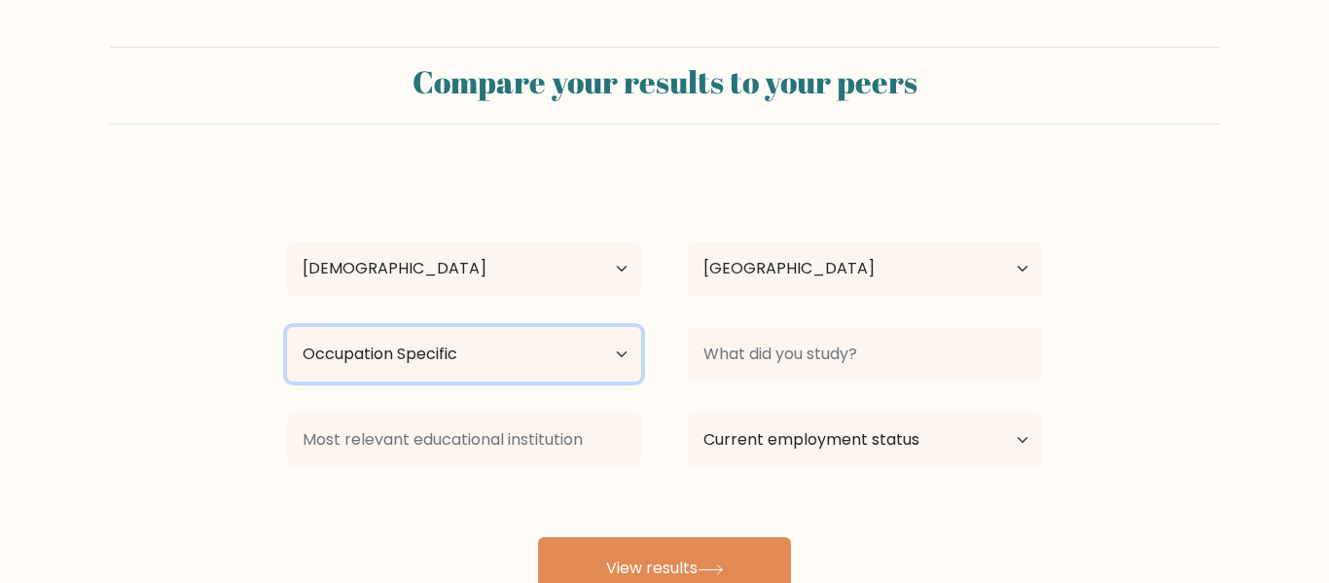
click at [627, 333] on select "Highest education level No schooling Primary Lower Secondary Upper Secondary Oc…" at bounding box center [464, 354] width 354 height 54
click at [287, 327] on select "Highest education level No schooling Primary Lower Secondary Upper Secondary Oc…" at bounding box center [464, 354] width 354 height 54
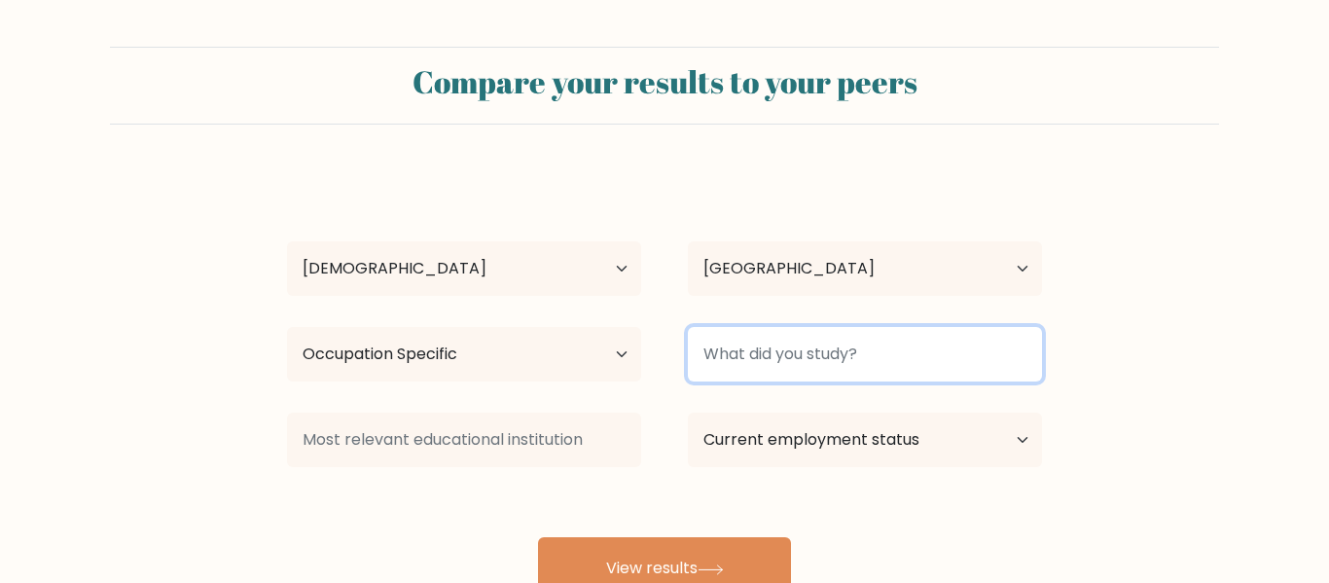
click at [884, 369] on input at bounding box center [865, 354] width 354 height 54
type input "welding"
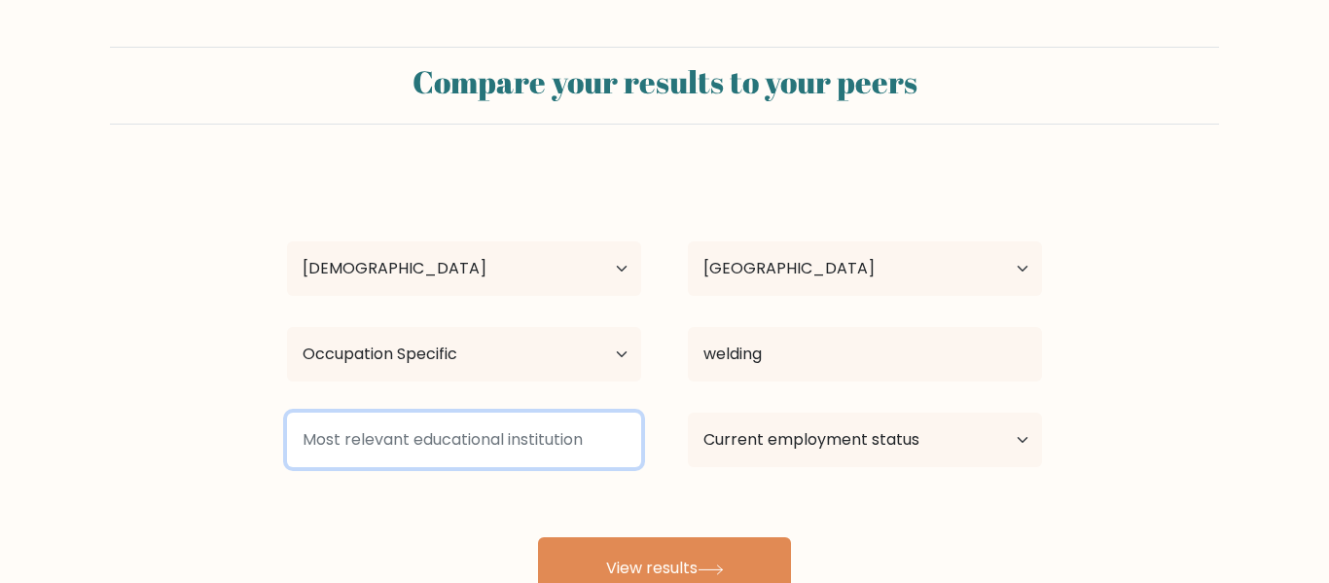
click at [549, 441] on input at bounding box center [464, 439] width 354 height 54
type input "Tidewater Tech"
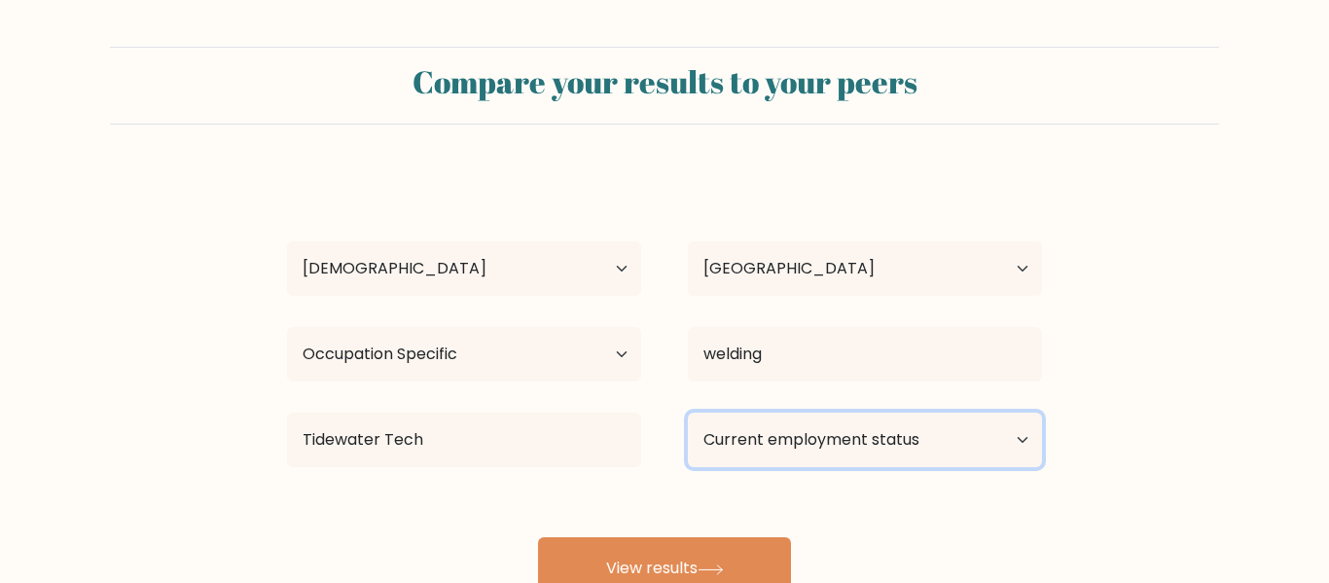
click at [952, 446] on select "Current employment status Employed Student Retired Other / prefer not to answer" at bounding box center [865, 439] width 354 height 54
select select "student"
click at [688, 412] on select "Current employment status Employed Student Retired Other / prefer not to answer" at bounding box center [865, 439] width 354 height 54
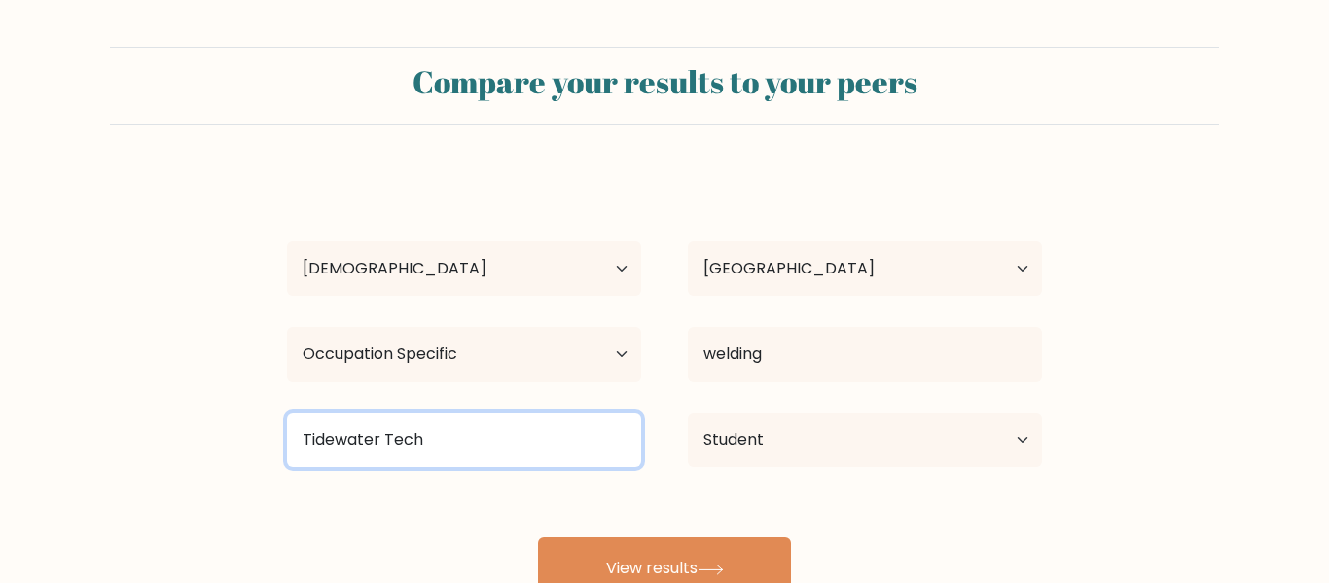
drag, startPoint x: 550, startPoint y: 437, endPoint x: 139, endPoint y: 447, distance: 410.6
click at [139, 447] on form "Compare your results to your peers Mikayla White Age Under 18 years old 18-24 y…" at bounding box center [664, 323] width 1329 height 553
type input "Untiy"
type input "Unity Enviromental"
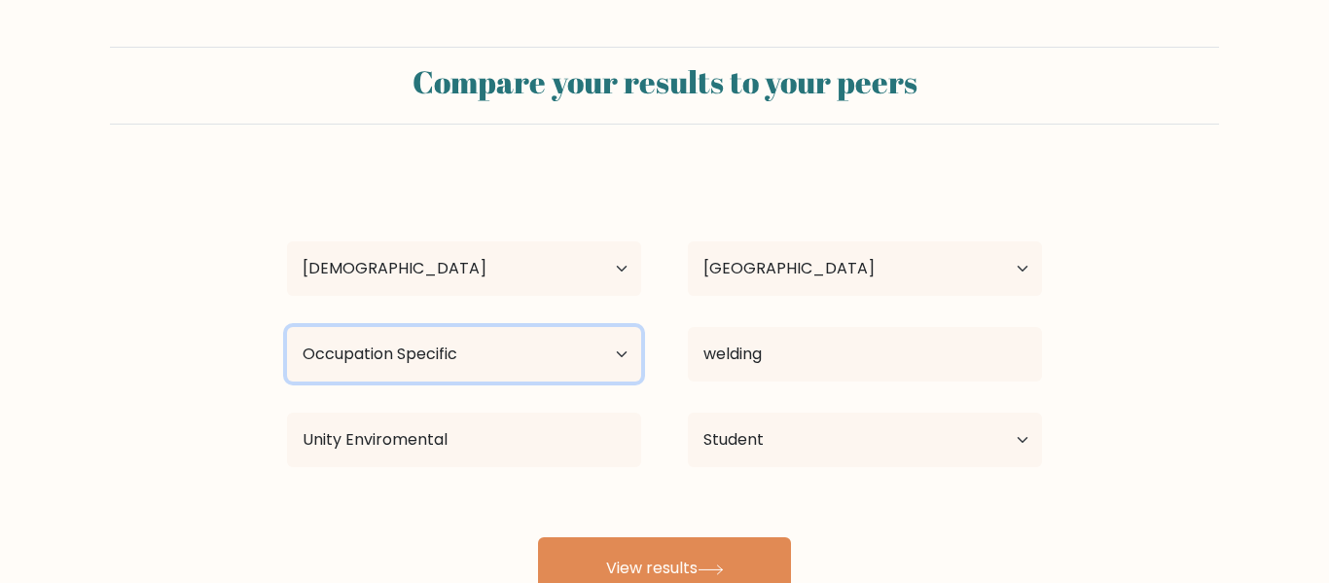
click at [467, 369] on select "Highest education level No schooling Primary Lower Secondary Upper Secondary Oc…" at bounding box center [464, 354] width 354 height 54
select select "bachelors_degree"
click at [287, 327] on select "Highest education level No schooling Primary Lower Secondary Upper Secondary Oc…" at bounding box center [464, 354] width 354 height 54
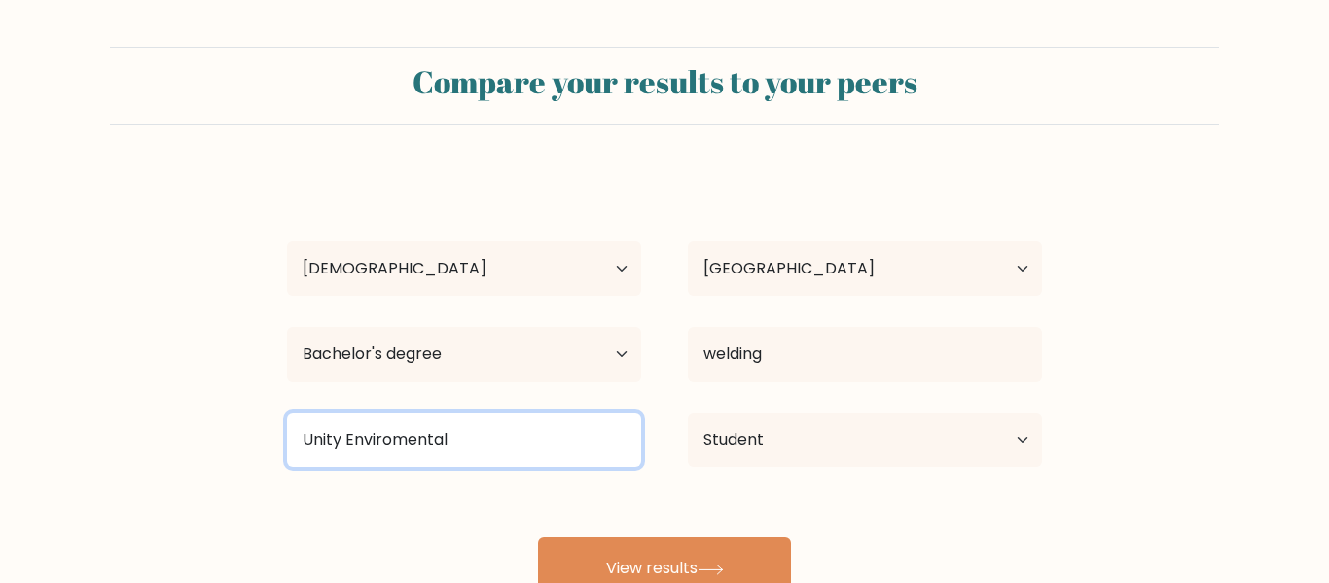
click at [490, 449] on input "Unity Enviromental" at bounding box center [464, 439] width 354 height 54
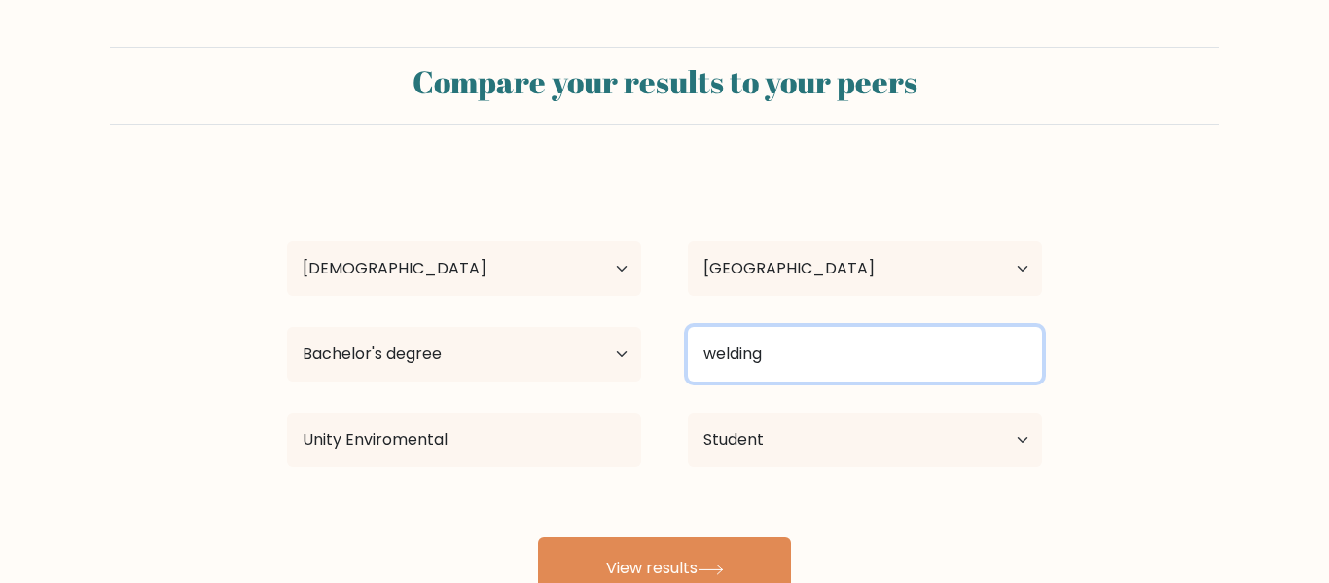
drag, startPoint x: 804, startPoint y: 336, endPoint x: 698, endPoint y: 342, distance: 106.2
click at [698, 342] on input "welding" at bounding box center [865, 354] width 354 height 54
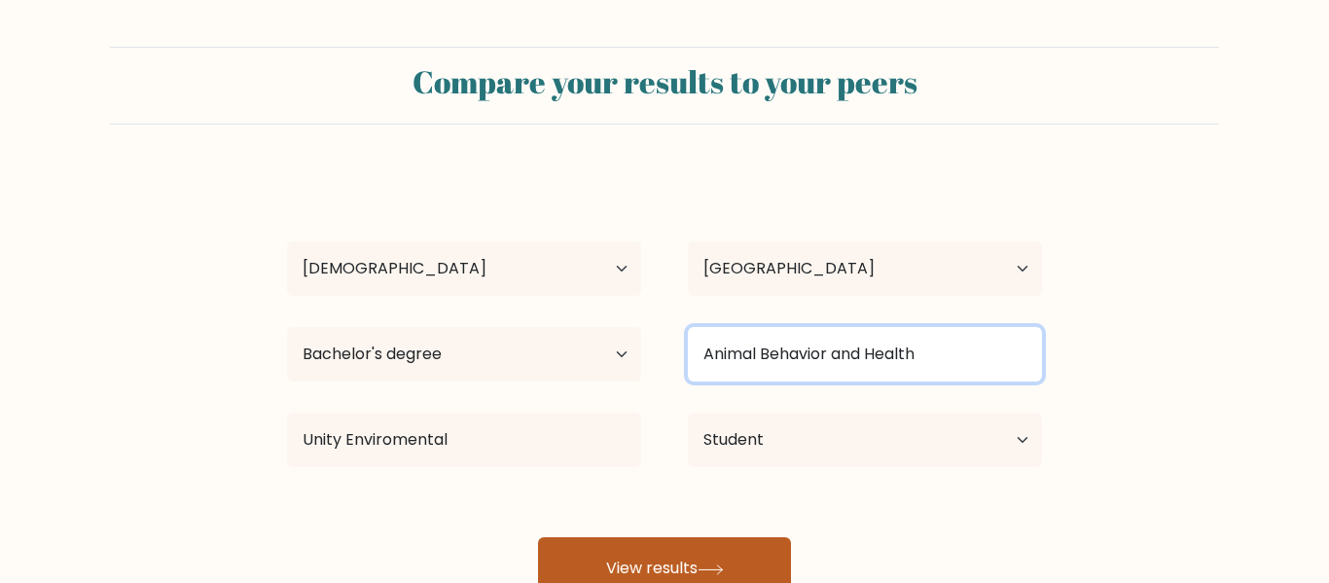
type input "Animal Behavior and Health"
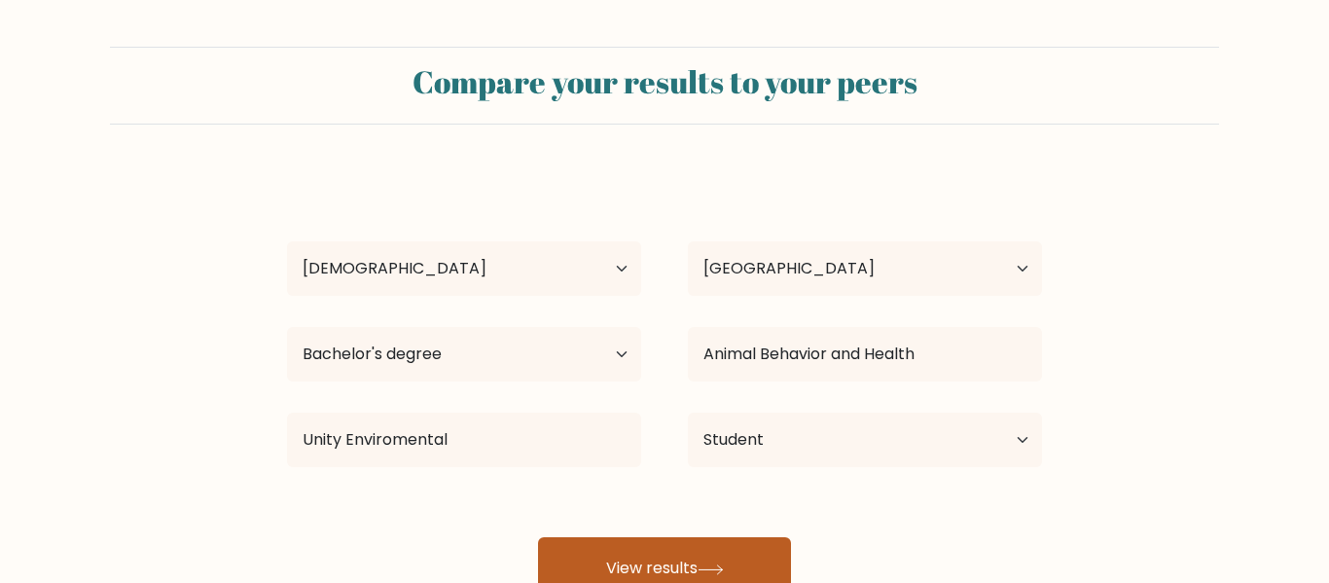
click at [706, 552] on button "View results" at bounding box center [664, 568] width 253 height 62
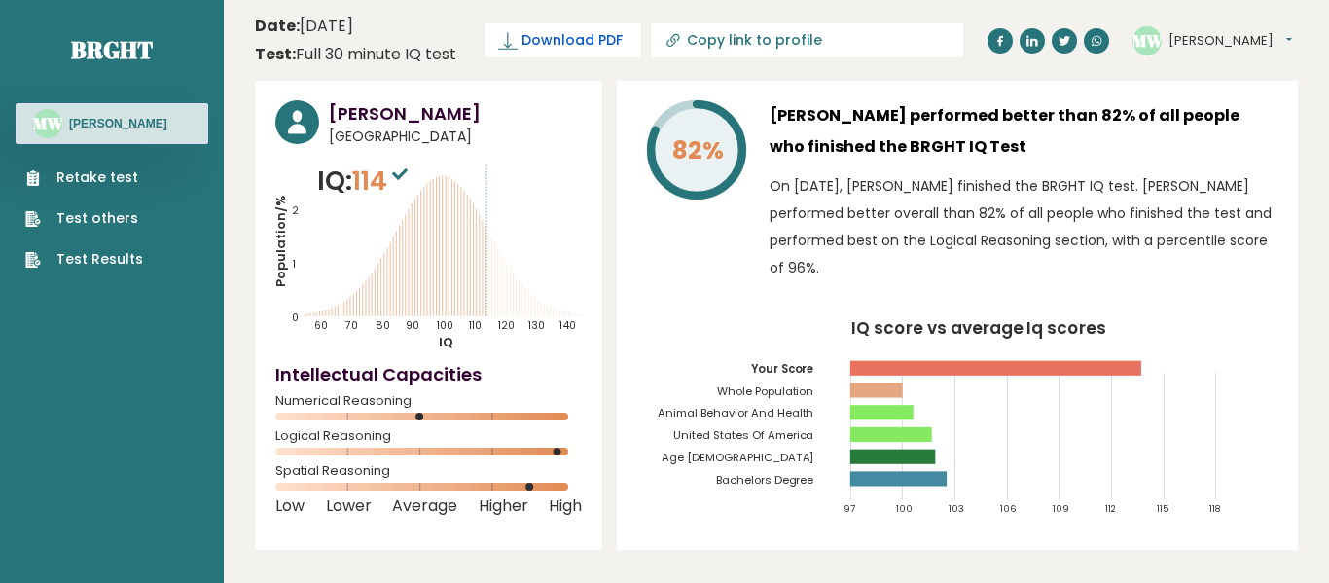
click at [553, 42] on span "Download PDF" at bounding box center [571, 40] width 101 height 20
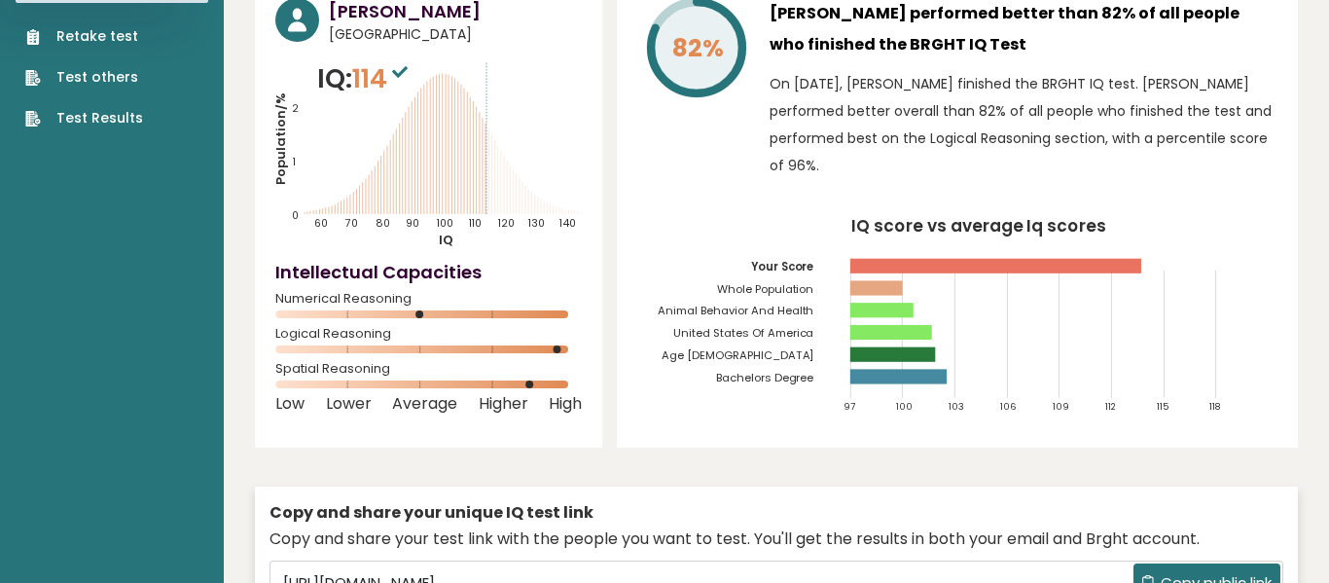
scroll to position [130, 0]
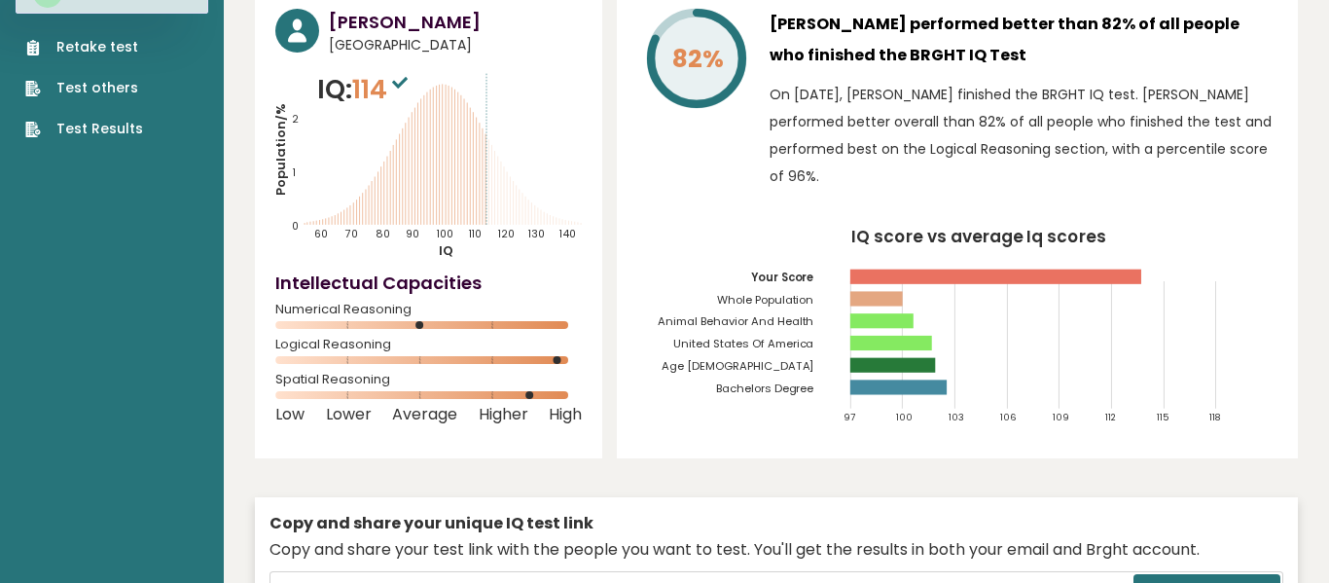
click at [110, 87] on link "Test others" at bounding box center [84, 88] width 118 height 20
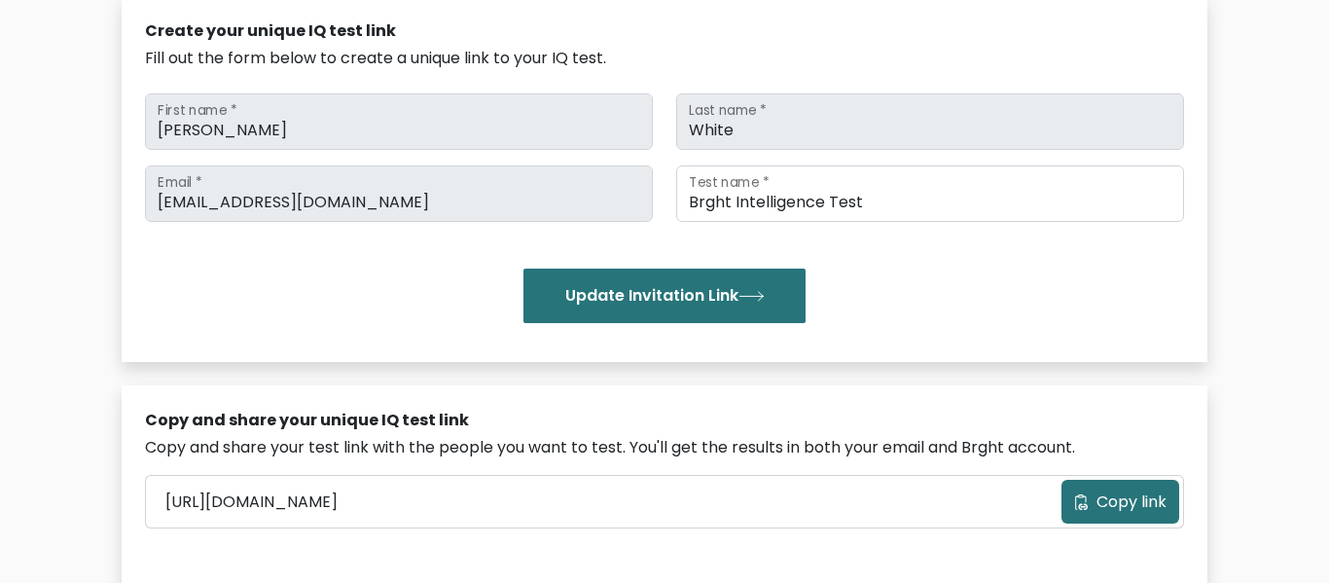
scroll to position [233, 0]
